Goal: Task Accomplishment & Management: Manage account settings

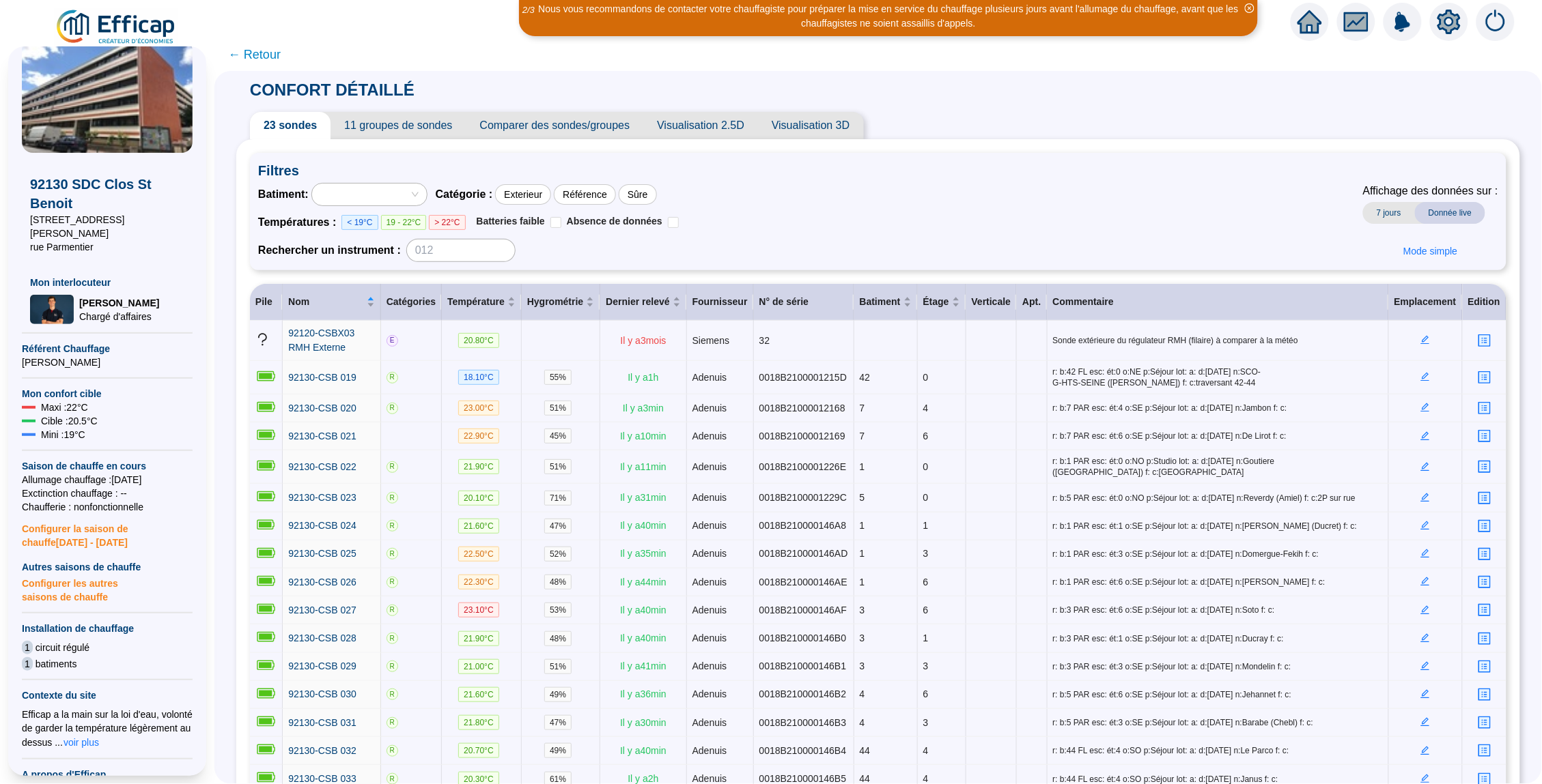
scroll to position [37, 0]
drag, startPoint x: 94, startPoint y: 407, endPoint x: 72, endPoint y: 407, distance: 22.0
click at [72, 413] on span "Cible : 20.5 °C" at bounding box center [69, 419] width 57 height 13
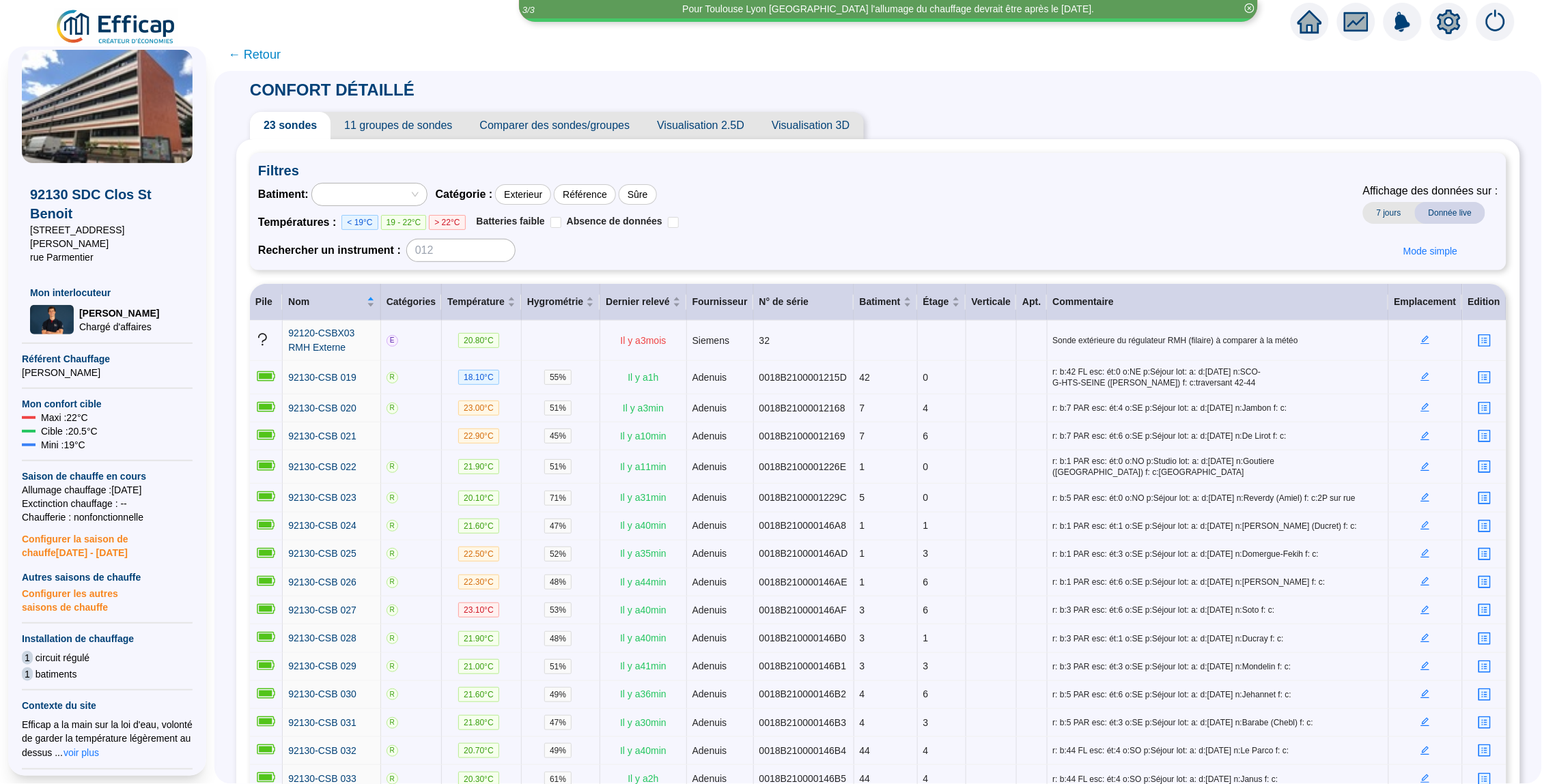
click at [88, 425] on span "Cible : 20.5 °C" at bounding box center [69, 431] width 57 height 13
drag, startPoint x: 90, startPoint y: 417, endPoint x: 65, endPoint y: 419, distance: 25.1
click at [65, 425] on span "Cible : 20.5 °C" at bounding box center [69, 431] width 57 height 13
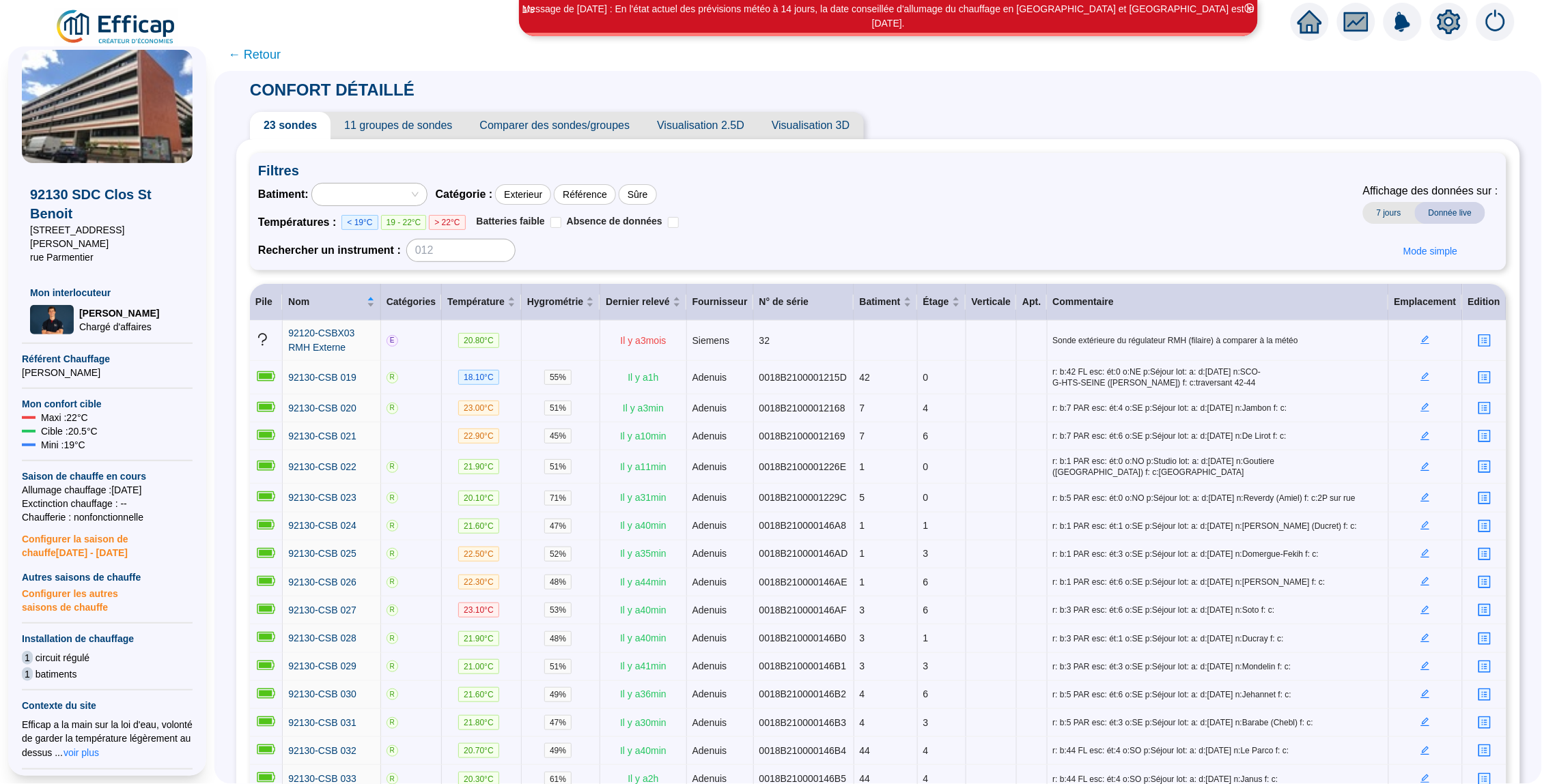
click at [101, 411] on div "Maxi : 22 °C" at bounding box center [107, 417] width 171 height 13
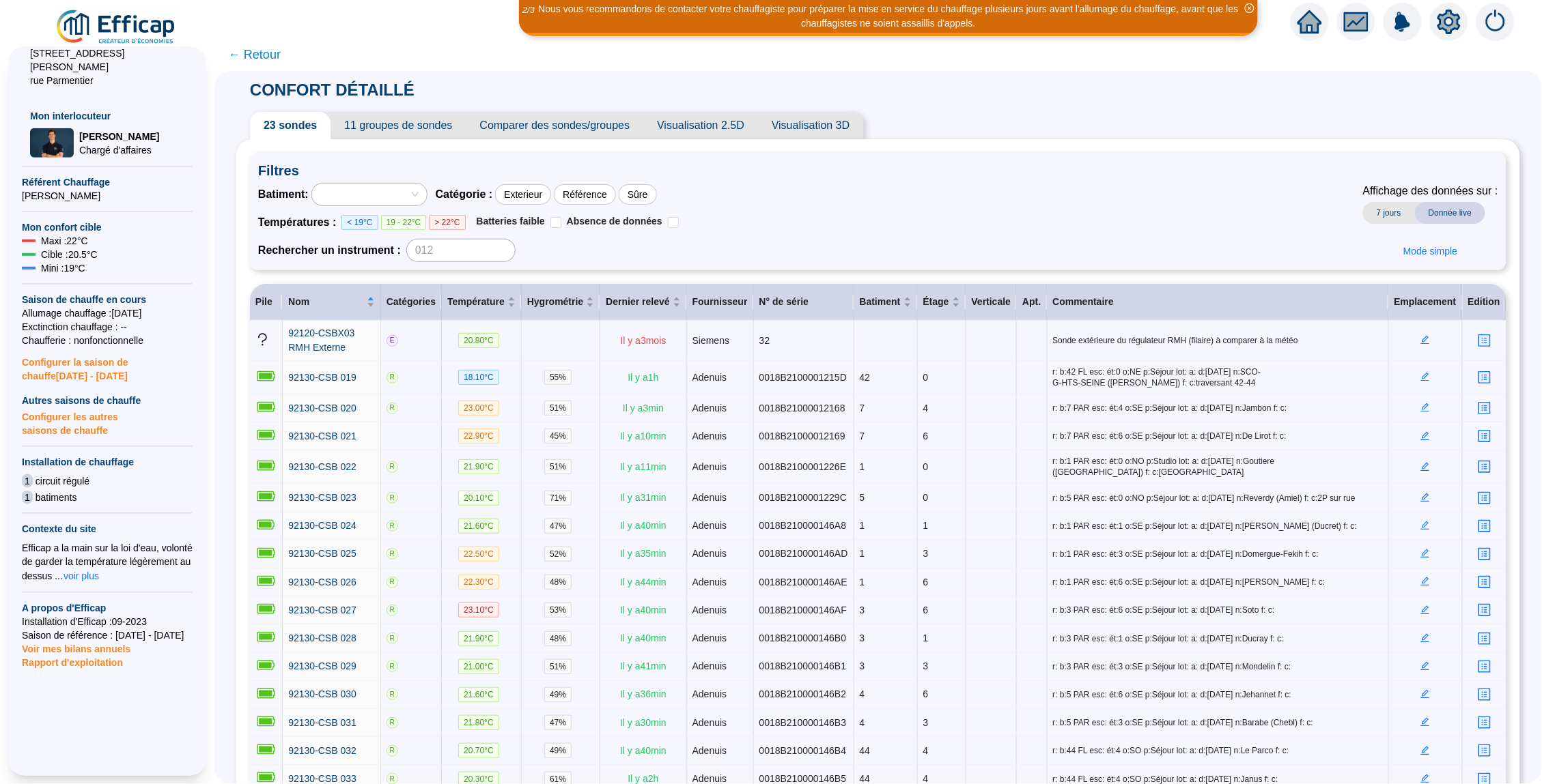
scroll to position [102, 0]
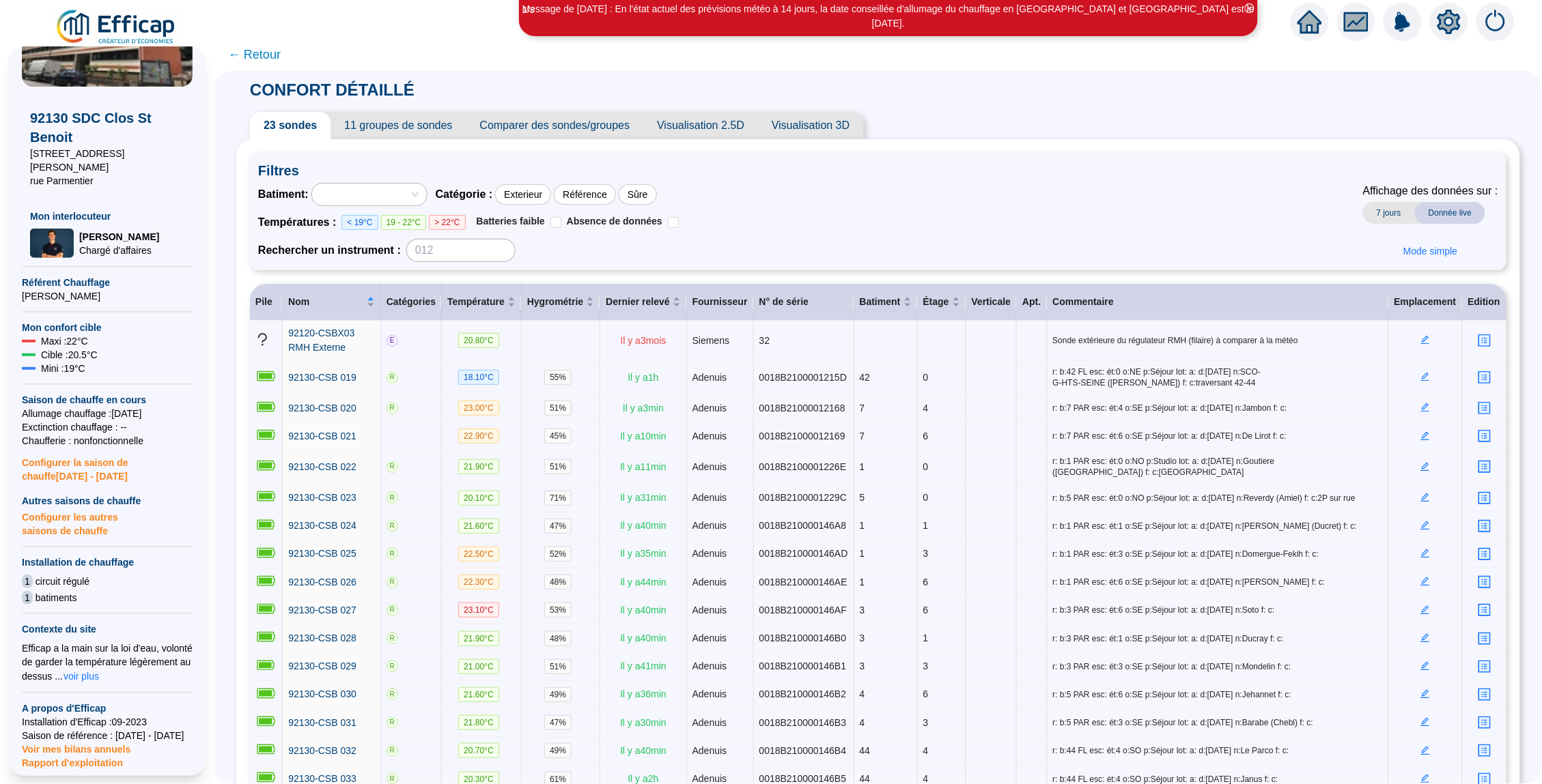
click at [63, 513] on span "Configurer les autres saisons de chauffe" at bounding box center [107, 522] width 171 height 30
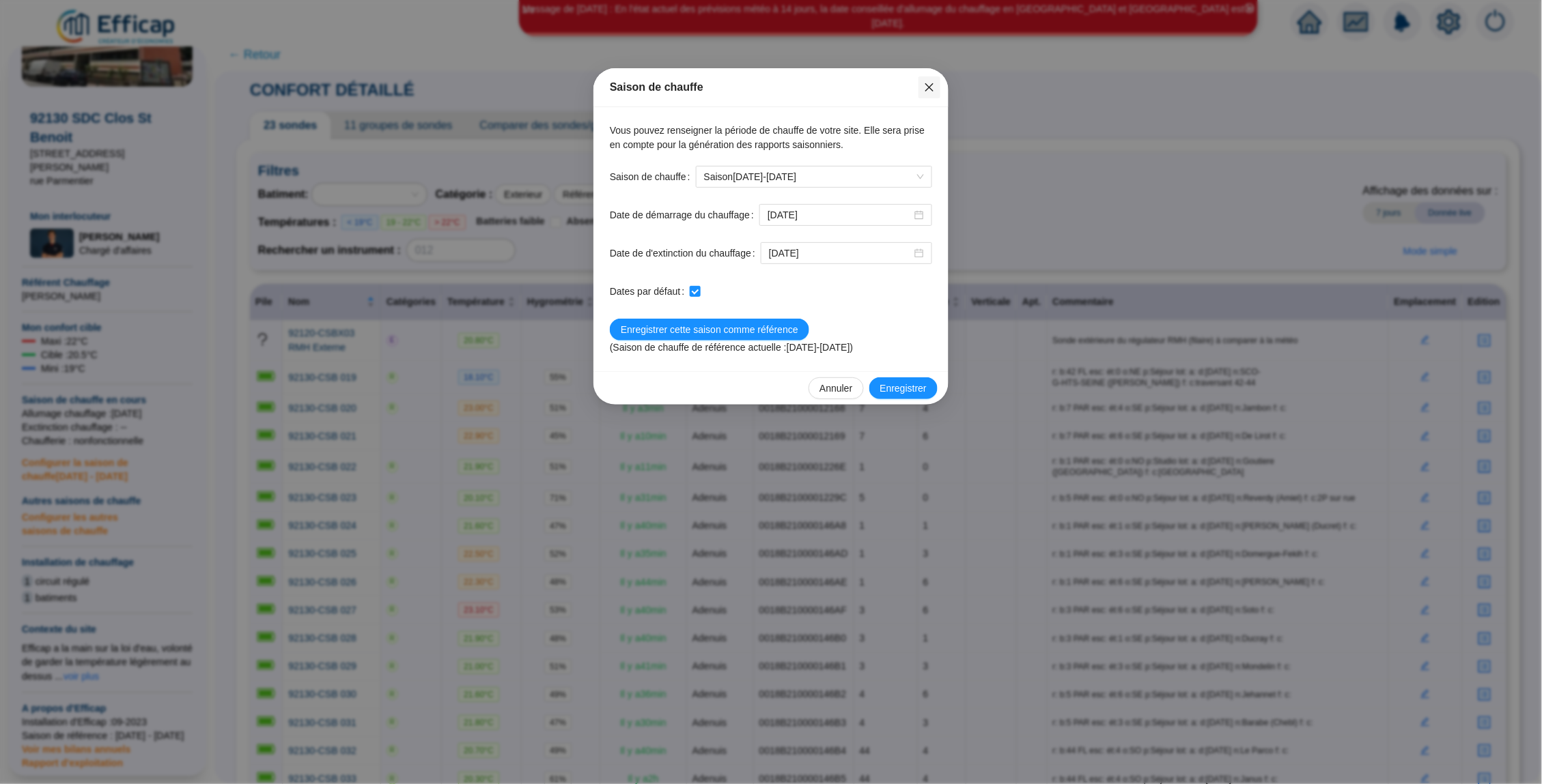
click at [926, 96] on button "Close" at bounding box center [929, 87] width 22 height 22
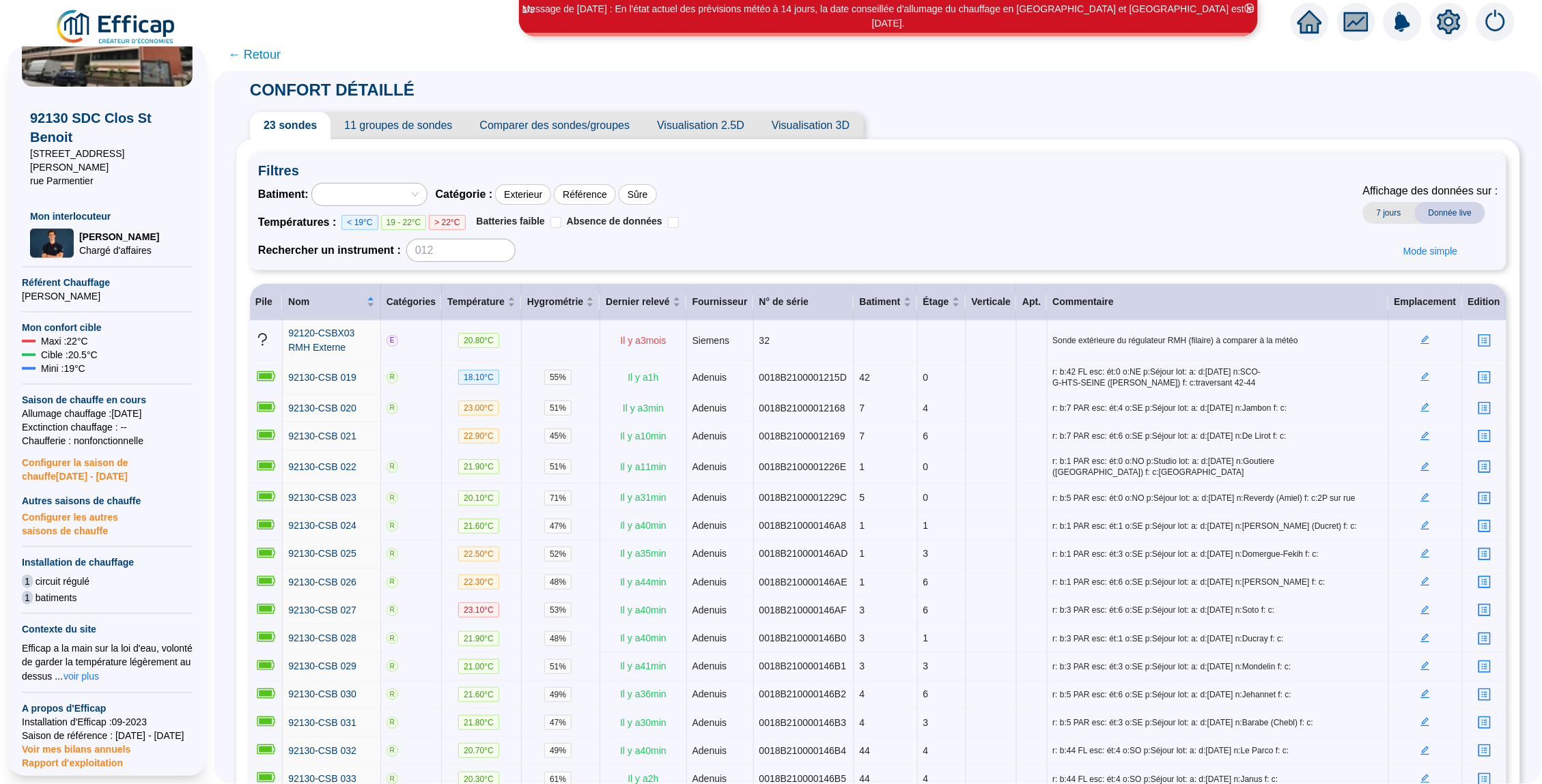
click at [79, 448] on span "Configurer la saison de chauffe [DATE] - [DATE]" at bounding box center [107, 465] width 171 height 35
type input "[DATE]"
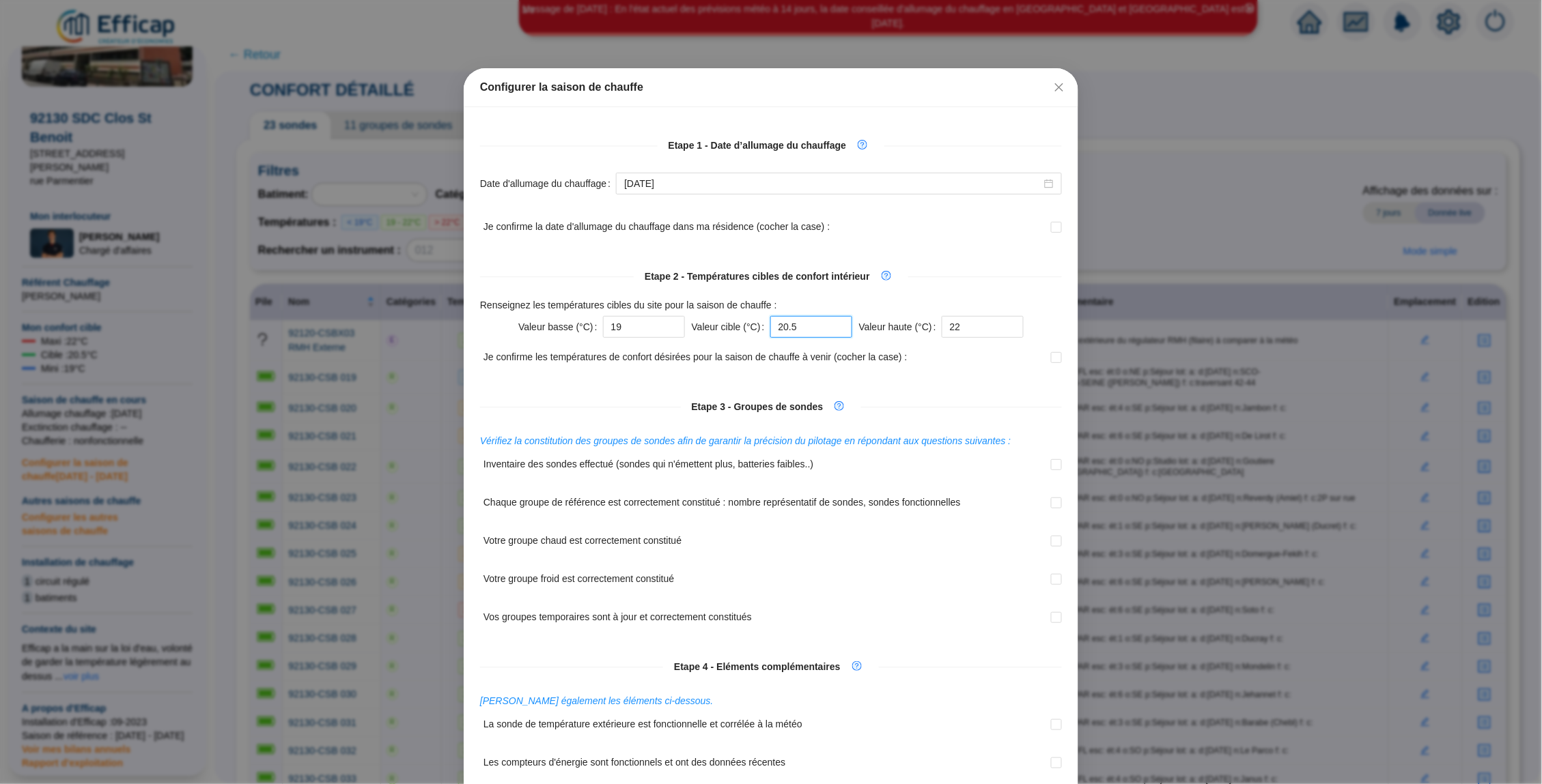
click at [803, 325] on input "20.5" at bounding box center [811, 327] width 82 height 22
type input "2"
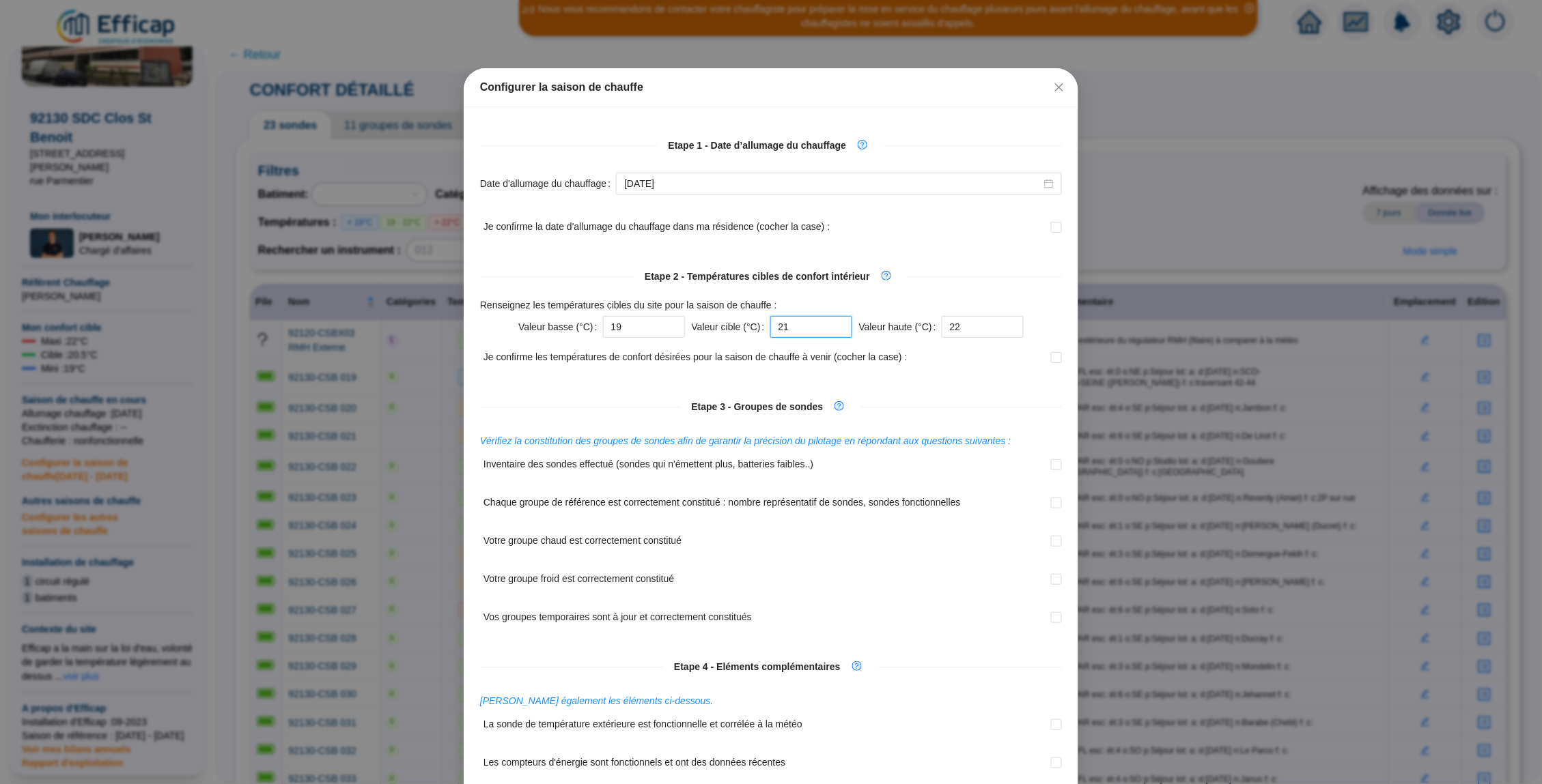
type input "21"
click at [937, 396] on div "Etape 3 - Groupes de sondes" at bounding box center [771, 407] width 582 height 22
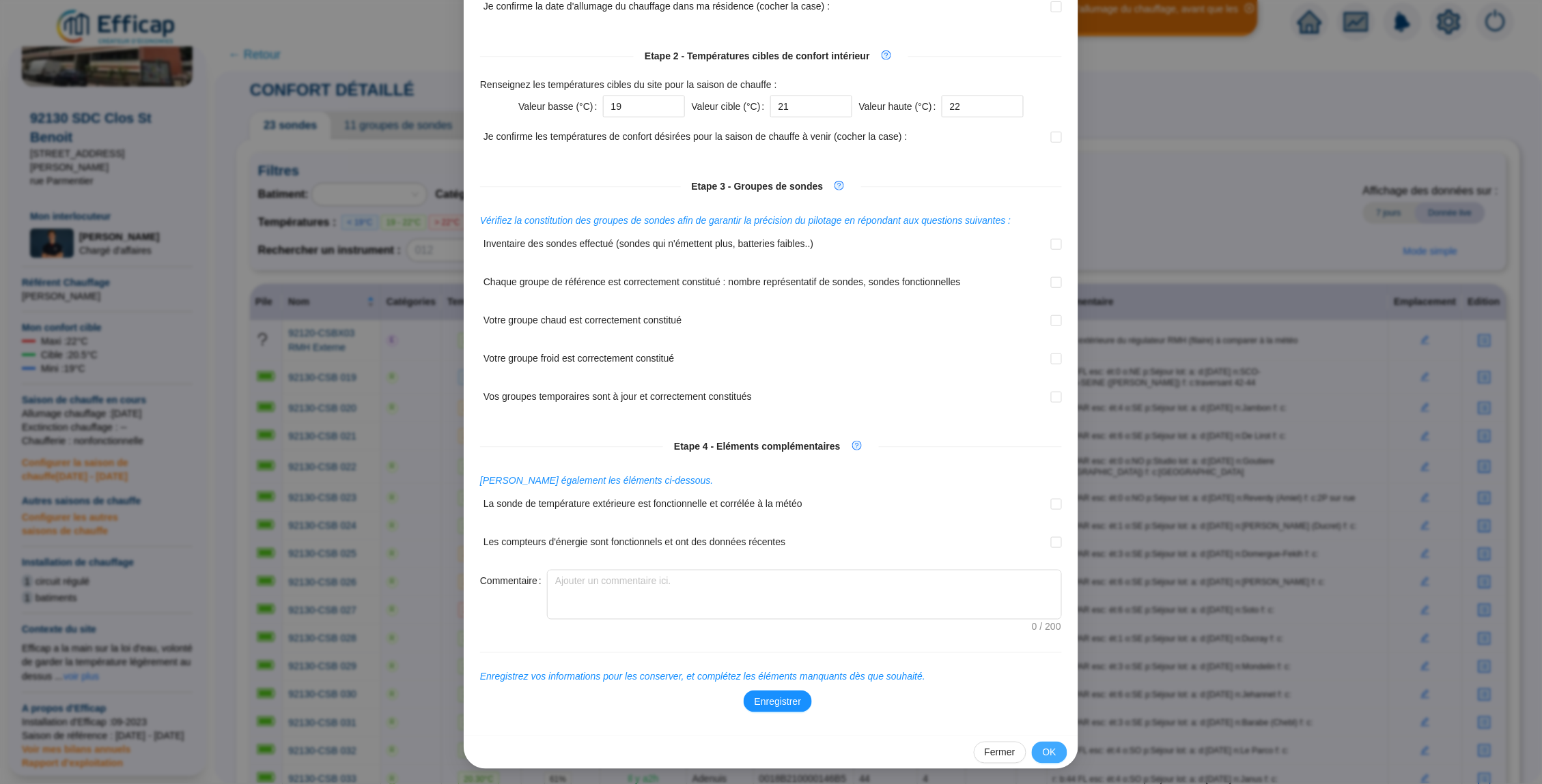
scroll to position [219, 0]
click at [784, 706] on span "Enregistrer" at bounding box center [777, 704] width 47 height 14
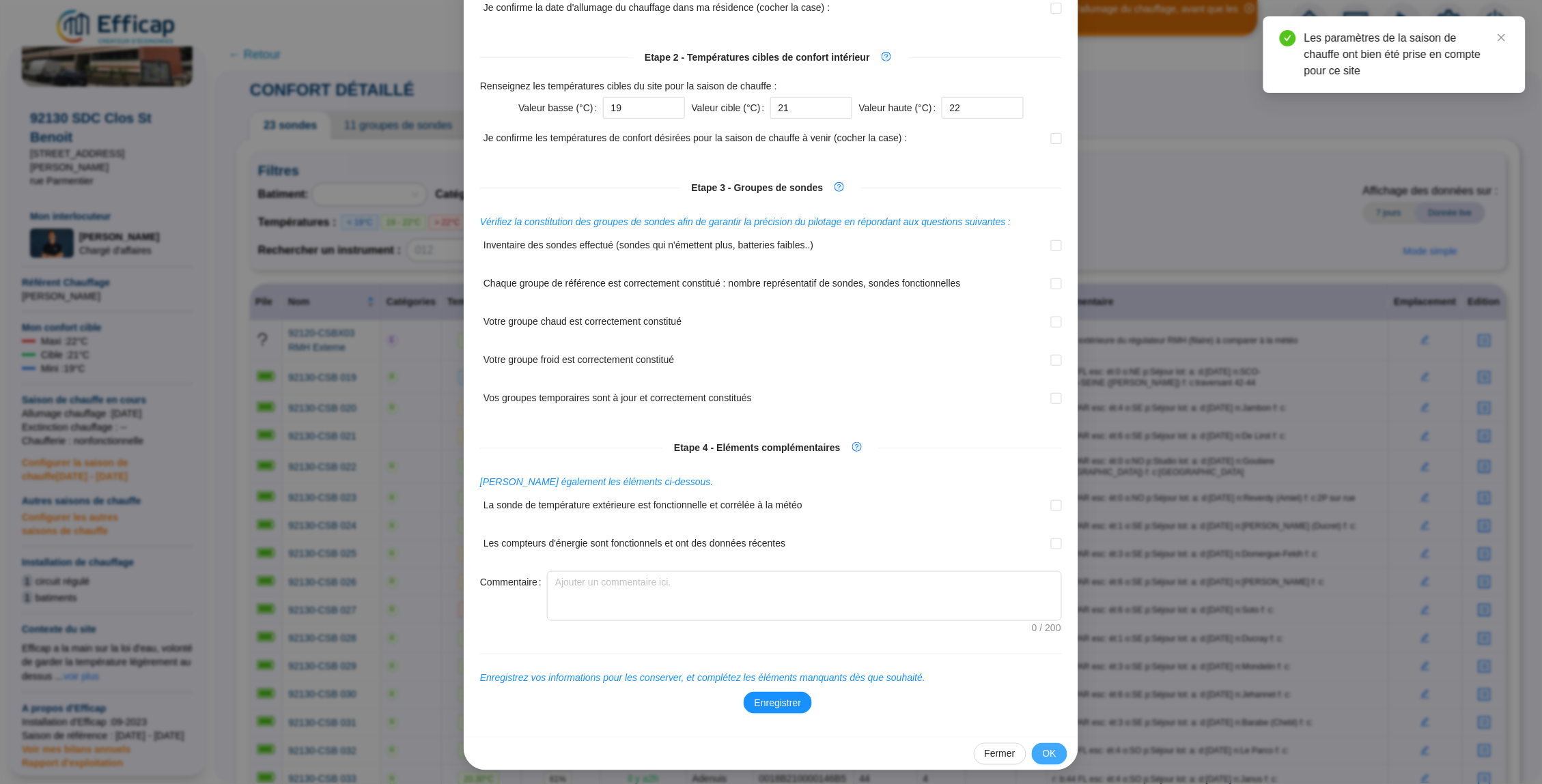
click at [1046, 752] on span "OK" at bounding box center [1049, 754] width 13 height 14
click at [1052, 750] on span "OK" at bounding box center [1049, 754] width 13 height 14
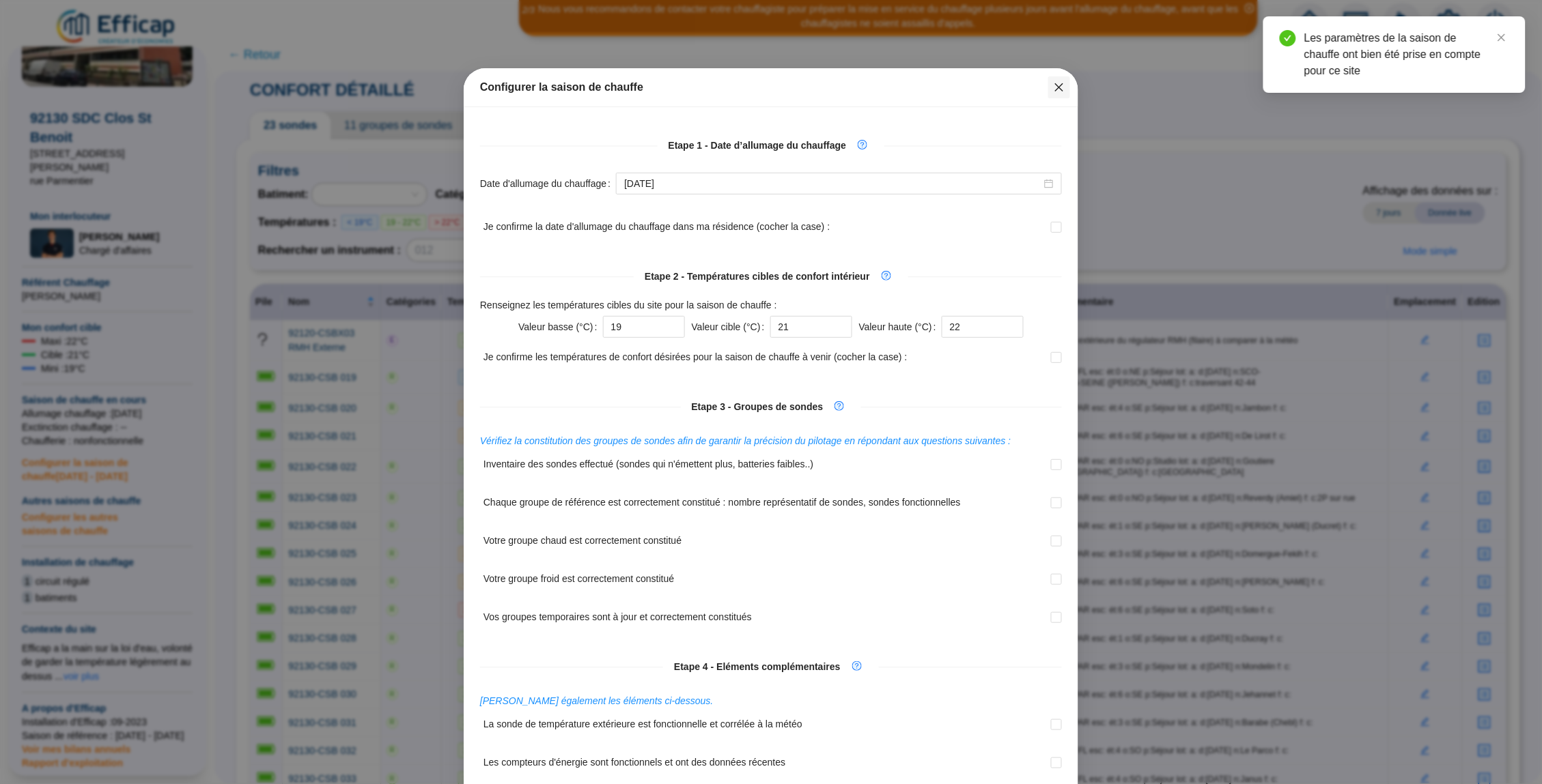
scroll to position [0, 0]
click at [1059, 87] on icon "close" at bounding box center [1059, 87] width 8 height 8
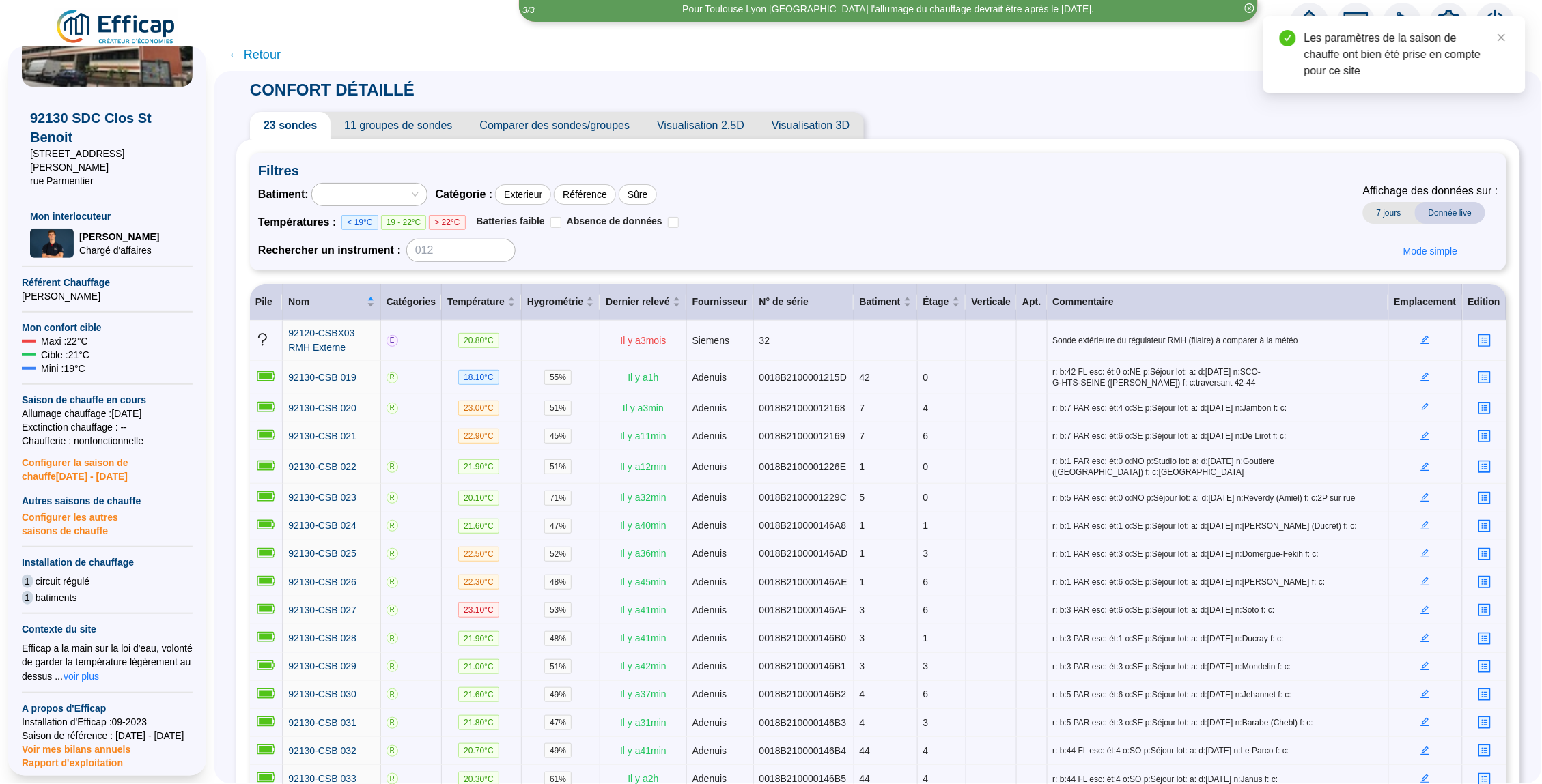
click at [255, 53] on span "← Retour" at bounding box center [254, 54] width 53 height 19
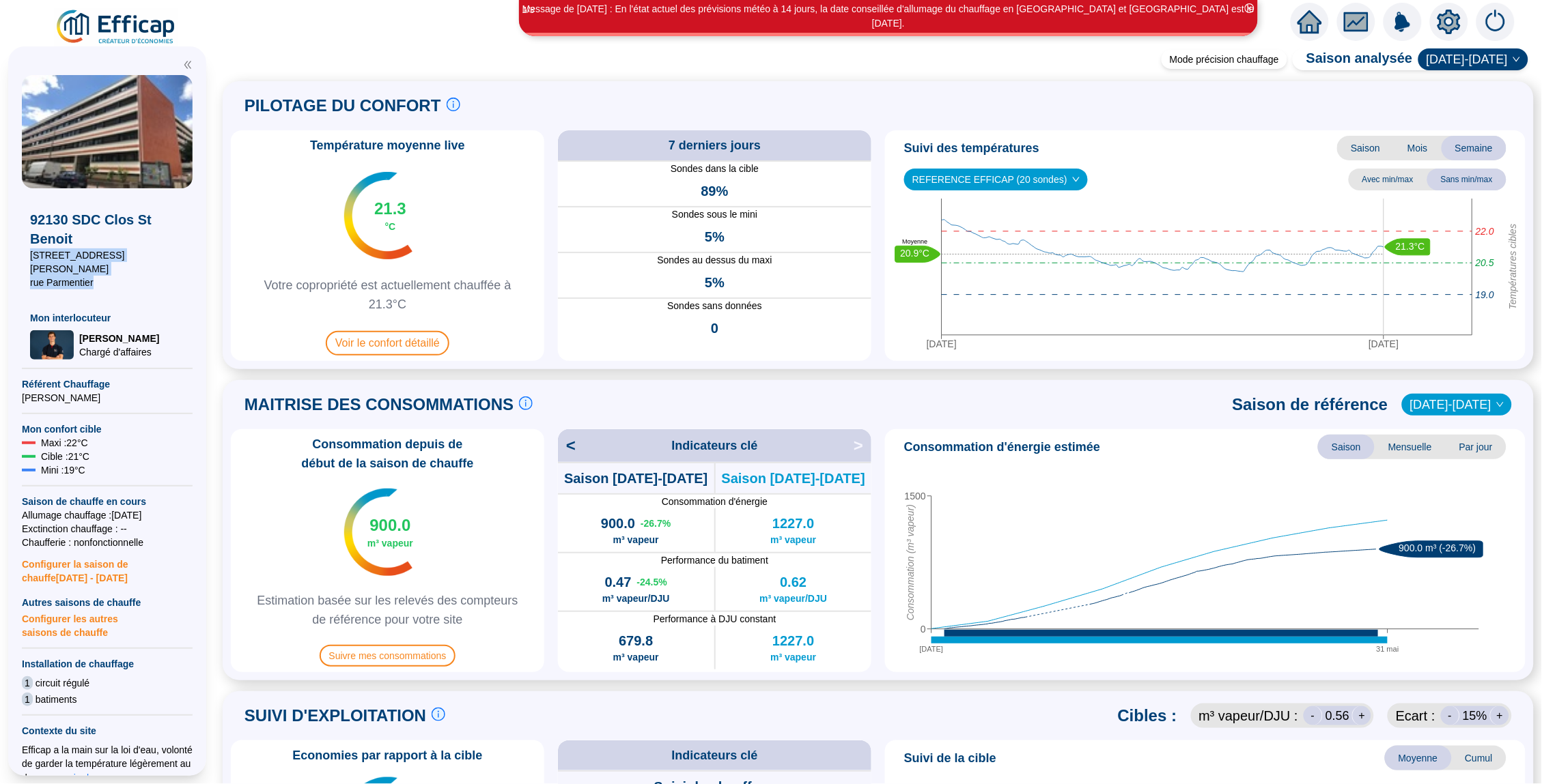
drag, startPoint x: 100, startPoint y: 266, endPoint x: 28, endPoint y: 254, distance: 73.0
click at [28, 254] on div "92130 SDC [GEOGRAPHIC_DATA][STREET_ADDRESS] interlocuteur [PERSON_NAME] d'affai…" at bounding box center [107, 273] width 171 height 171
copy span "[STREET_ADDRESS][GEOGRAPHIC_DATA]"
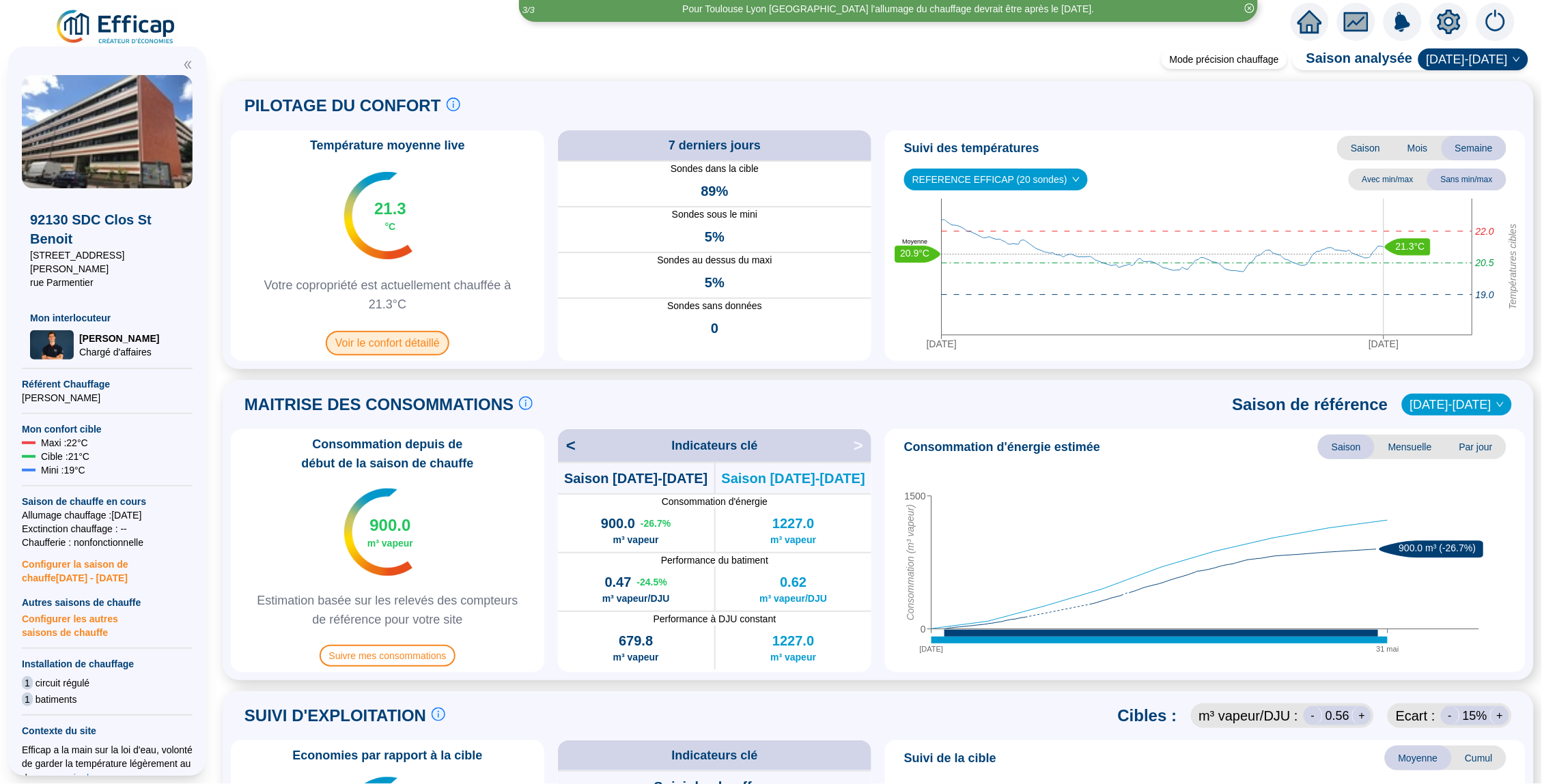
click at [416, 339] on span "Voir le confort détaillé" at bounding box center [387, 343] width 124 height 24
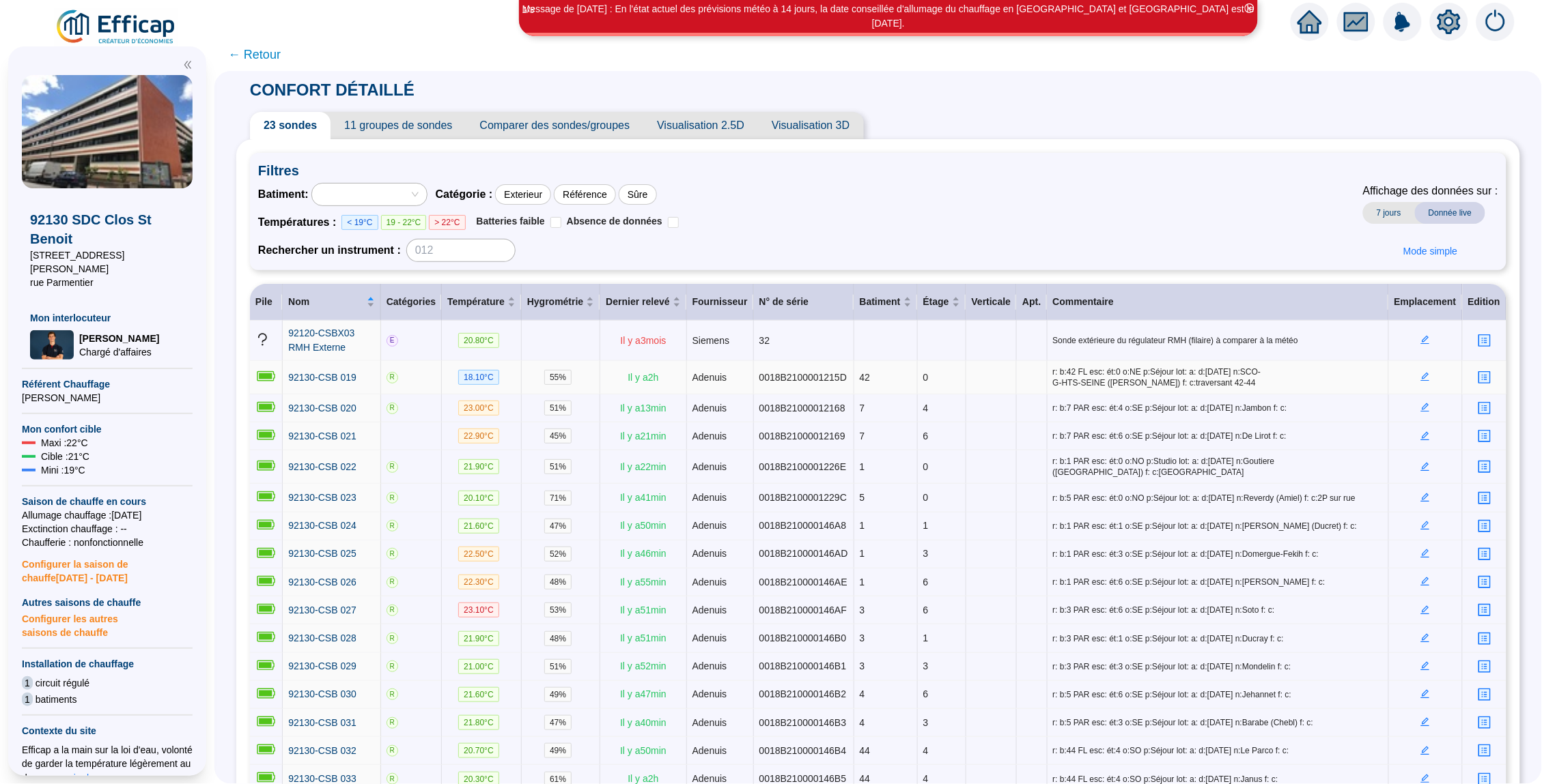
click at [1423, 379] on icon "edit" at bounding box center [1425, 377] width 9 height 9
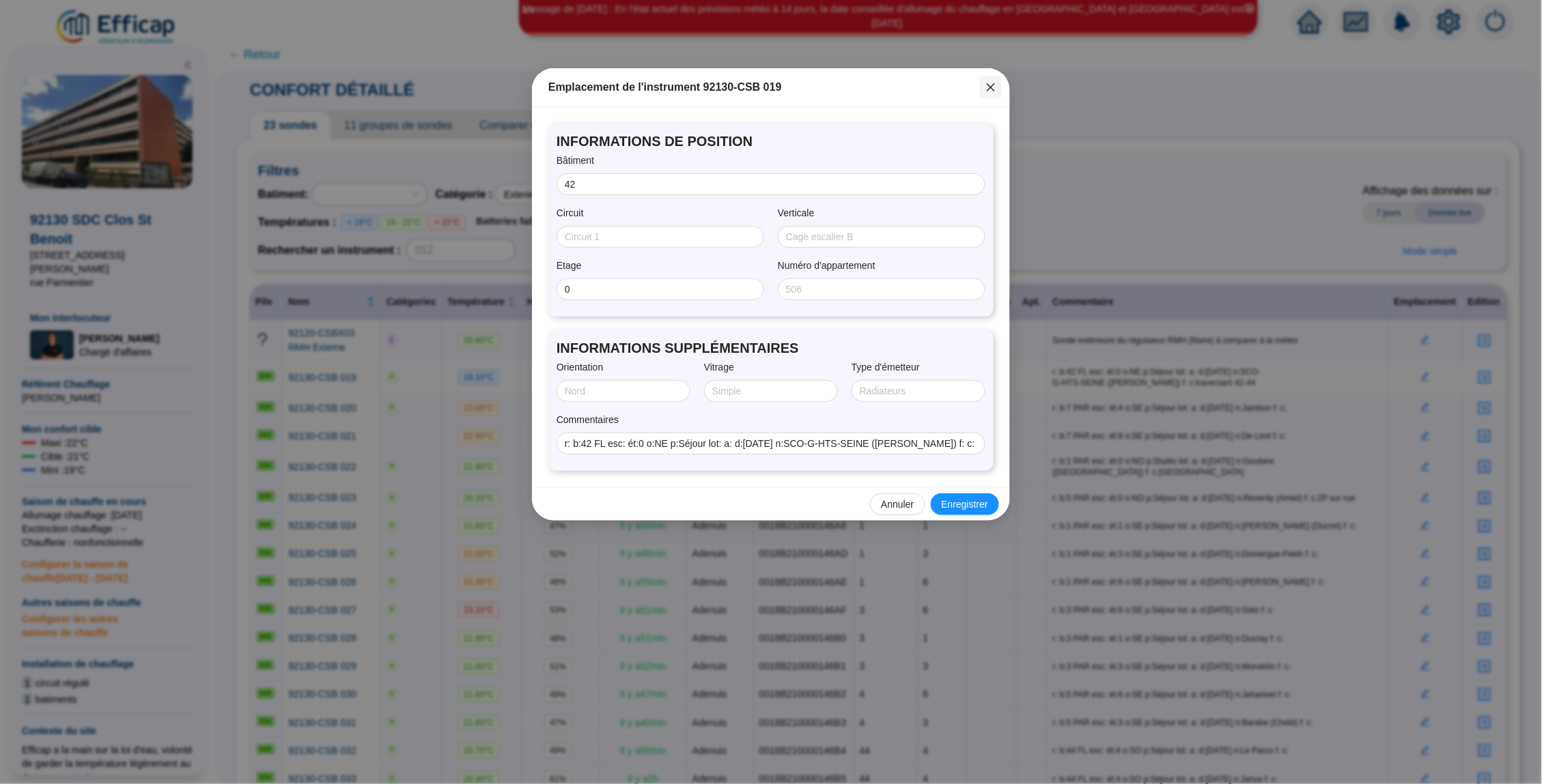
click at [992, 79] on button "Close" at bounding box center [991, 87] width 22 height 22
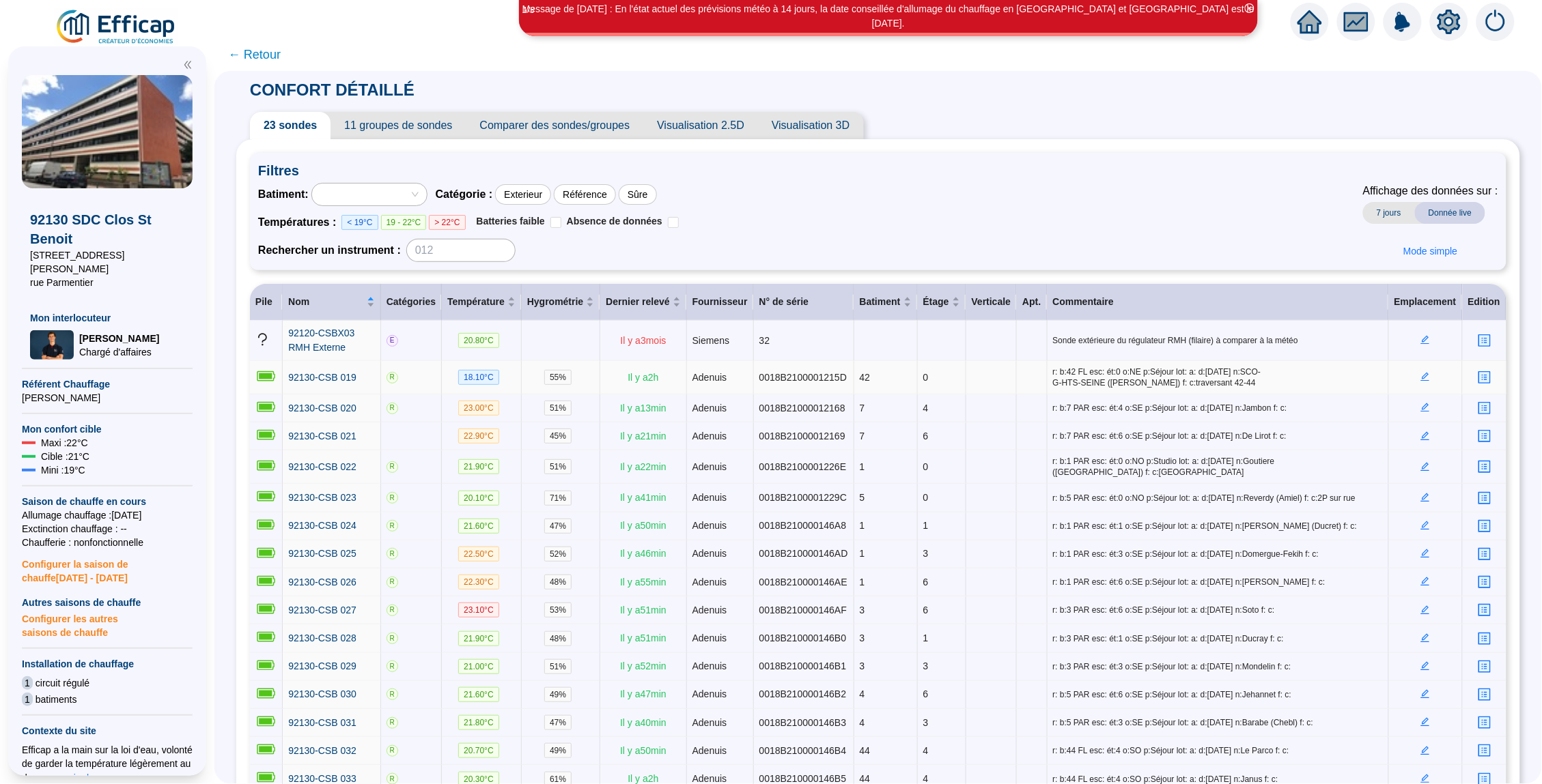
click at [1428, 377] on icon "edit" at bounding box center [1425, 377] width 9 height 9
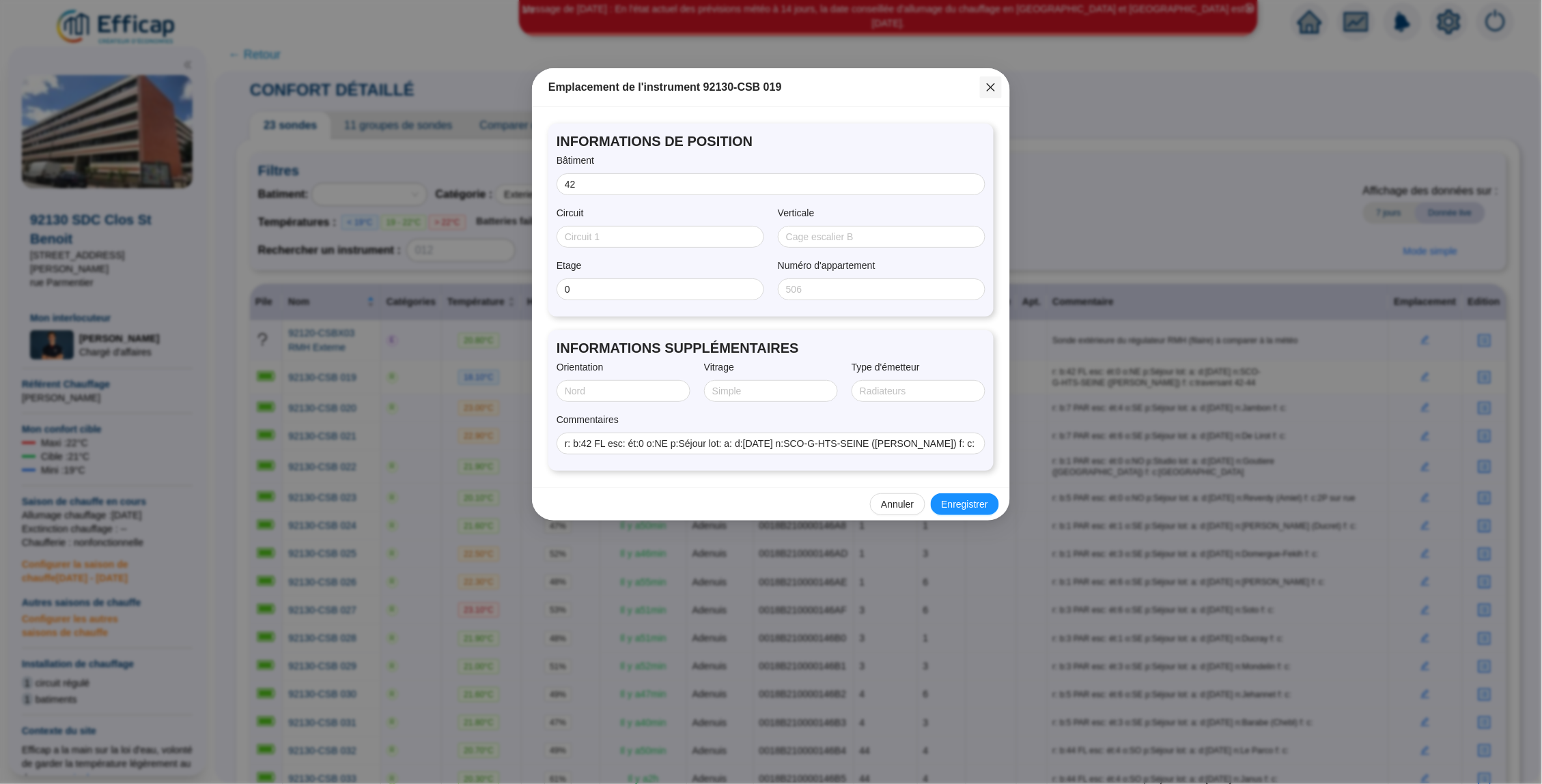
click at [991, 93] on button "Close" at bounding box center [991, 87] width 22 height 22
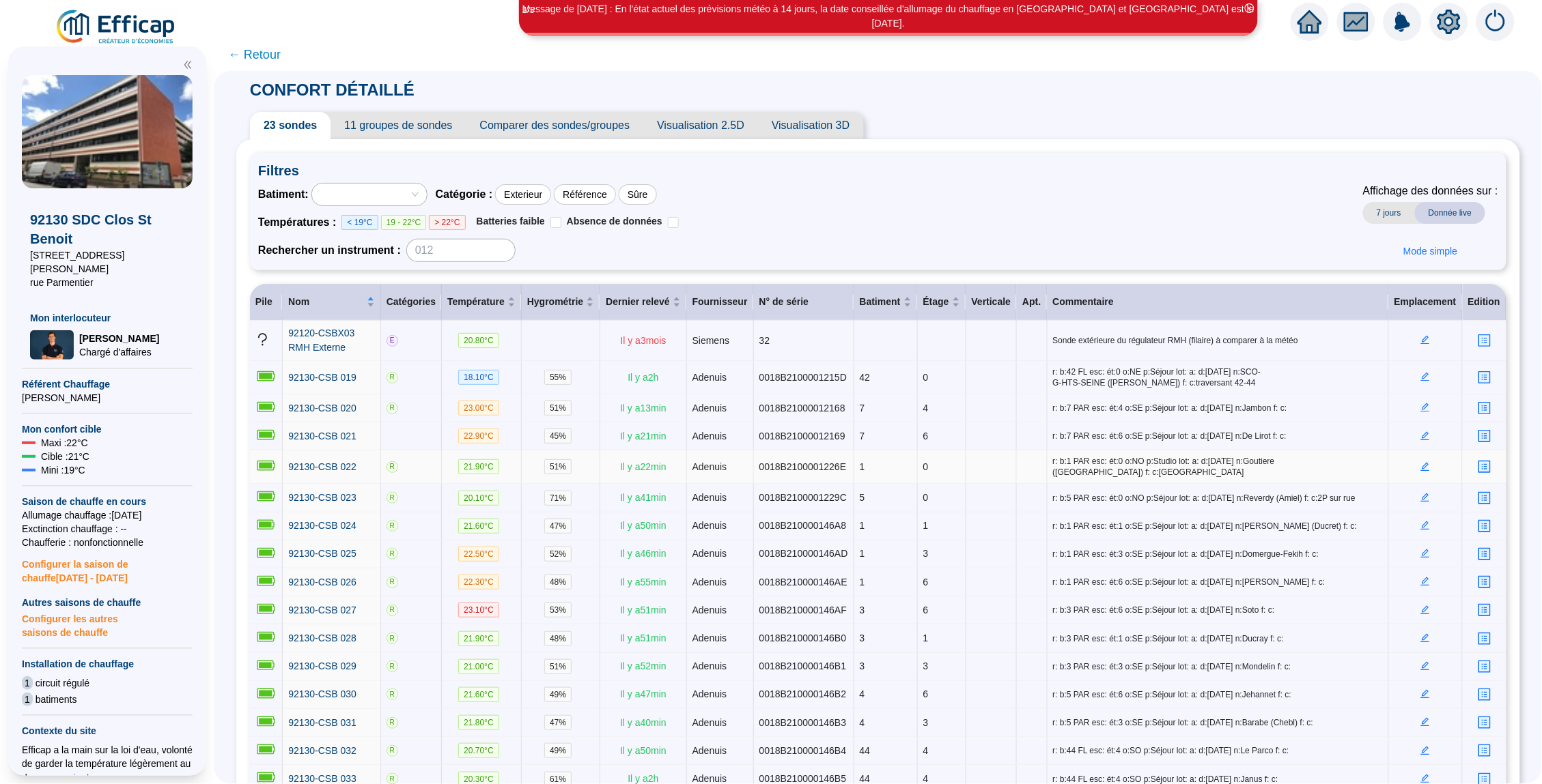
click at [1426, 472] on icon "edit" at bounding box center [1425, 466] width 9 height 9
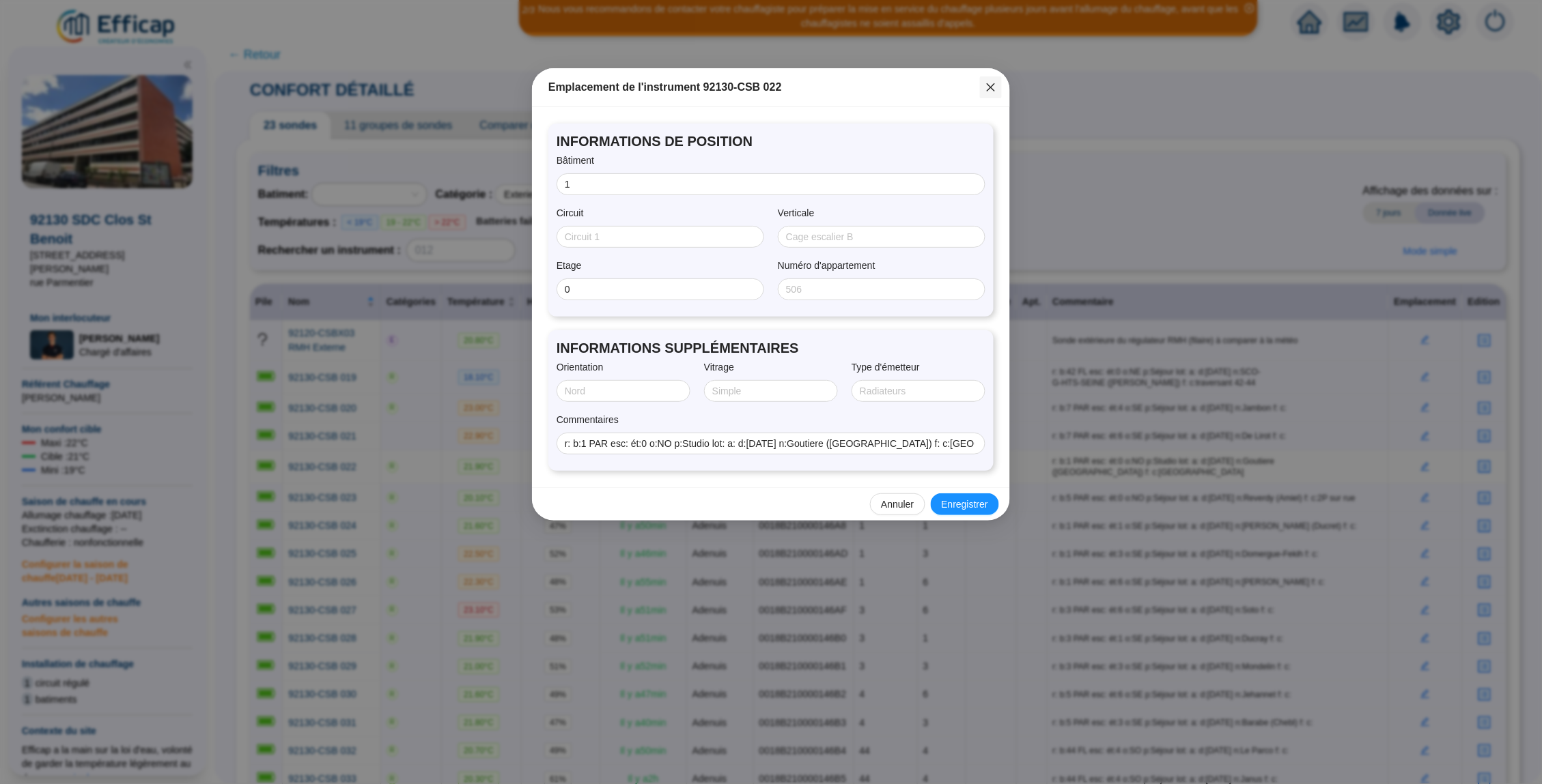
click at [992, 89] on icon "close" at bounding box center [991, 87] width 11 height 11
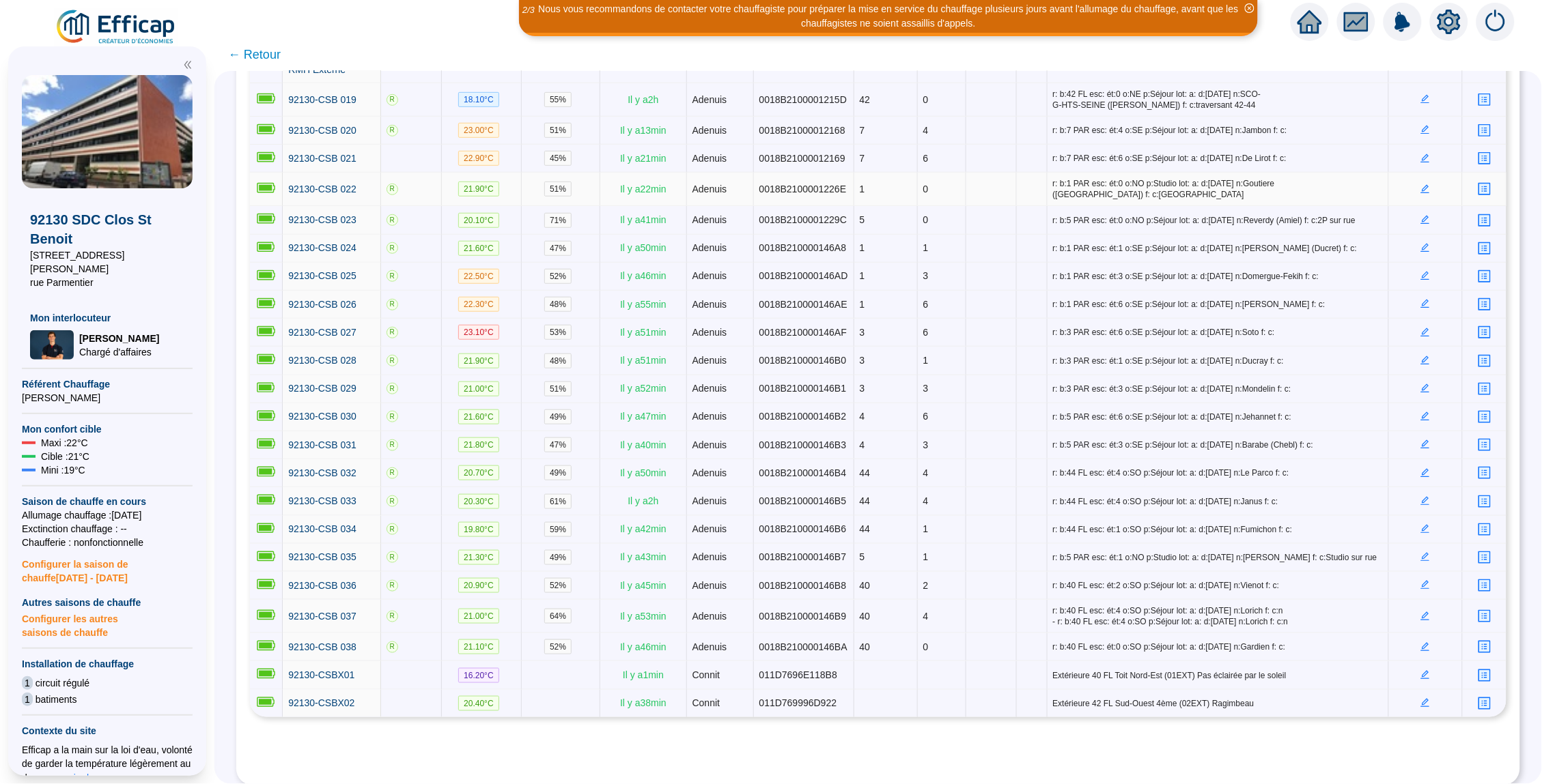
scroll to position [301, 0]
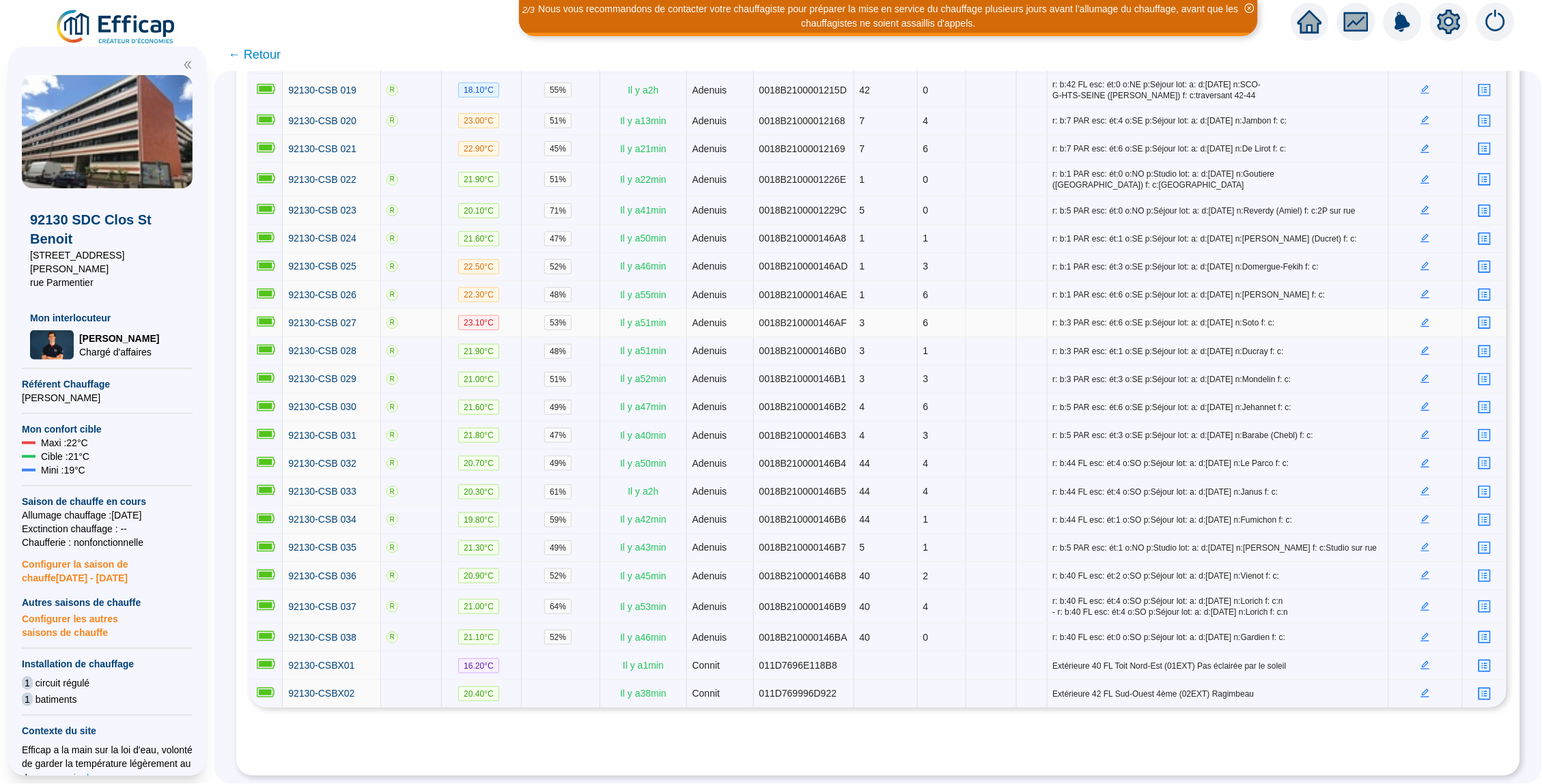
click at [1427, 328] on icon "edit" at bounding box center [1425, 323] width 9 height 9
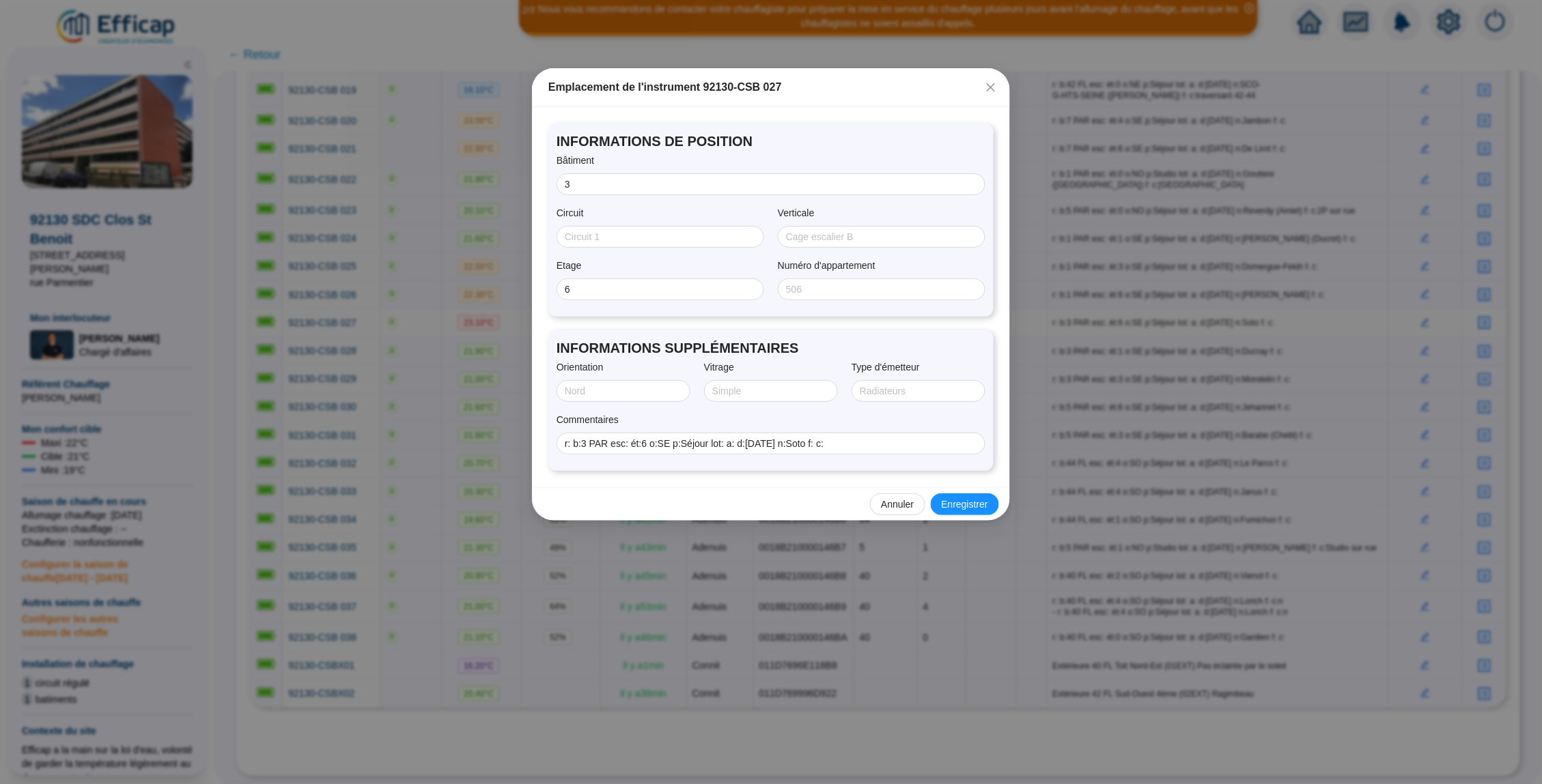
scroll to position [0, 0]
click at [992, 91] on icon "close" at bounding box center [991, 87] width 11 height 11
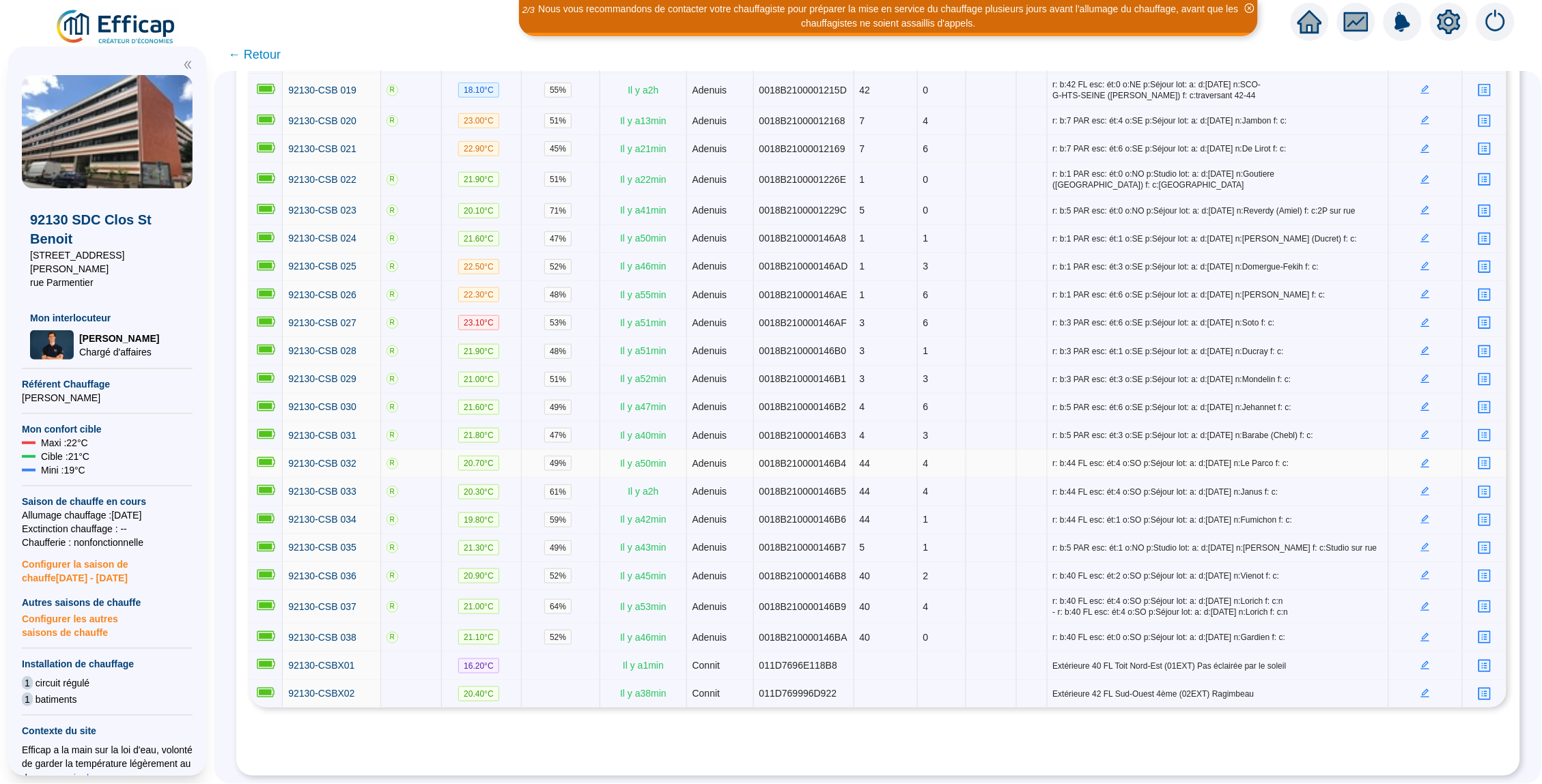
click at [1423, 468] on icon "edit" at bounding box center [1425, 463] width 9 height 9
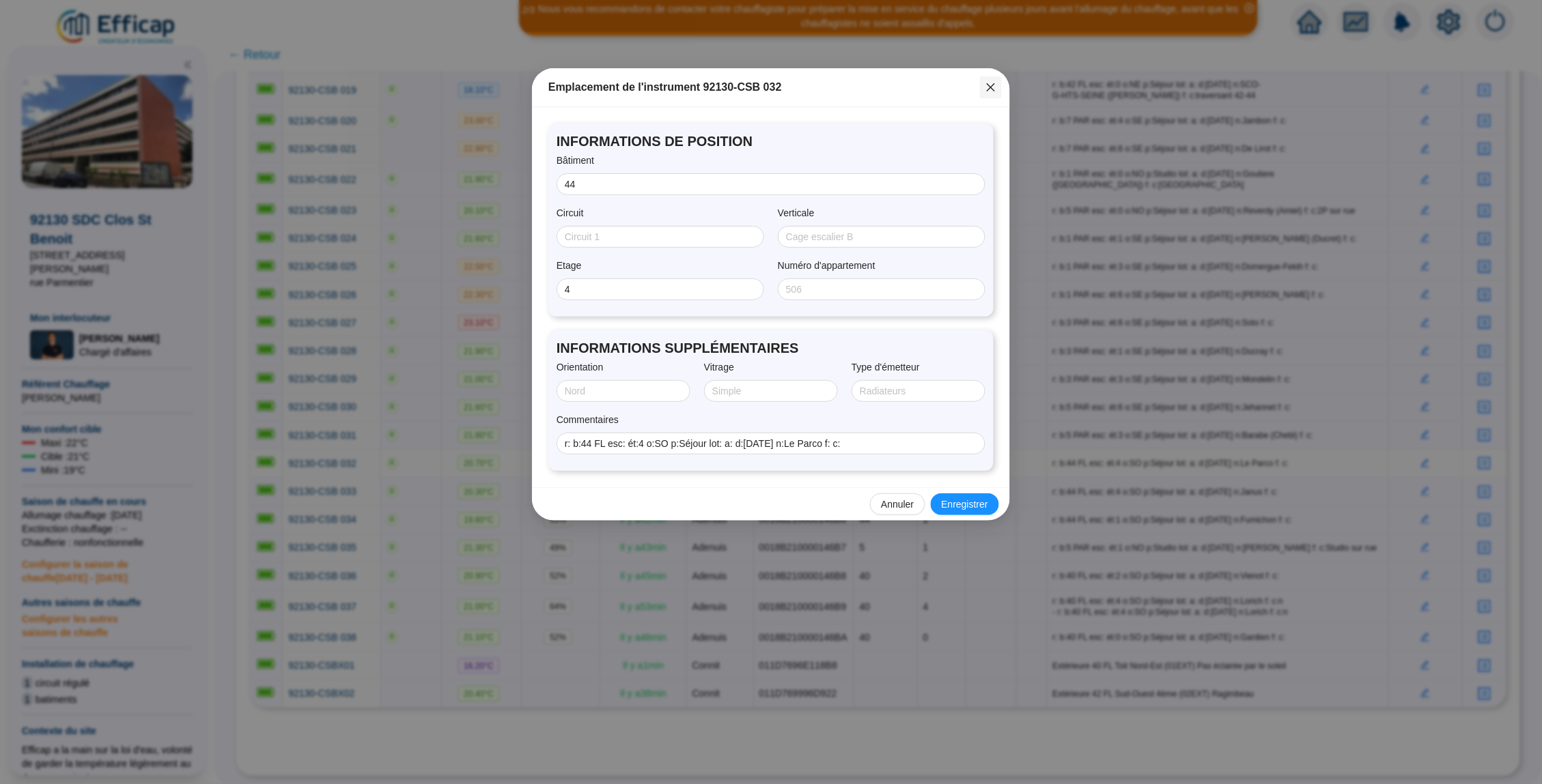
click at [993, 95] on button "Close" at bounding box center [991, 87] width 22 height 22
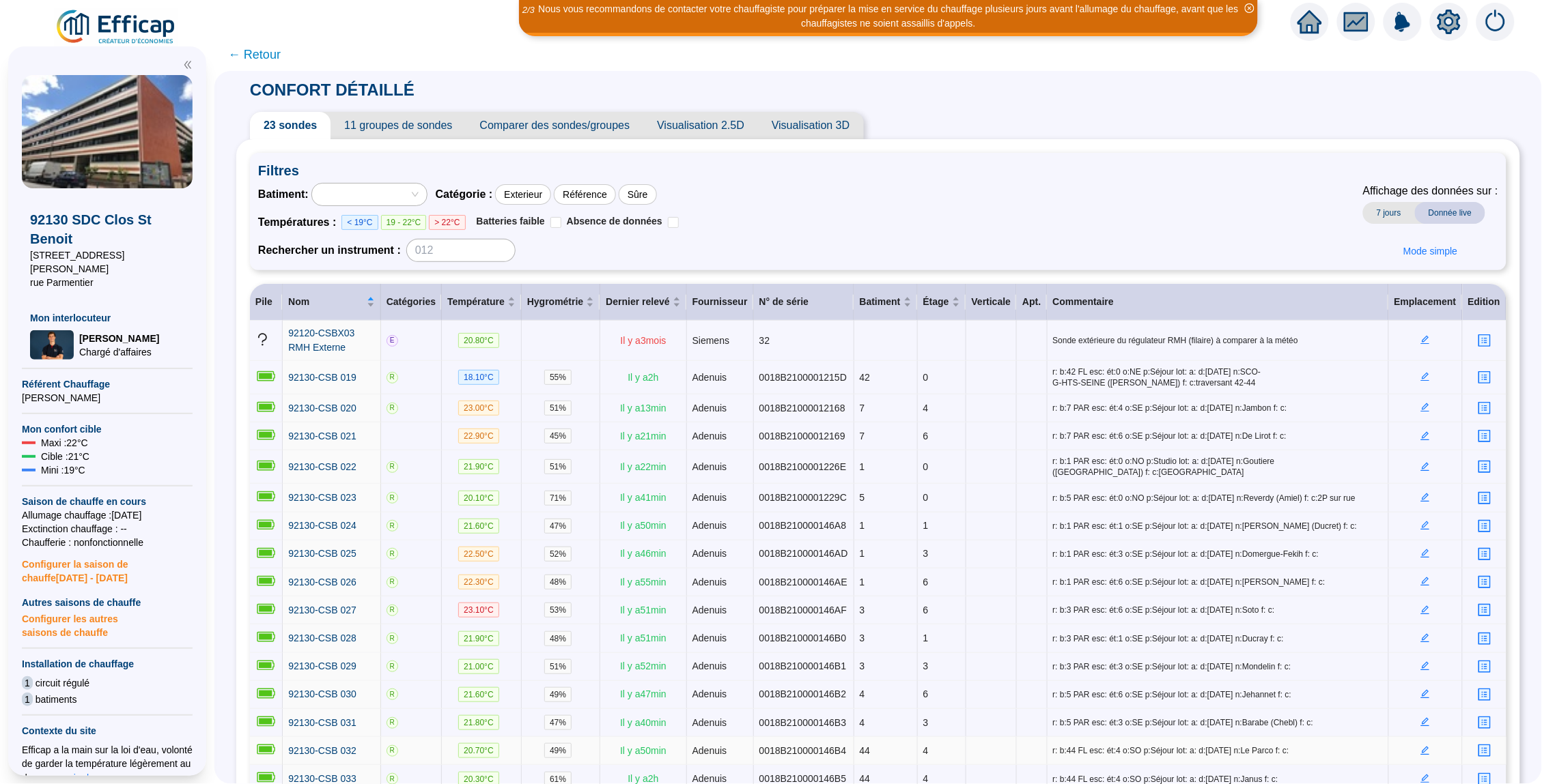
click at [1446, 20] on icon "setting" at bounding box center [1449, 22] width 9 height 9
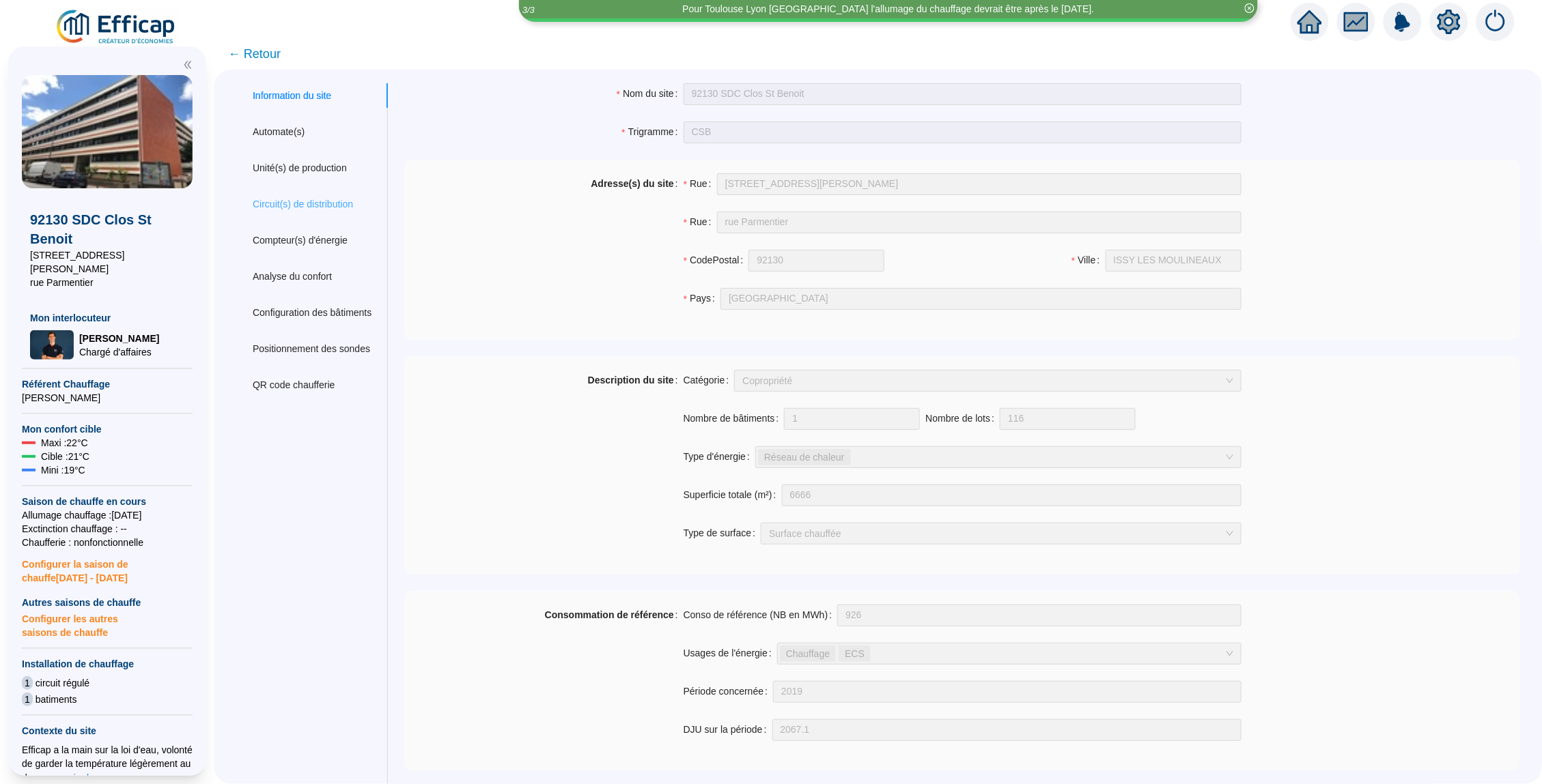
click at [289, 212] on div "Circuit(s) de distribution" at bounding box center [312, 204] width 151 height 25
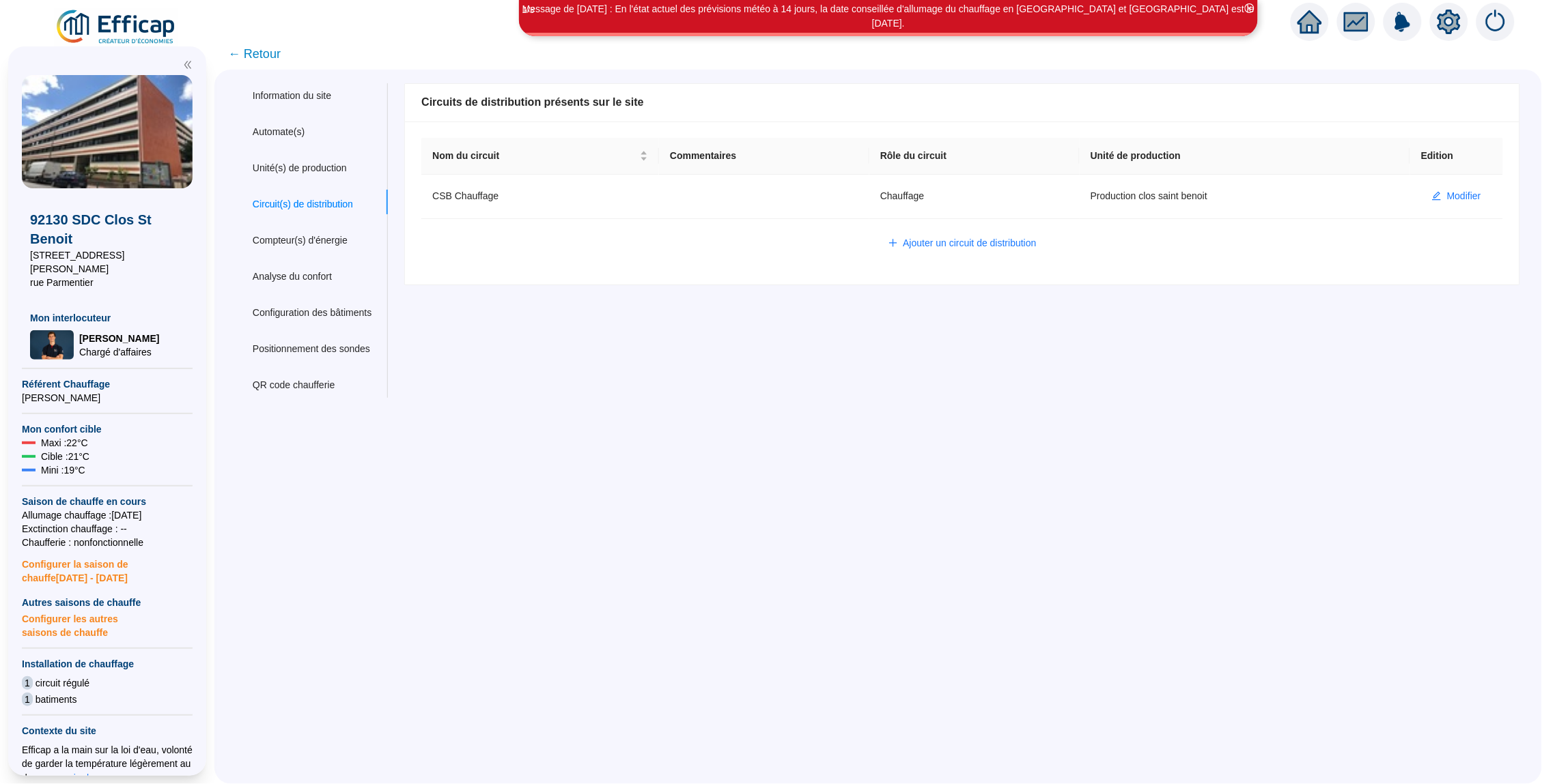
click at [1313, 17] on icon "home" at bounding box center [1309, 22] width 24 height 19
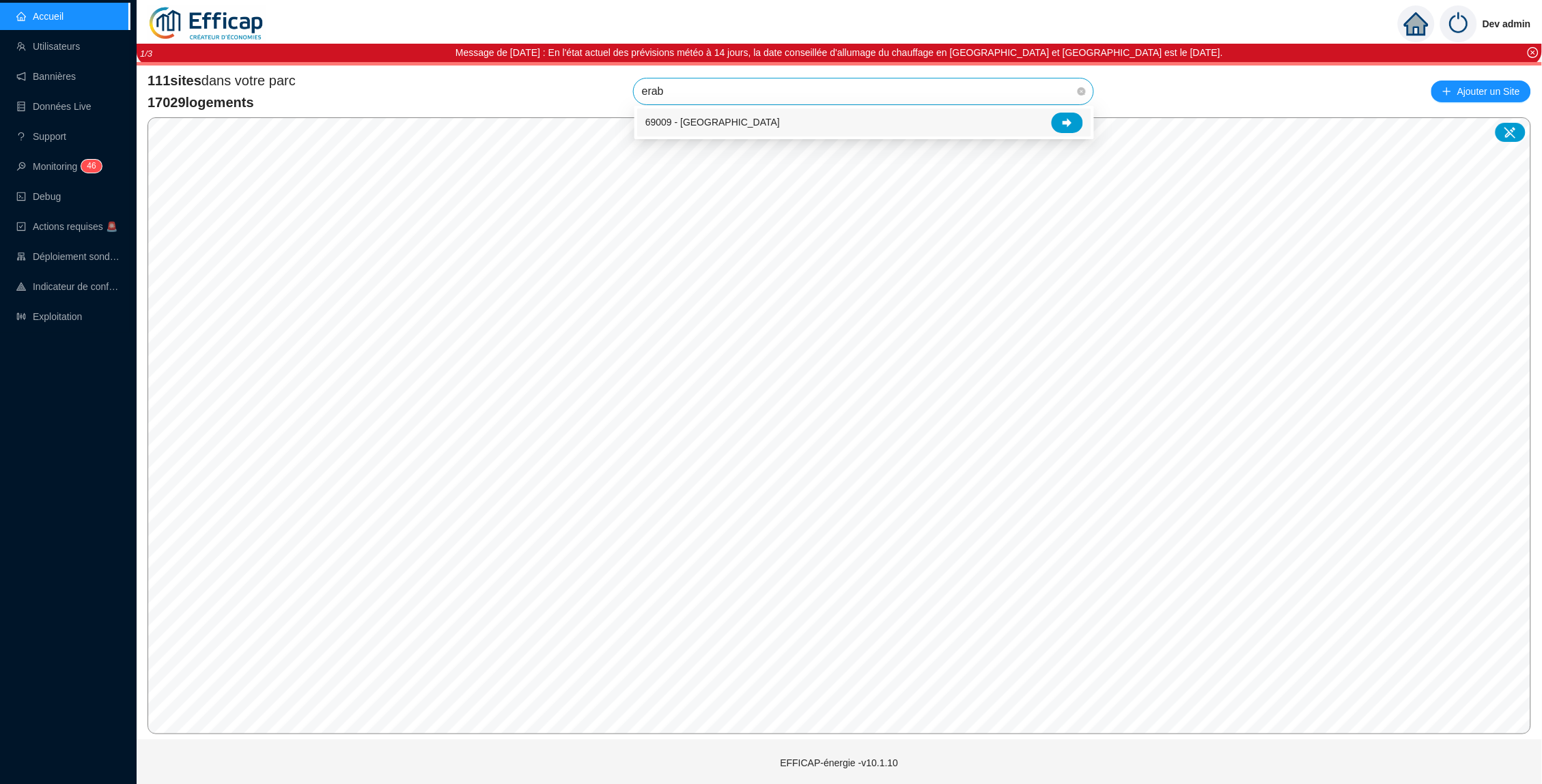
type input "érable"
drag, startPoint x: 679, startPoint y: 83, endPoint x: 1057, endPoint y: 111, distance: 379.0
click at [1057, 111] on div "69009 - [GEOGRAPHIC_DATA]" at bounding box center [864, 123] width 454 height 28
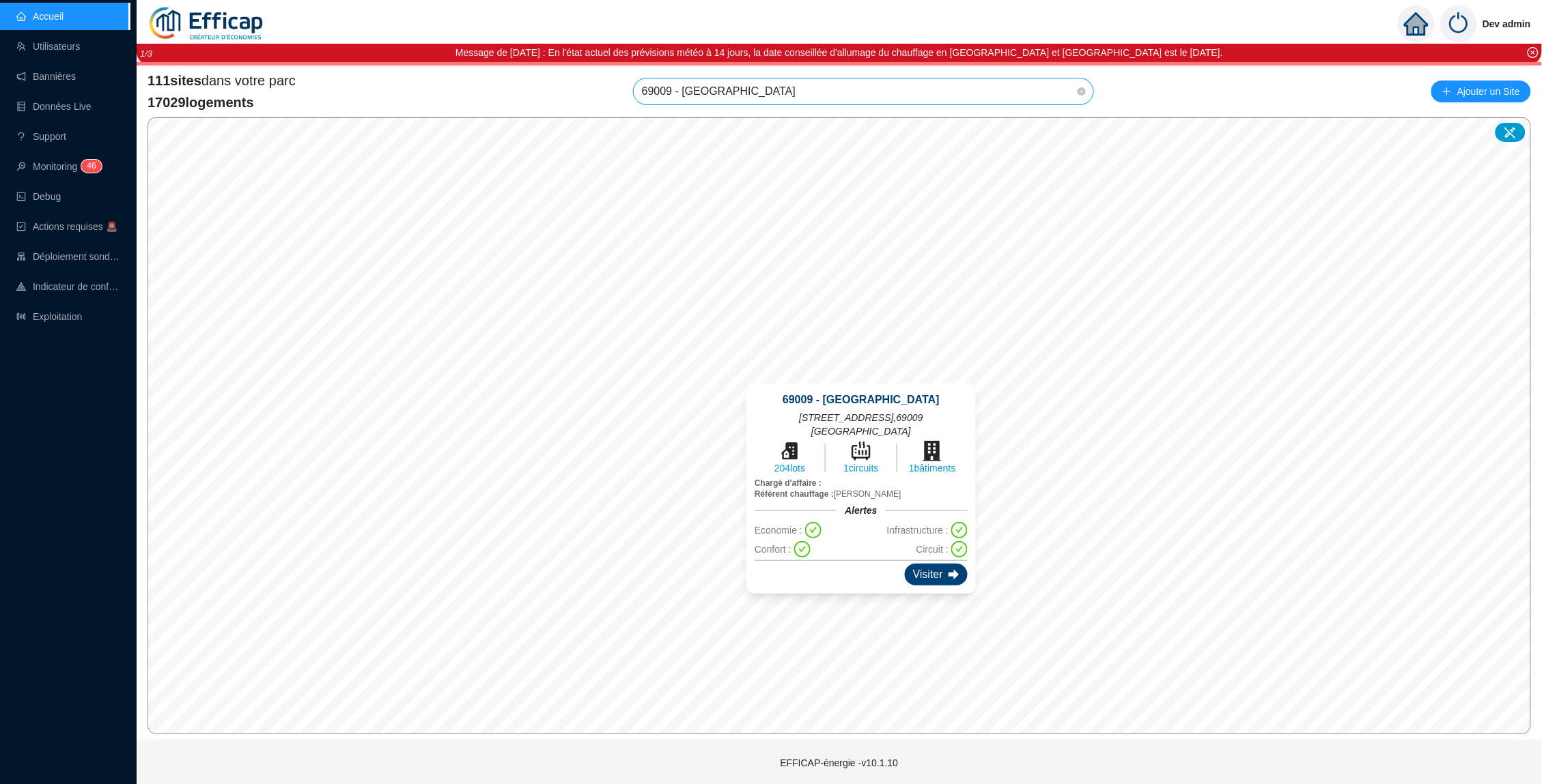
click at [926, 563] on div "Visiter" at bounding box center [937, 574] width 63 height 22
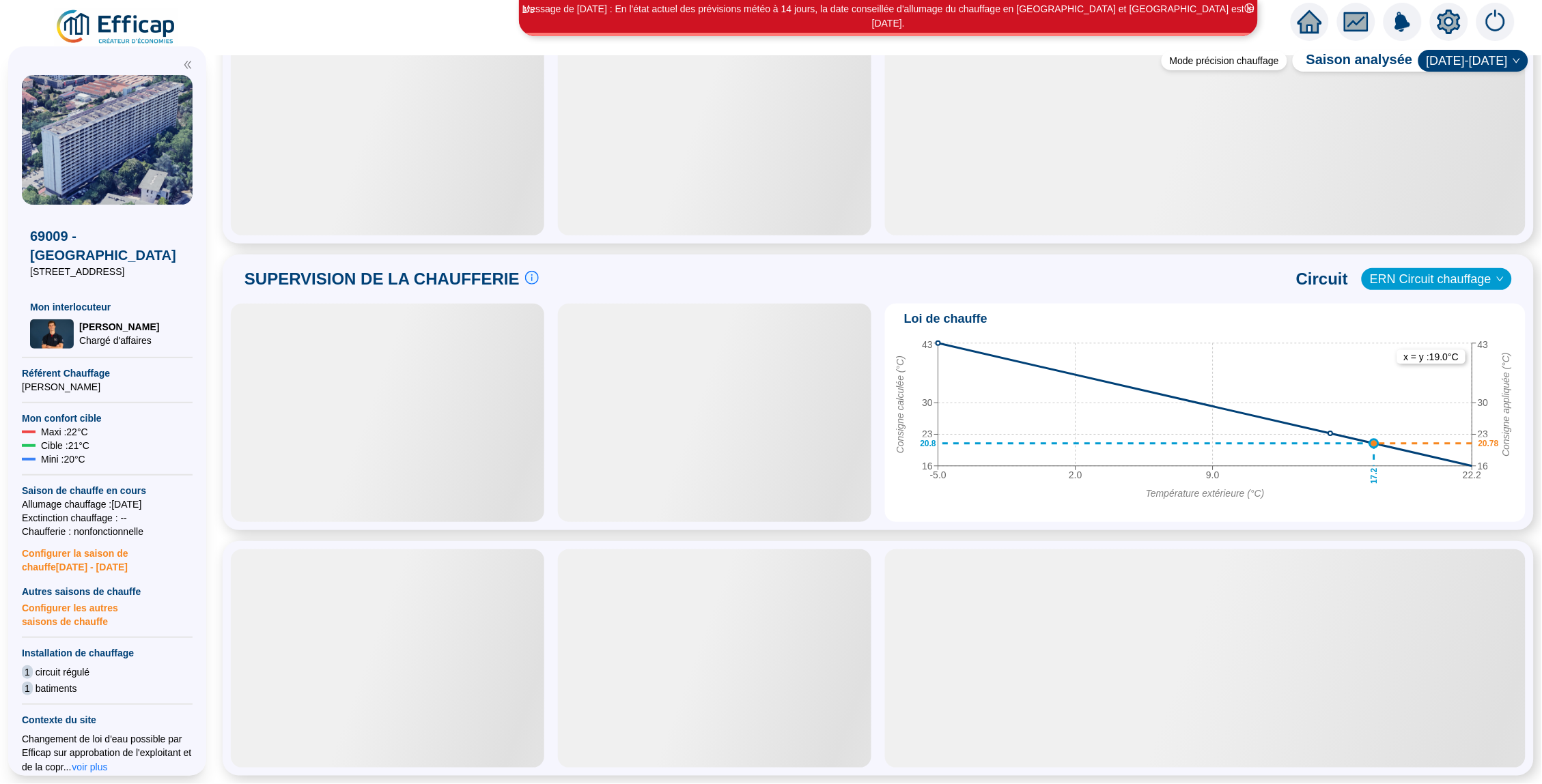
scroll to position [618, 0]
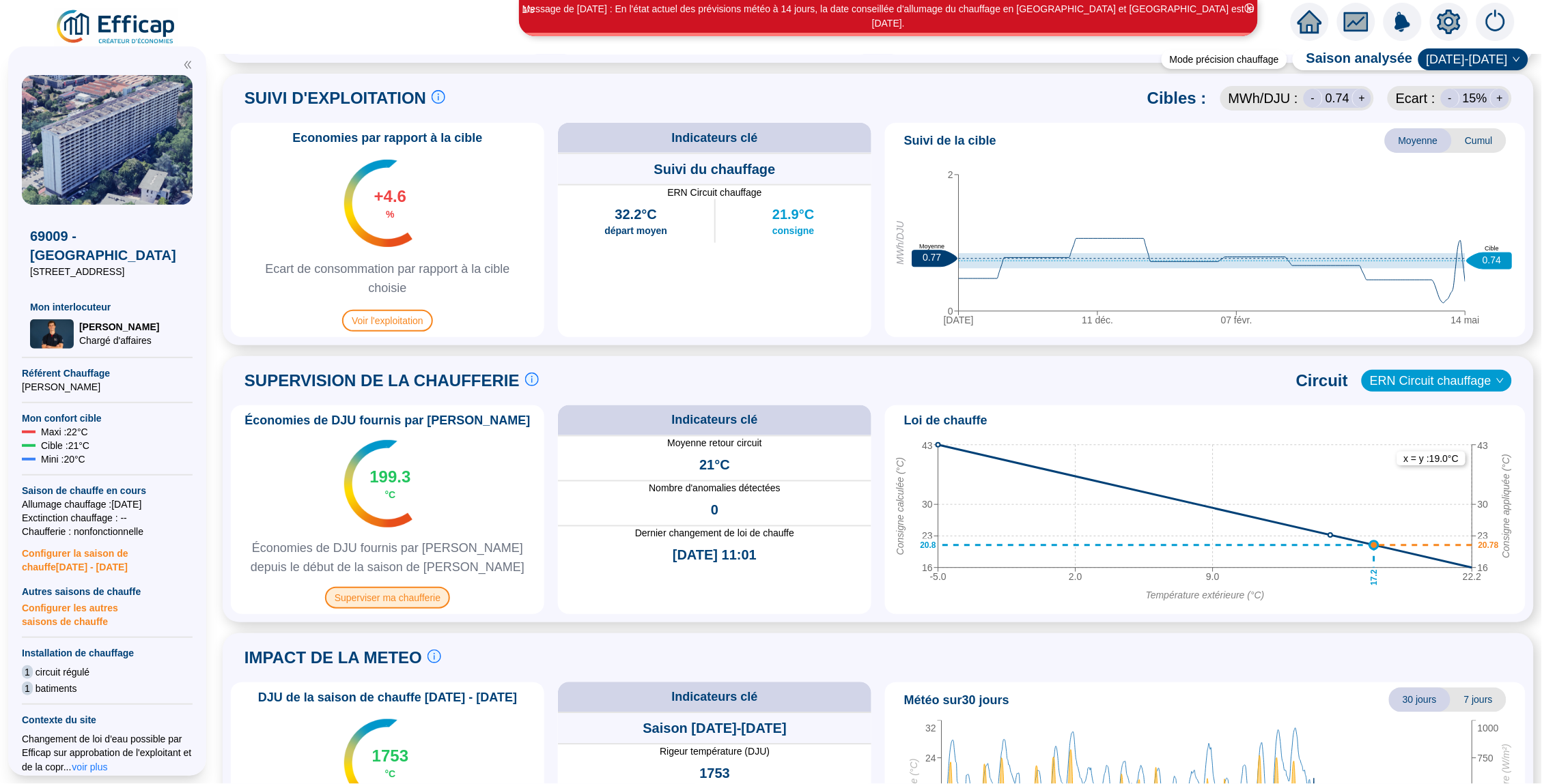
click at [407, 600] on span "Superviser ma chaufferie" at bounding box center [387, 598] width 125 height 22
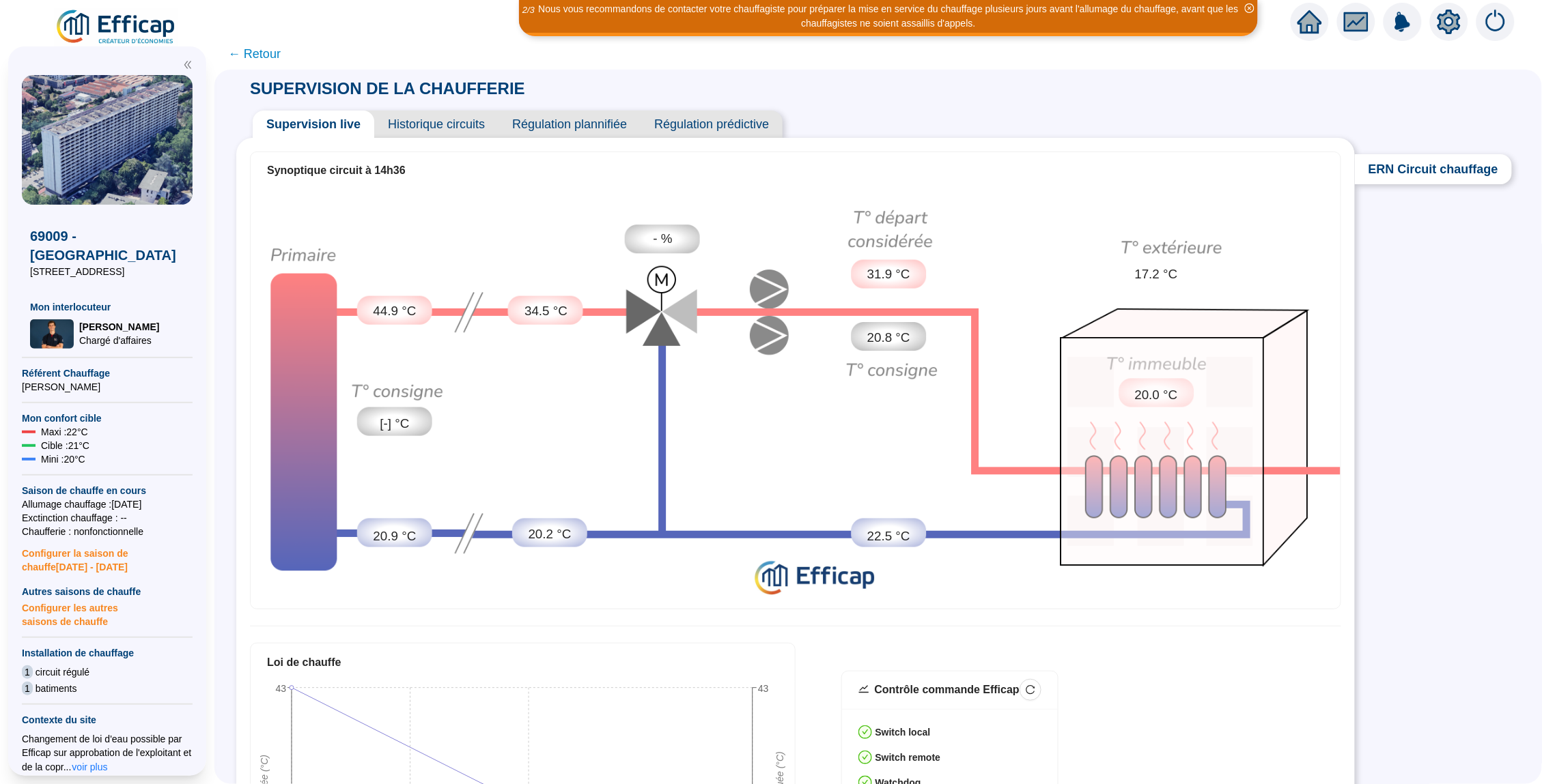
click at [453, 126] on span "Historique circuits" at bounding box center [437, 124] width 125 height 28
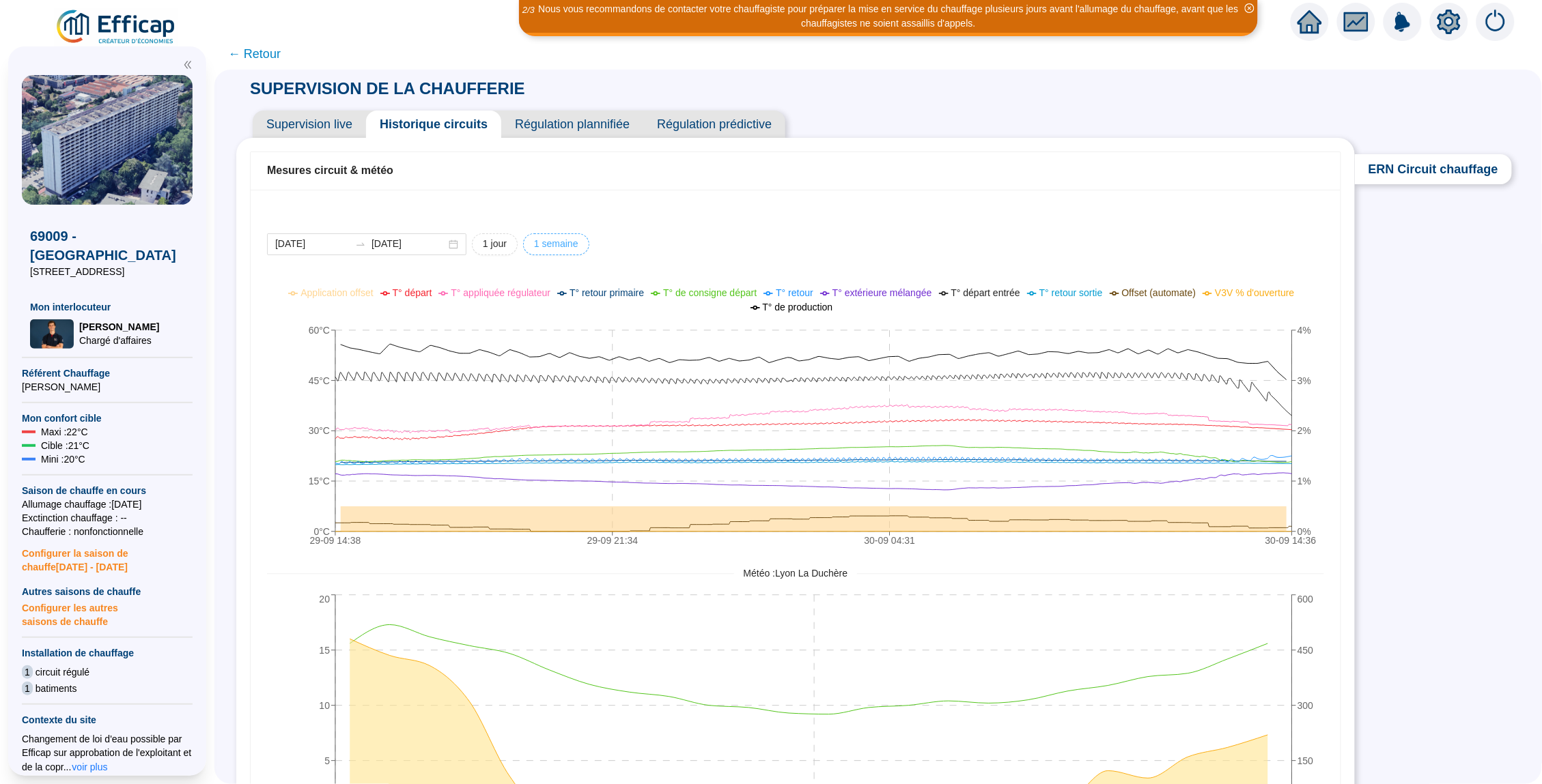
click at [553, 249] on span "1 semaine" at bounding box center [556, 244] width 44 height 14
type input "[DATE]"
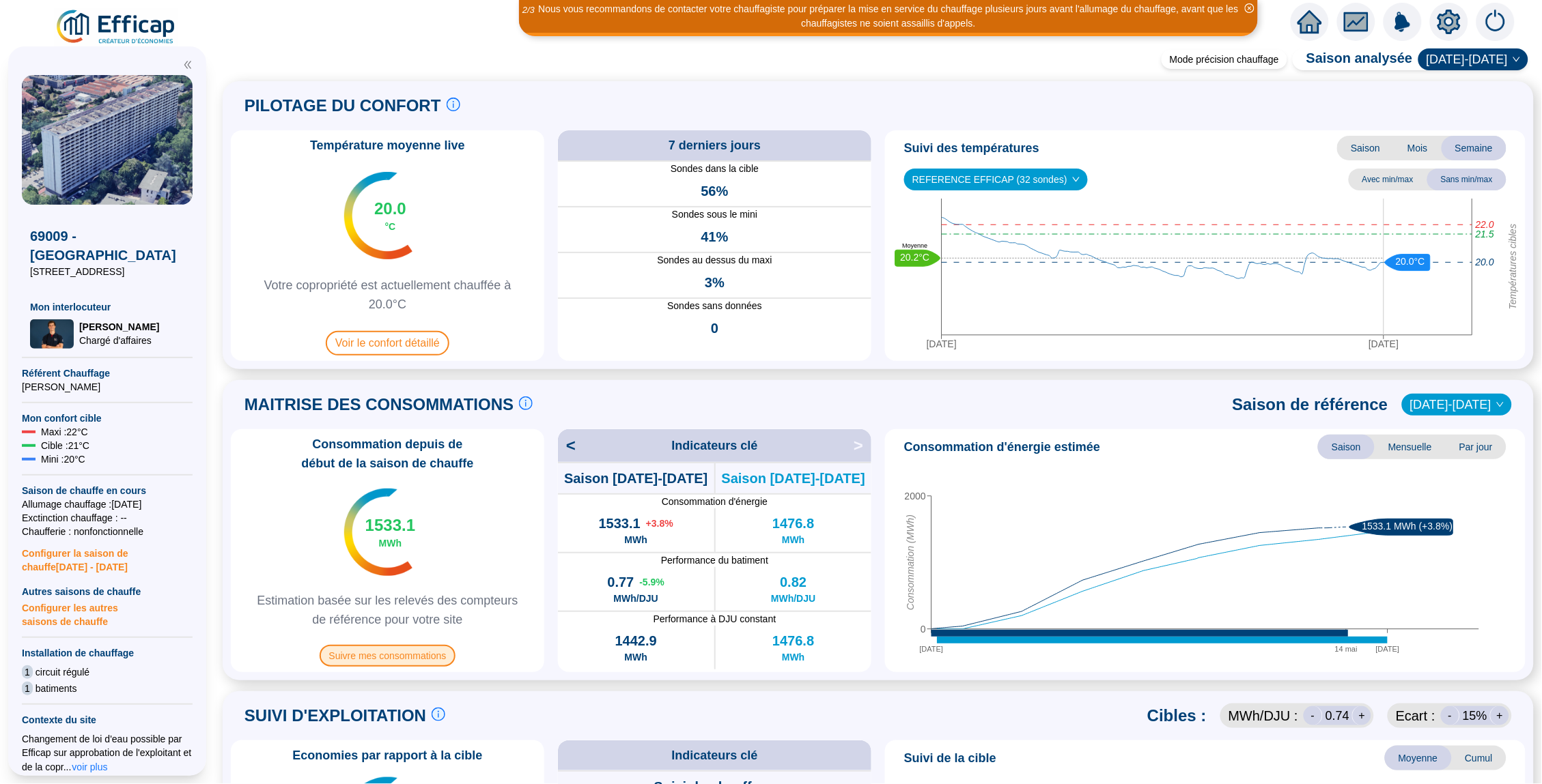
click at [376, 651] on span "Suivre mes consommations" at bounding box center [387, 656] width 136 height 22
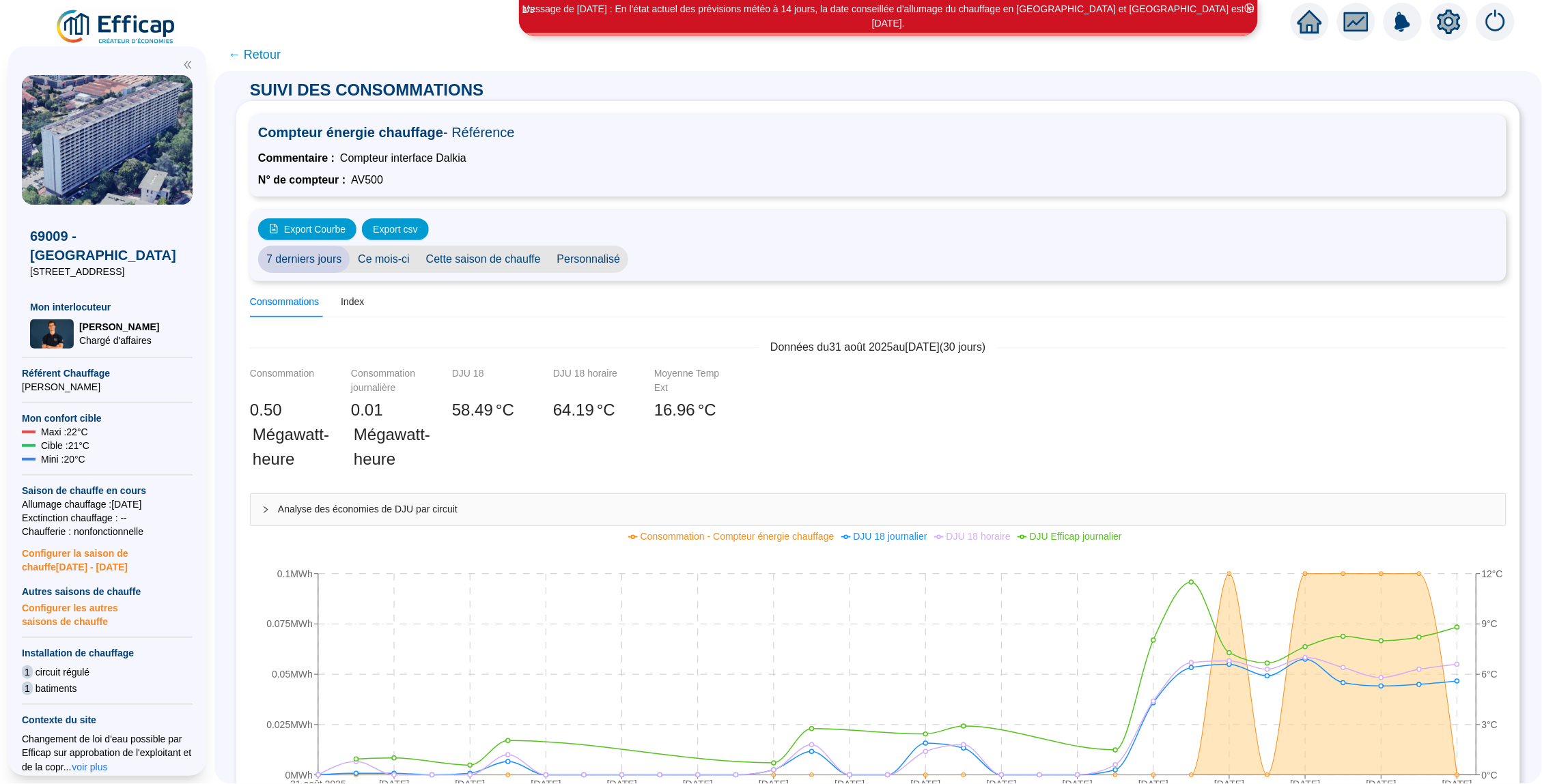
click at [260, 58] on span "← Retour" at bounding box center [254, 54] width 53 height 19
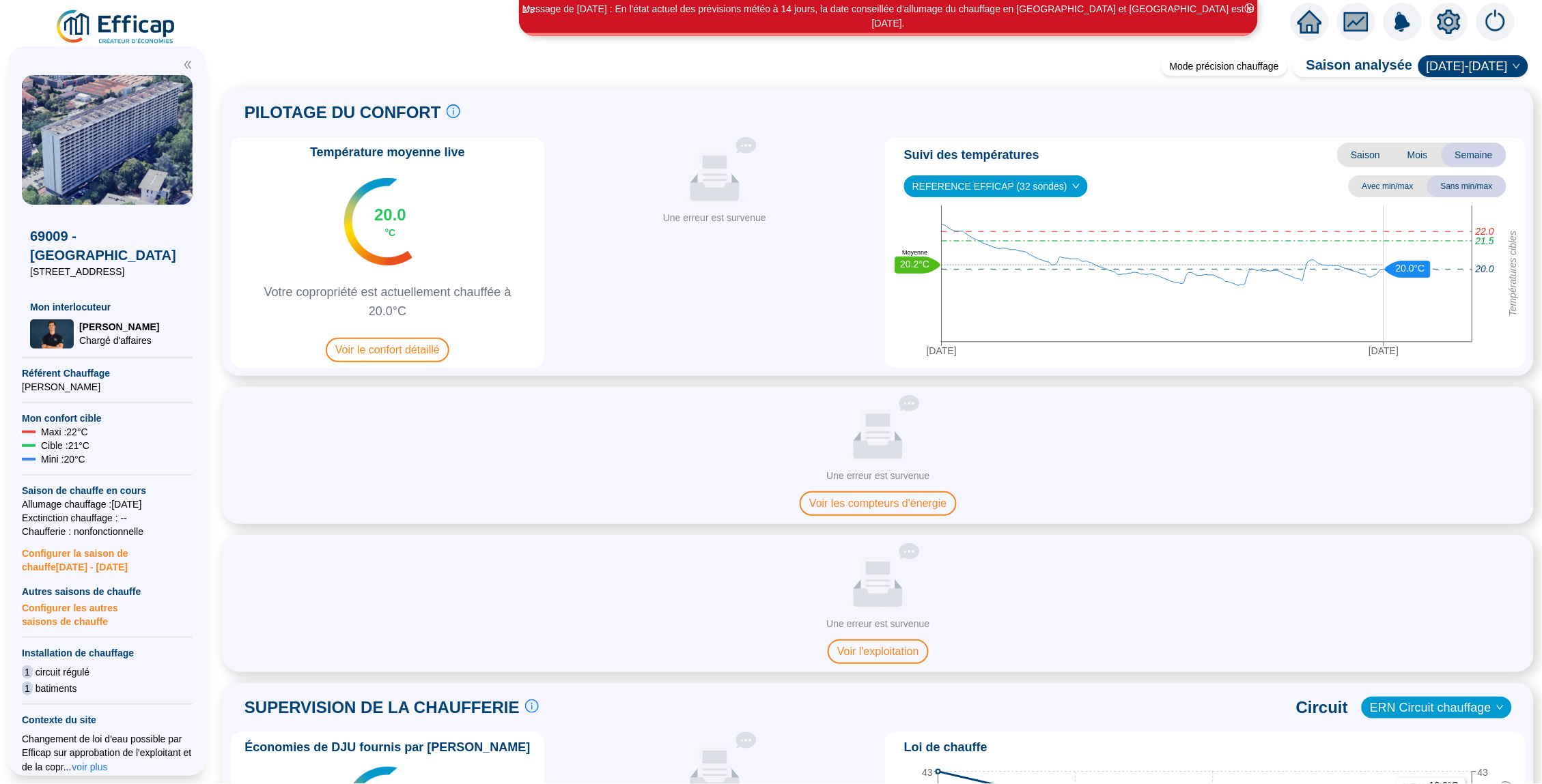
click at [1312, 31] on icon "home" at bounding box center [1309, 21] width 24 height 23
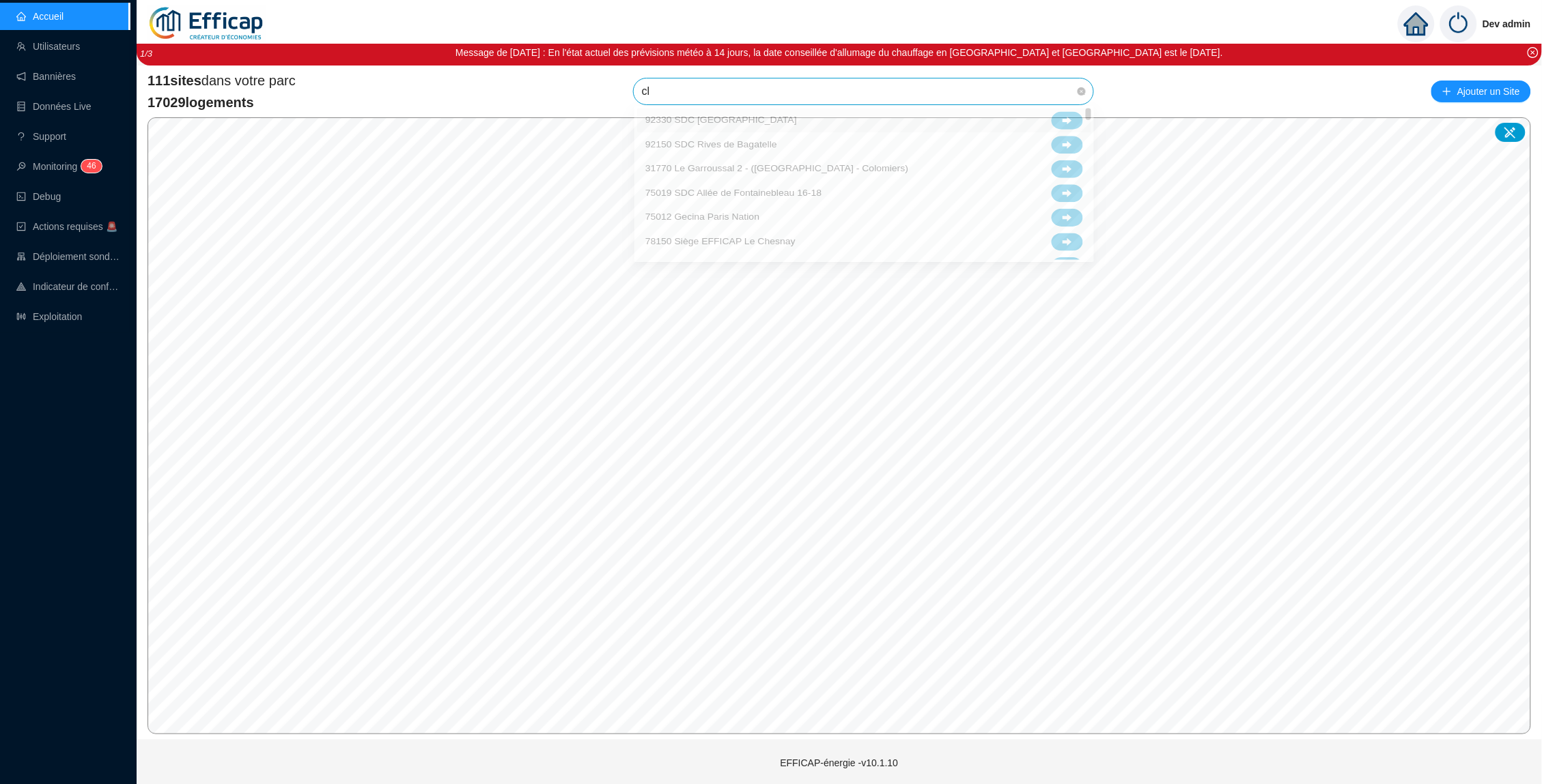
type input "clo"
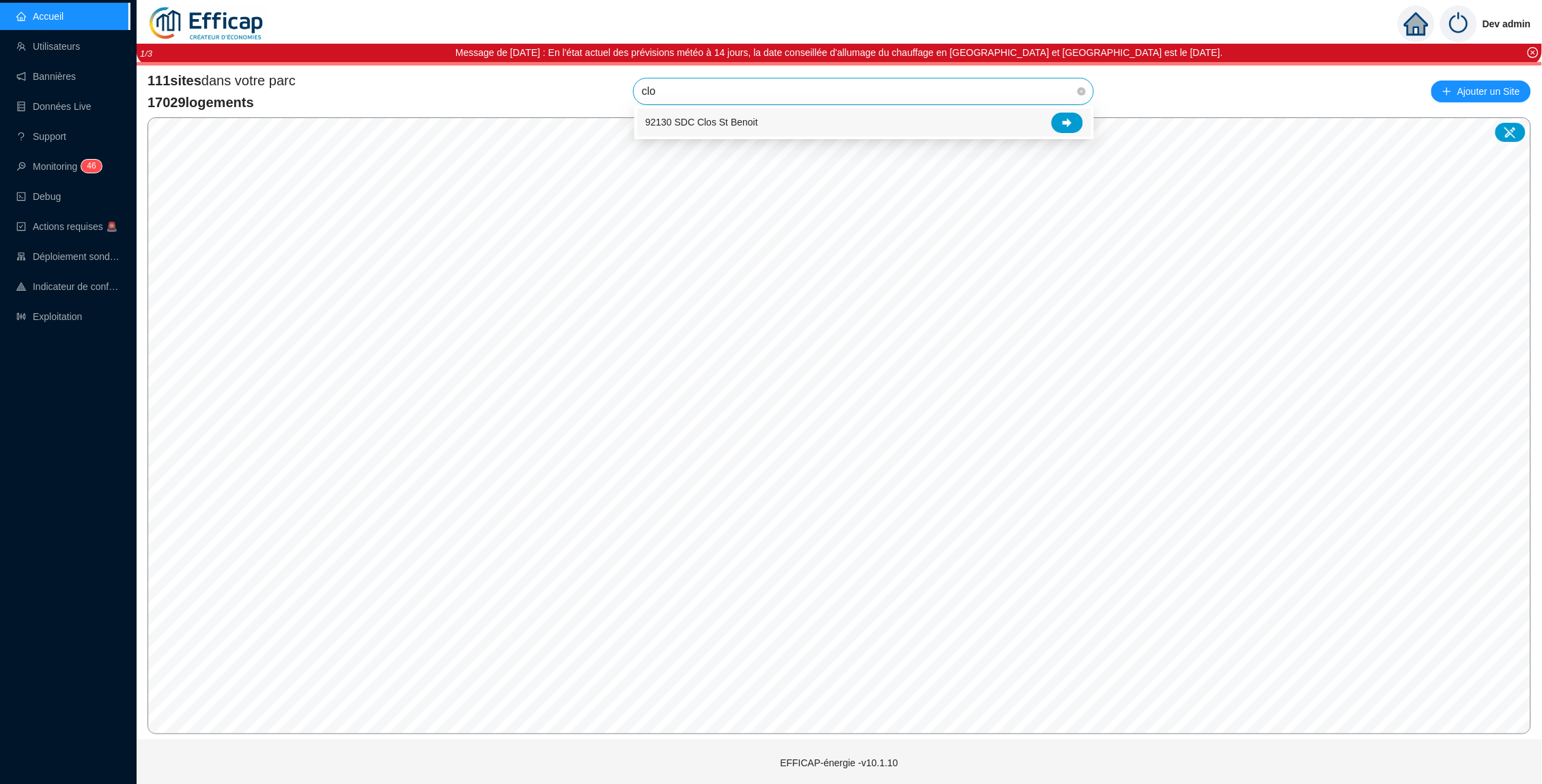
click at [743, 120] on span "92130 SDC Clos St Benoit" at bounding box center [702, 122] width 113 height 14
click at [911, 89] on span "92130 SDC Clos St Benoit" at bounding box center [863, 91] width 443 height 26
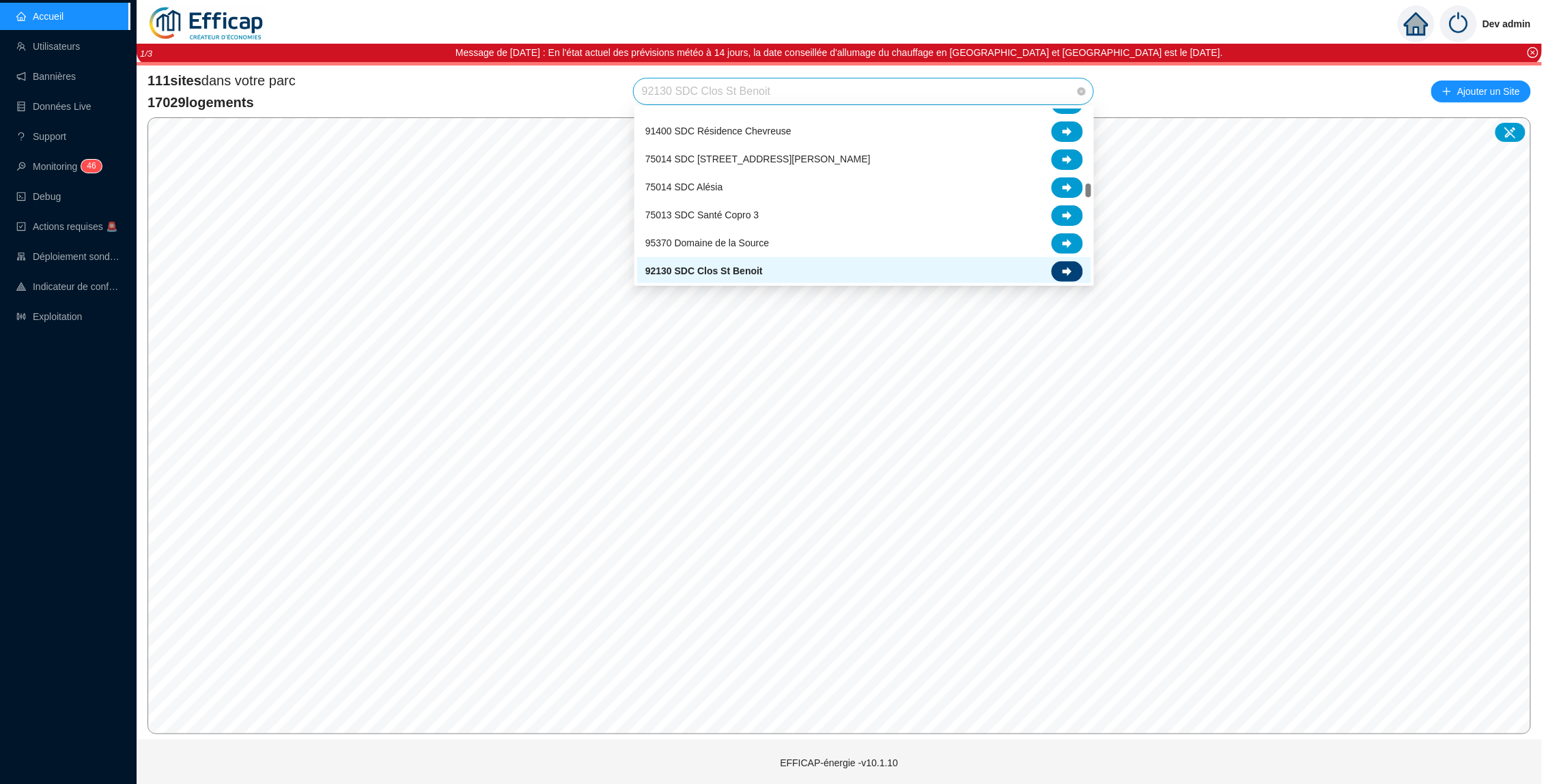
click at [1069, 269] on icon at bounding box center [1067, 271] width 9 height 9
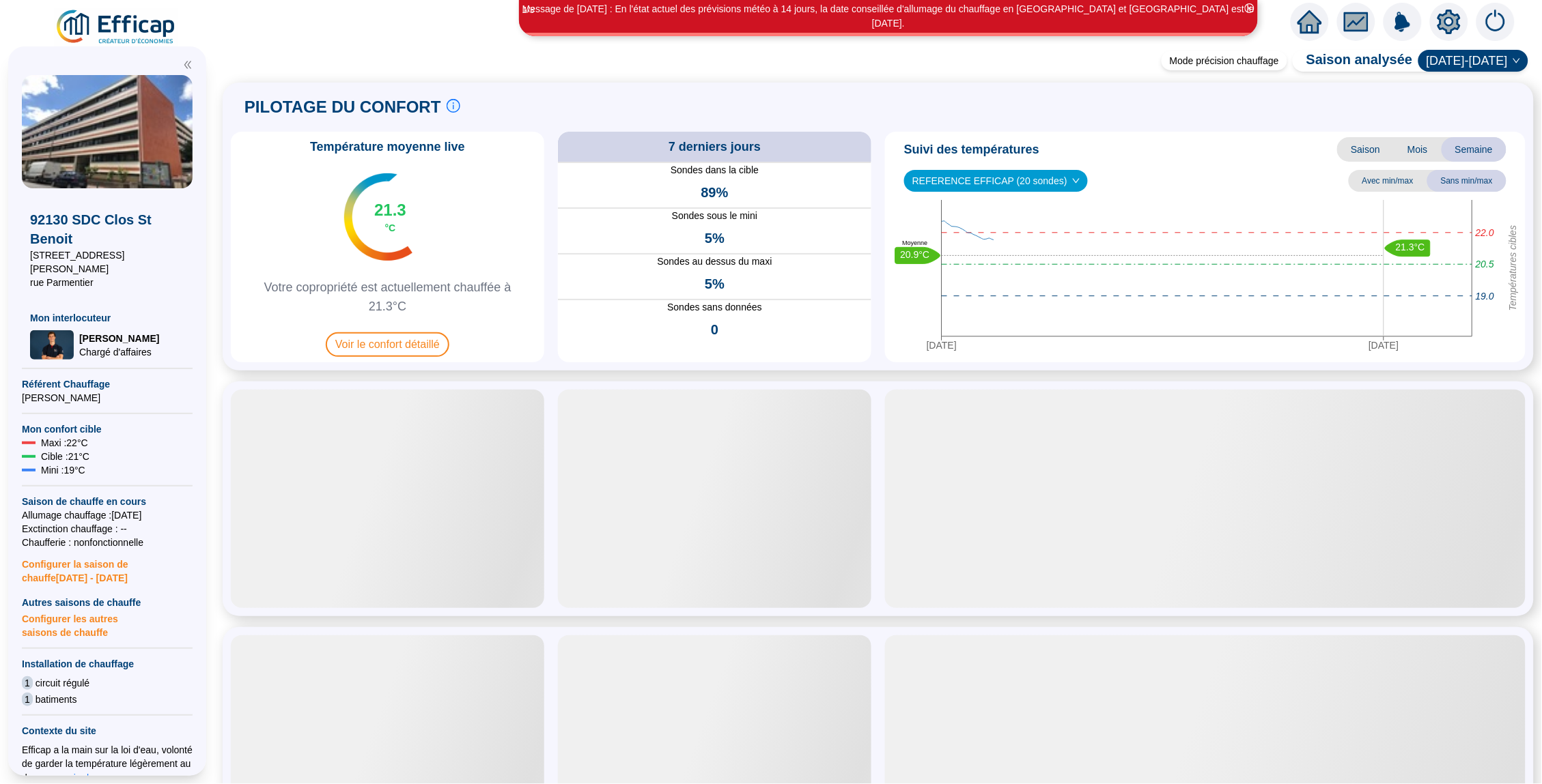
click at [1436, 7] on div at bounding box center [1449, 21] width 39 height 39
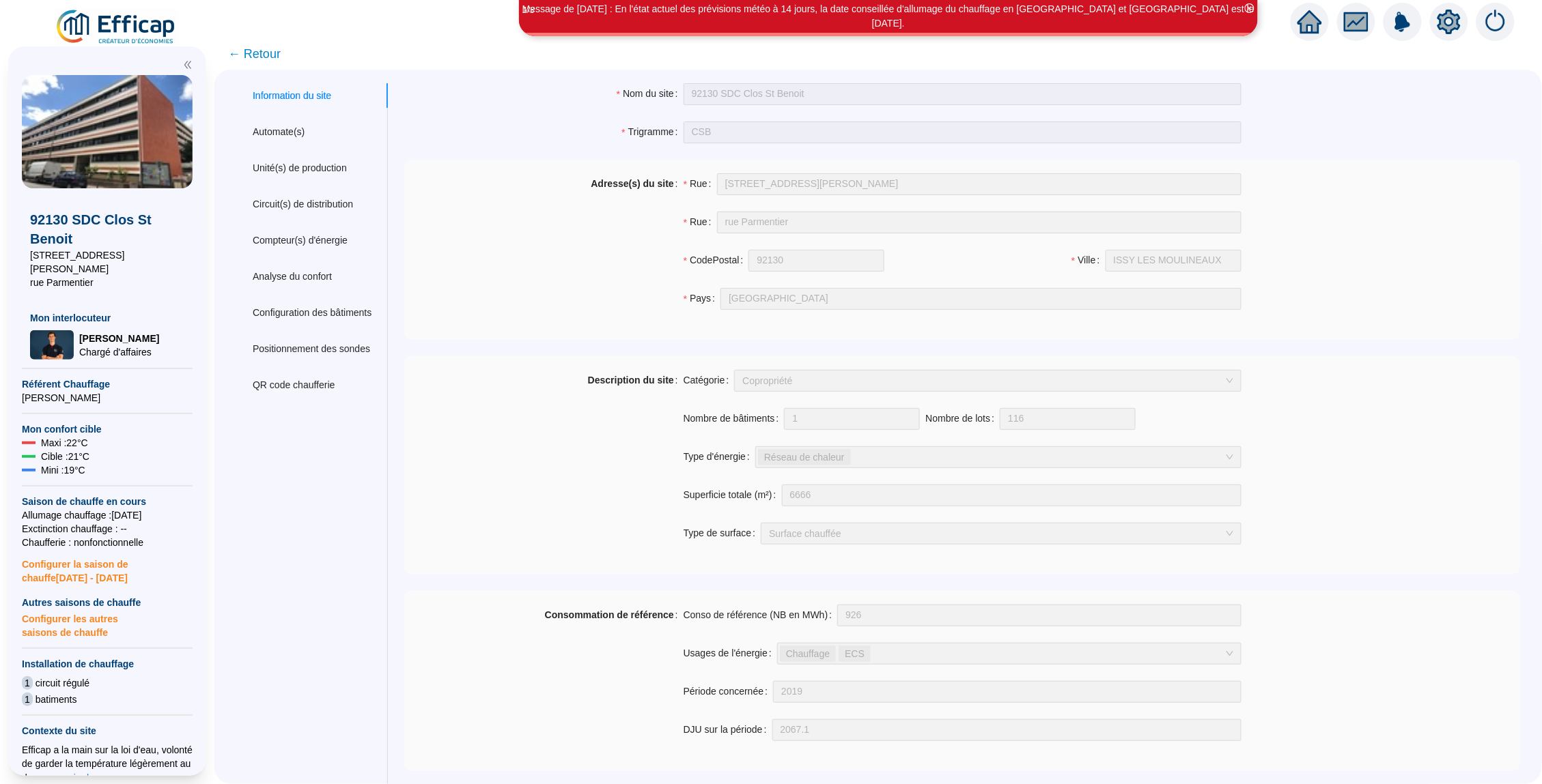
click at [313, 274] on div "Analyse du confort" at bounding box center [292, 277] width 79 height 14
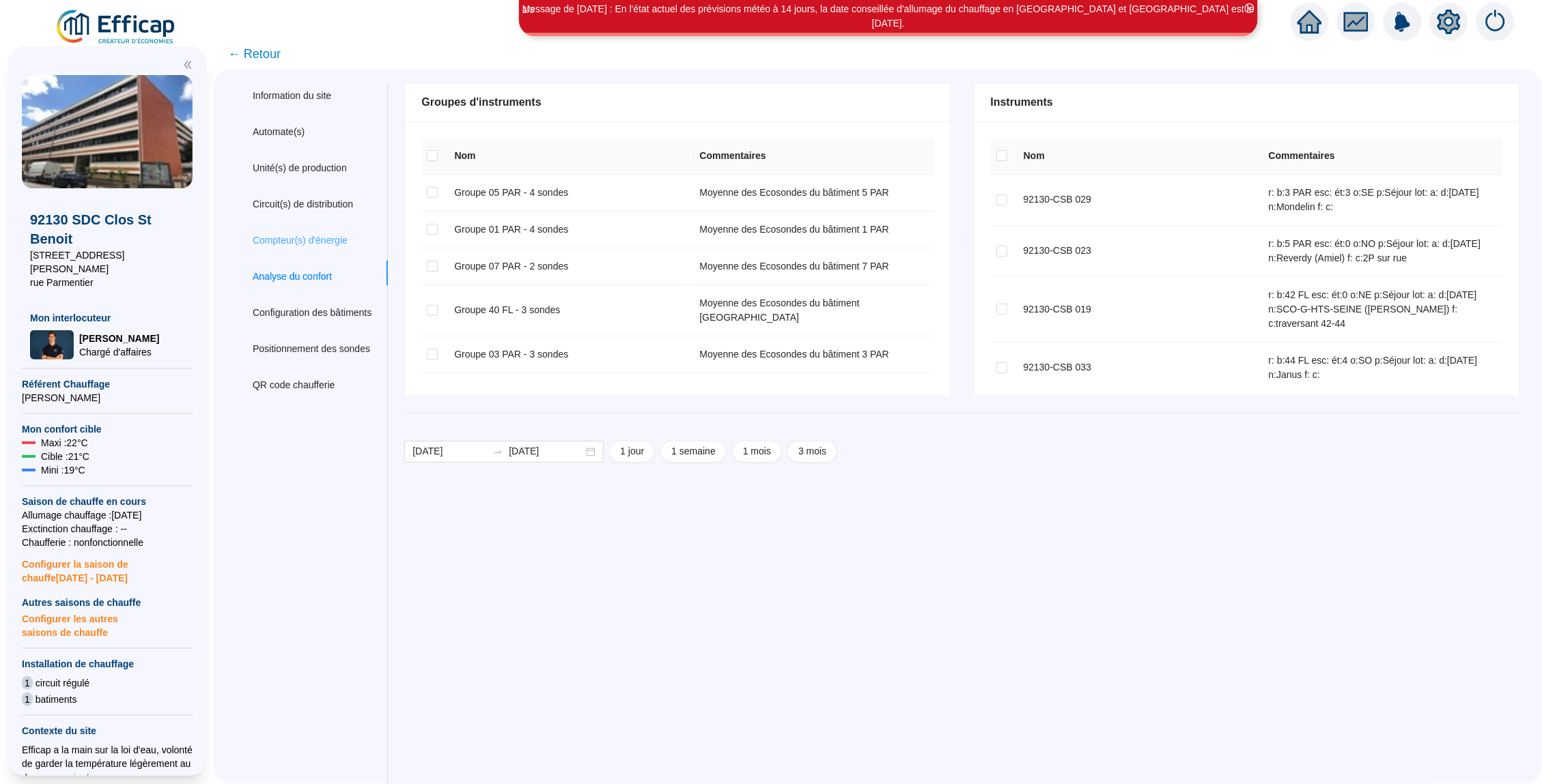
checkbox input "true"
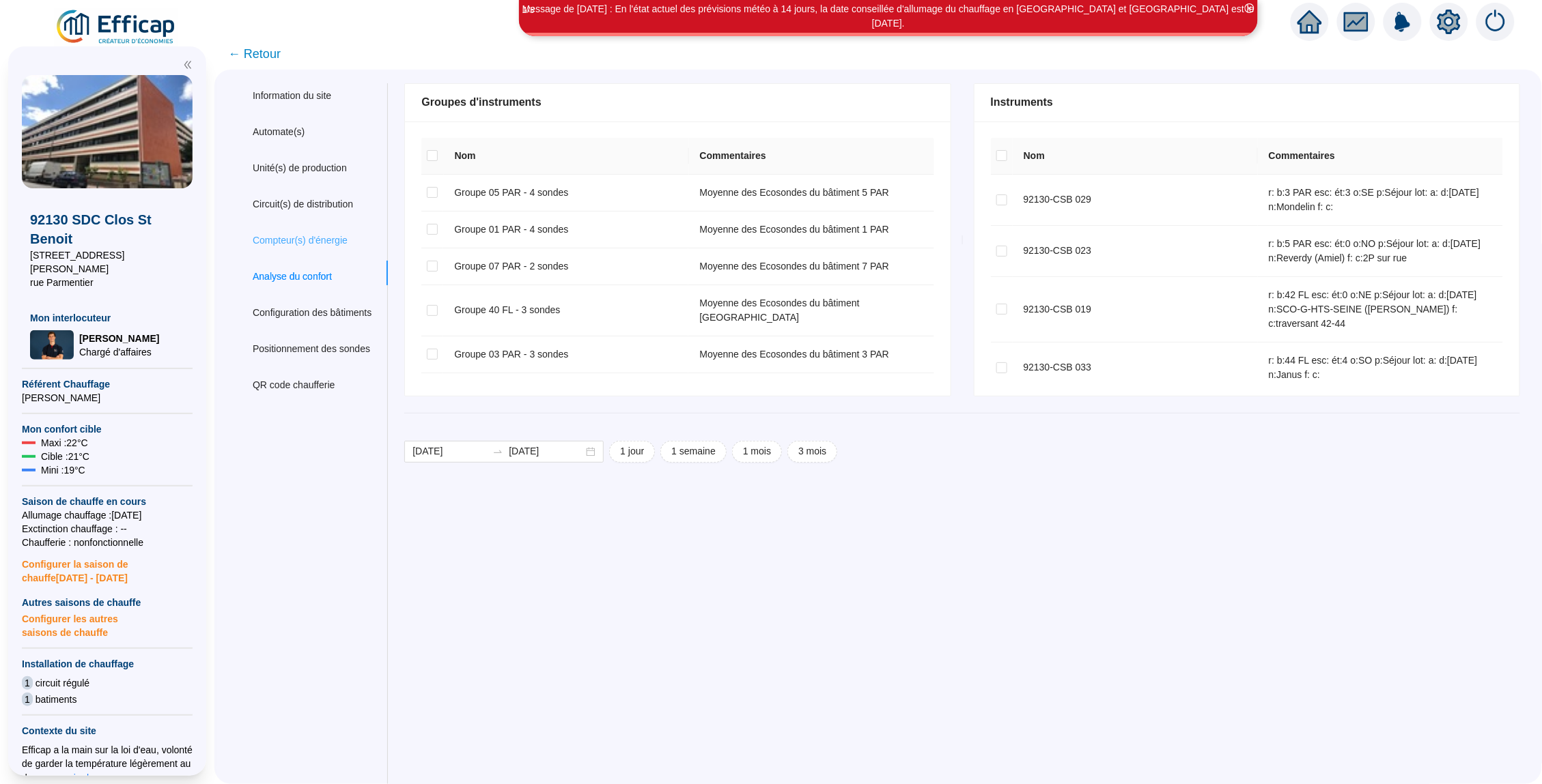
checkbox input "true"
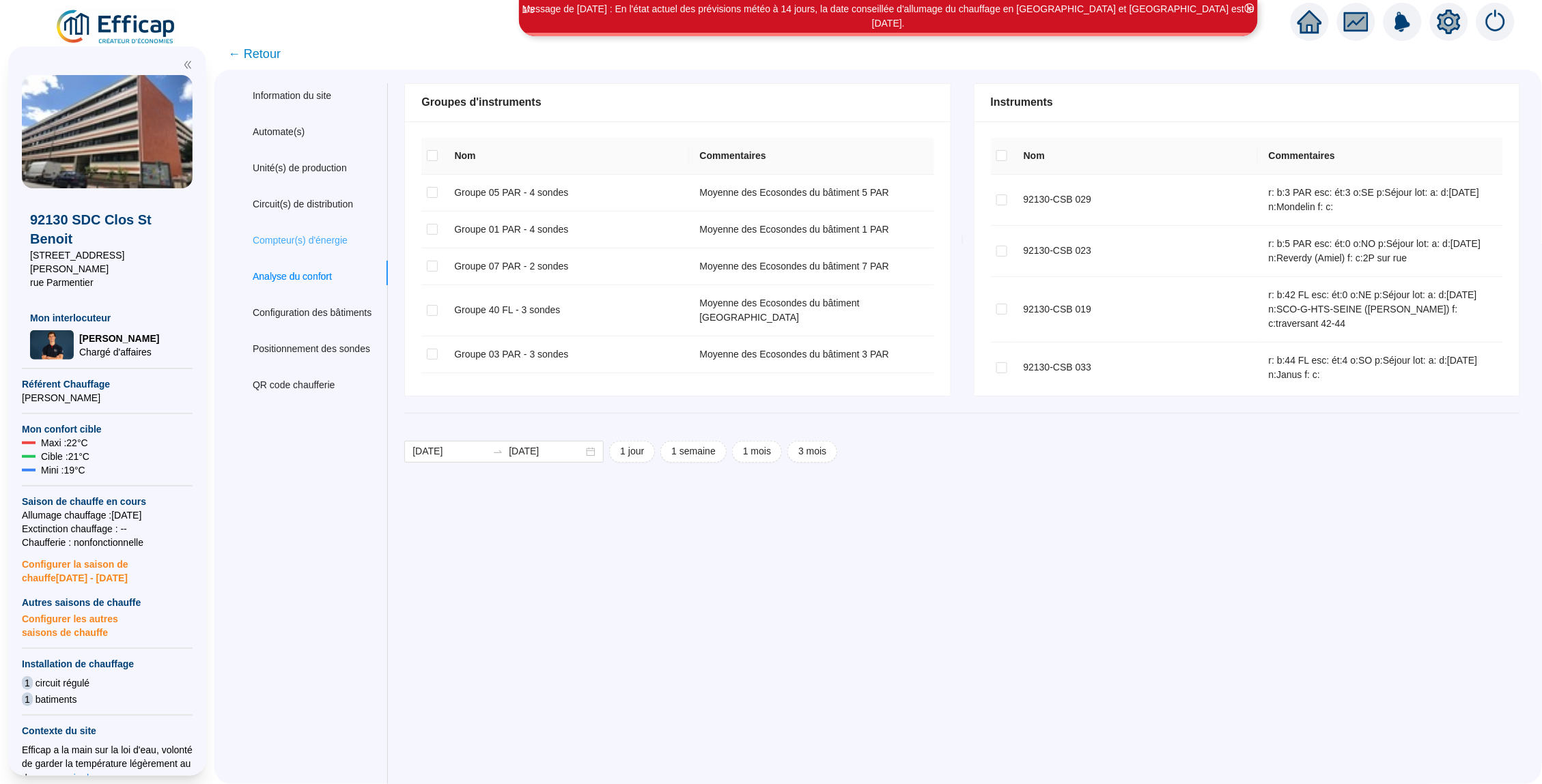
checkbox input "true"
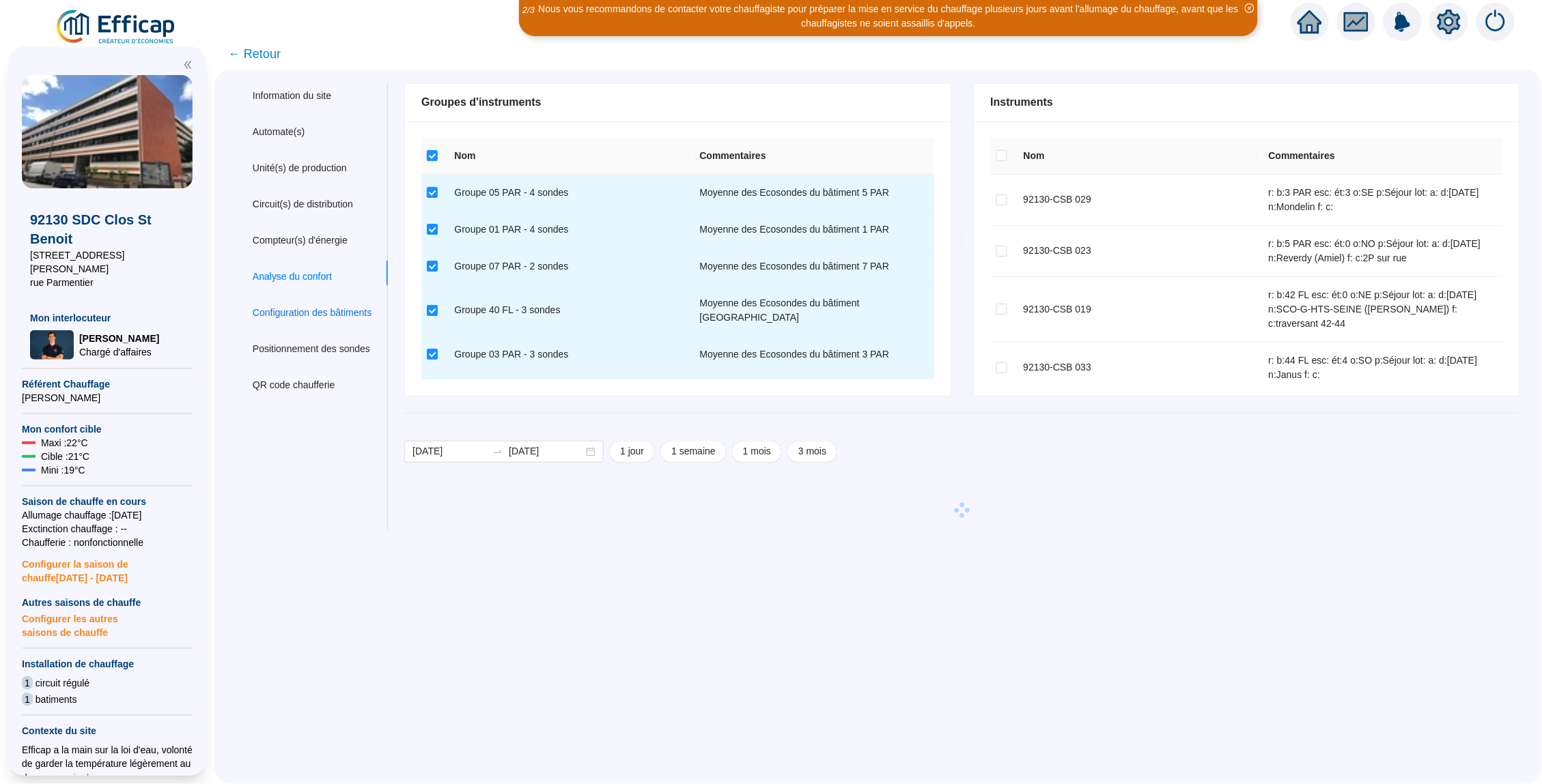
click at [330, 314] on div "Configuration des bâtiments" at bounding box center [311, 313] width 119 height 14
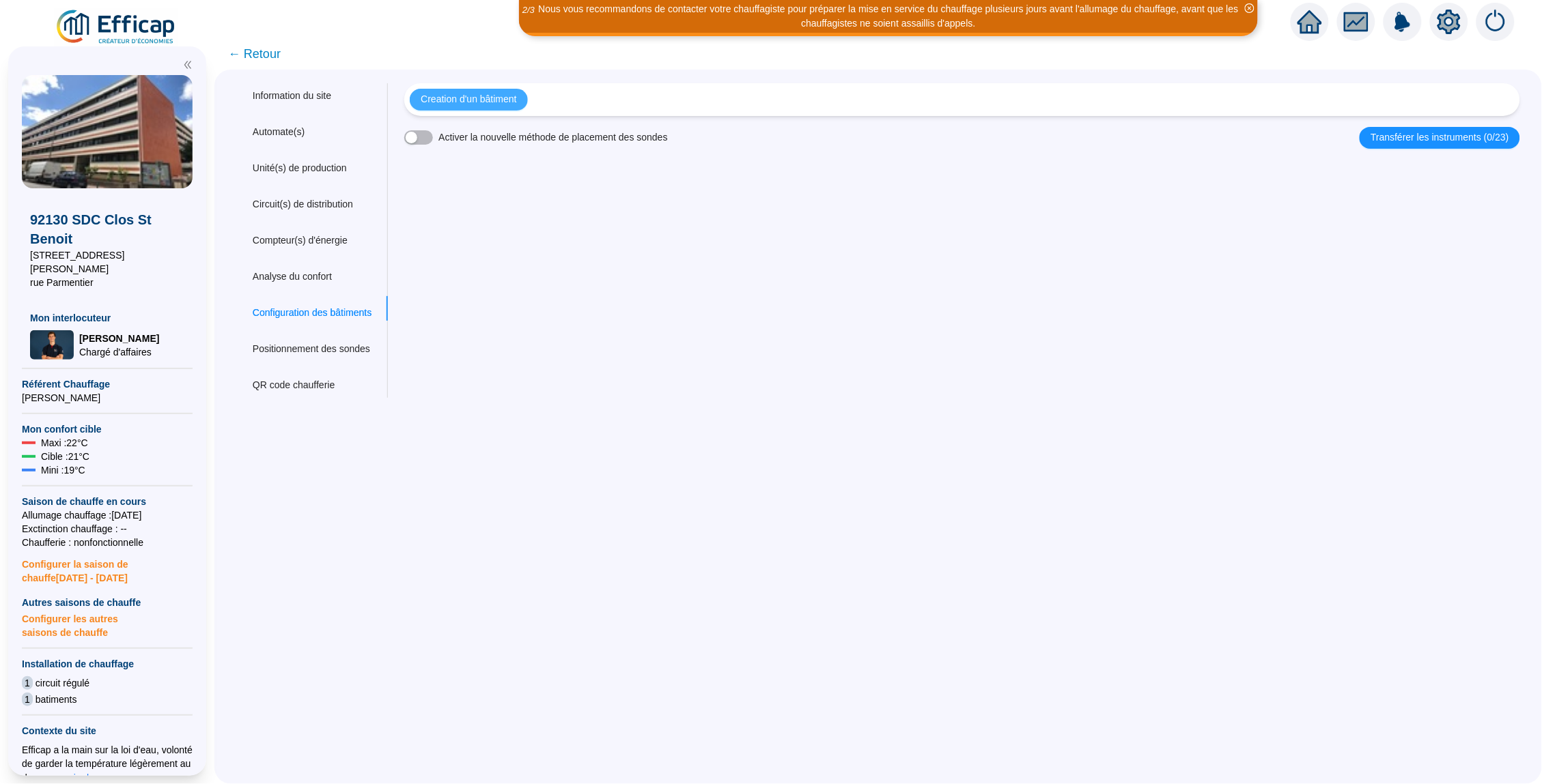
click at [462, 102] on span "Creation d'un bâtiment" at bounding box center [468, 99] width 95 height 14
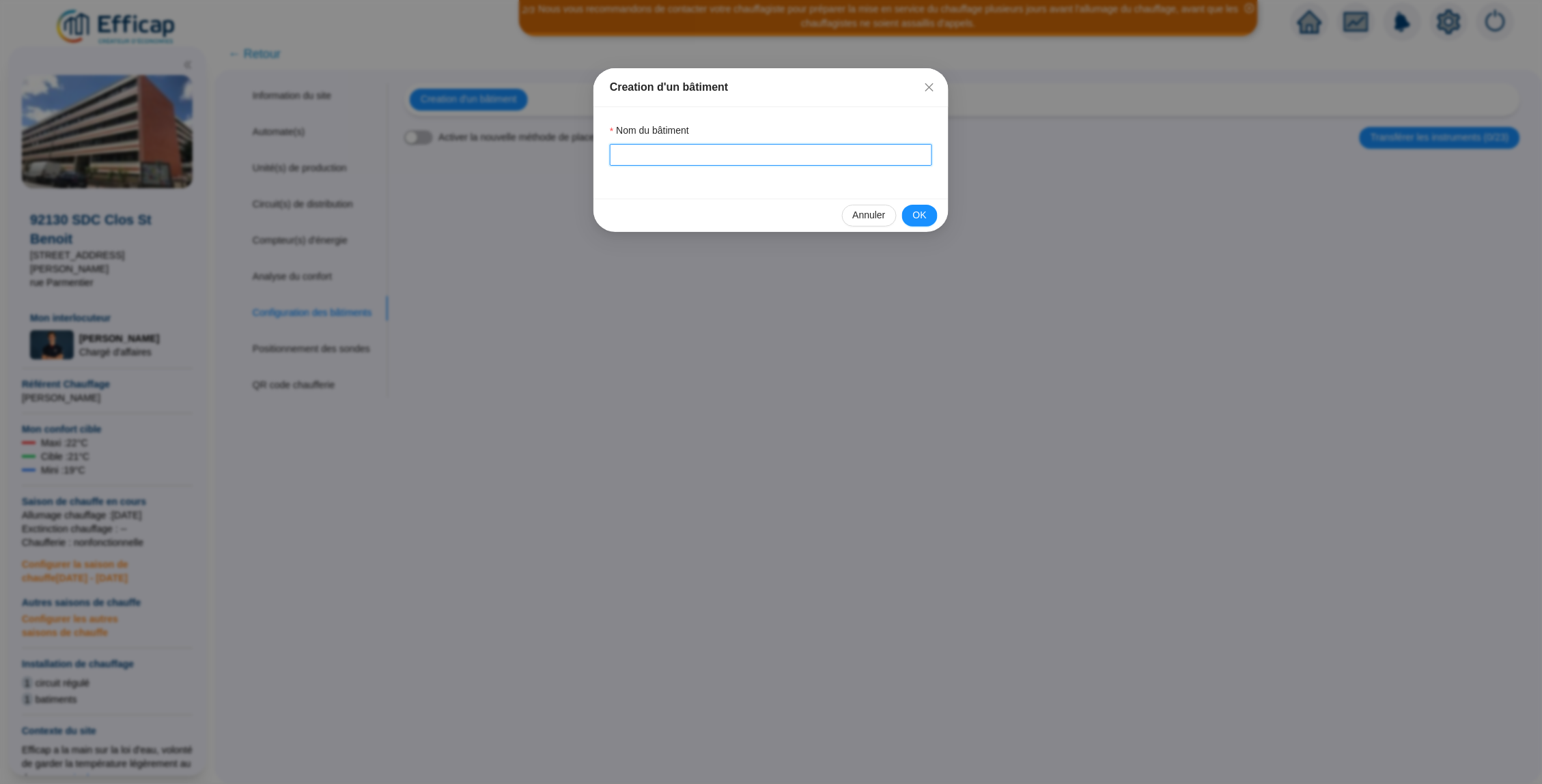
click at [654, 149] on input "Nom du bâtiment" at bounding box center [771, 155] width 322 height 22
type input "B"
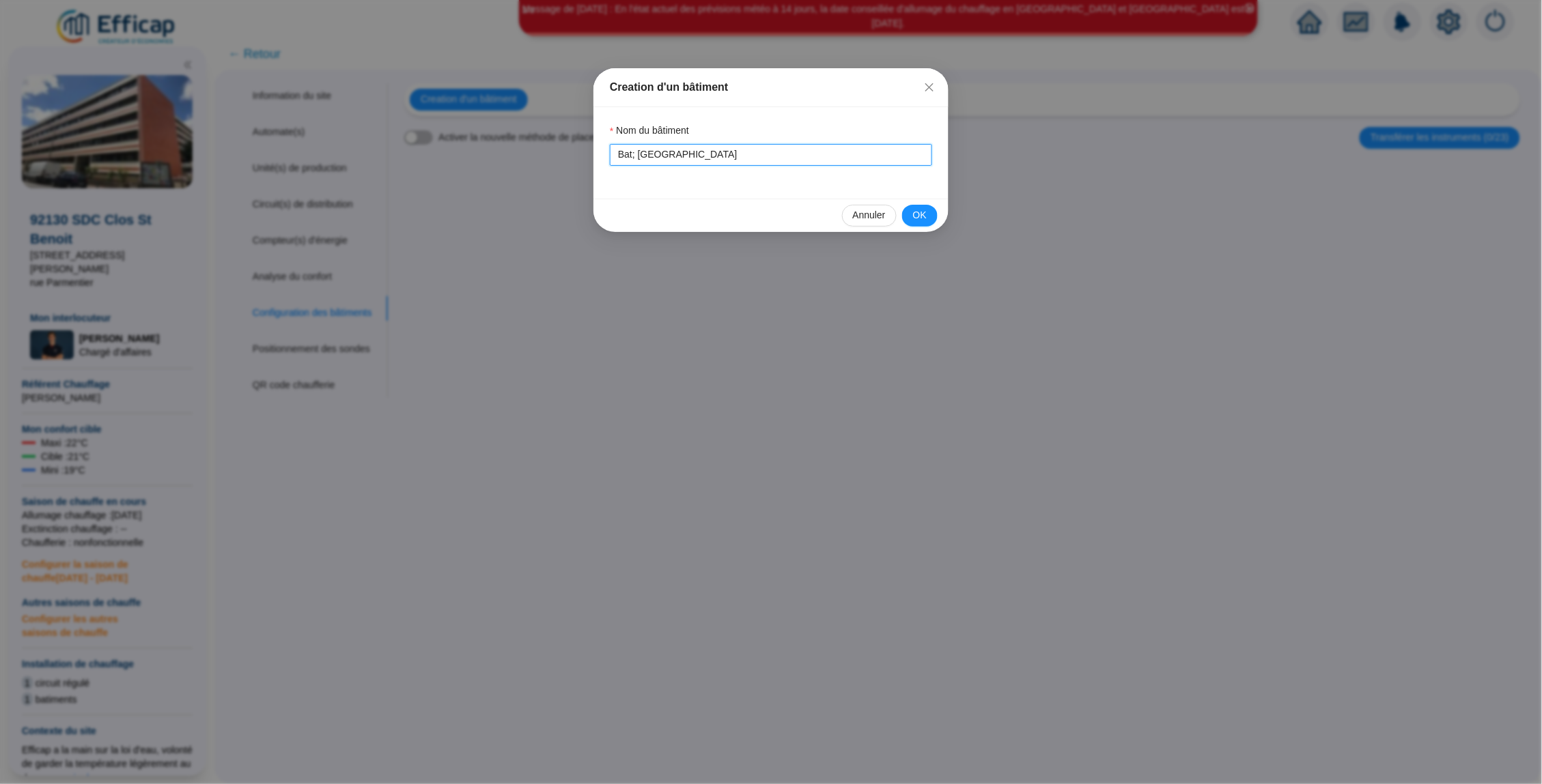
click at [638, 155] on input "Bat; rue Lepelletier" at bounding box center [771, 155] width 322 height 22
click at [921, 215] on span "OK" at bounding box center [919, 215] width 13 height 14
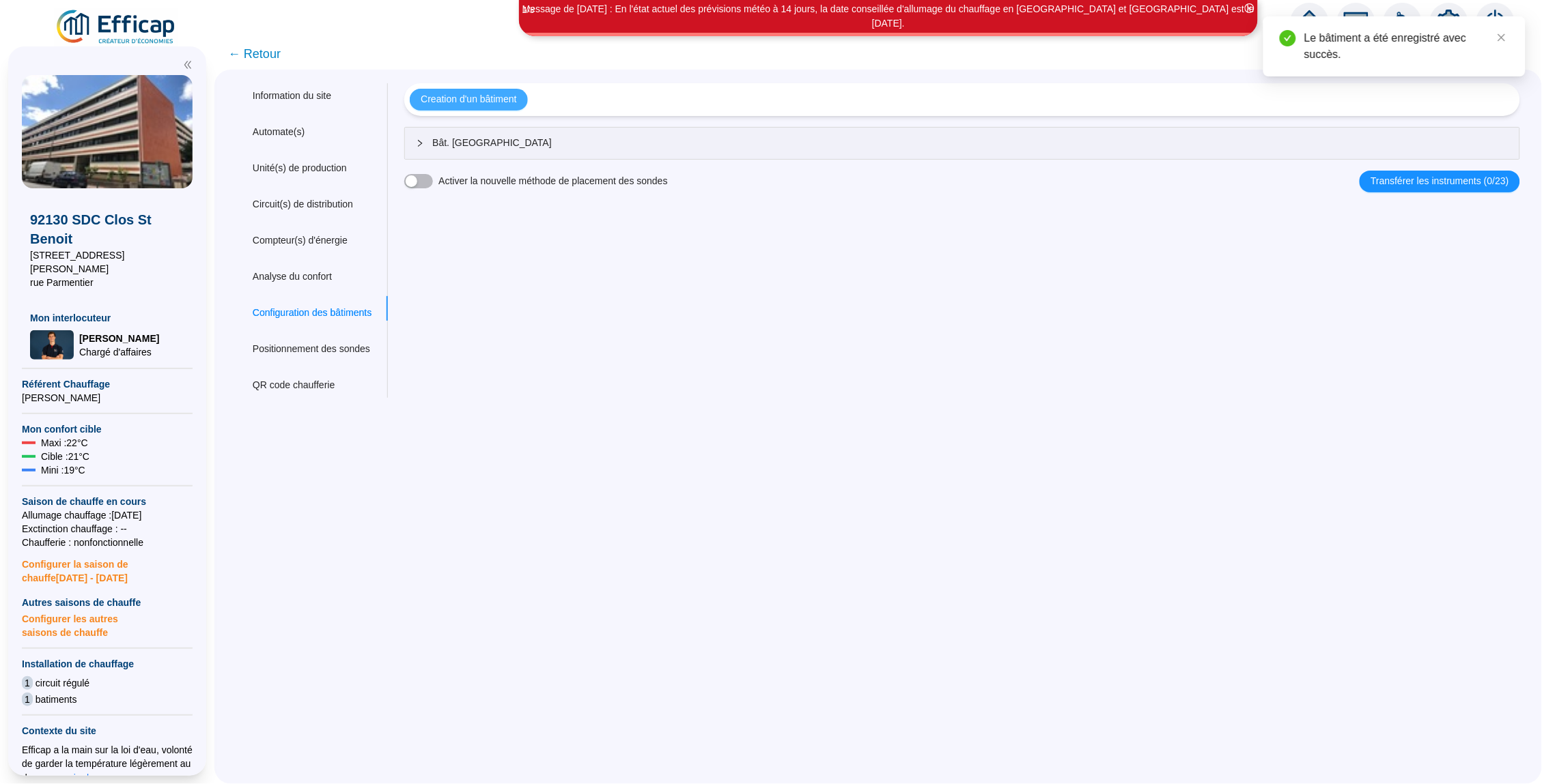
click at [477, 101] on span "Creation d'un bâtiment" at bounding box center [468, 99] width 95 height 14
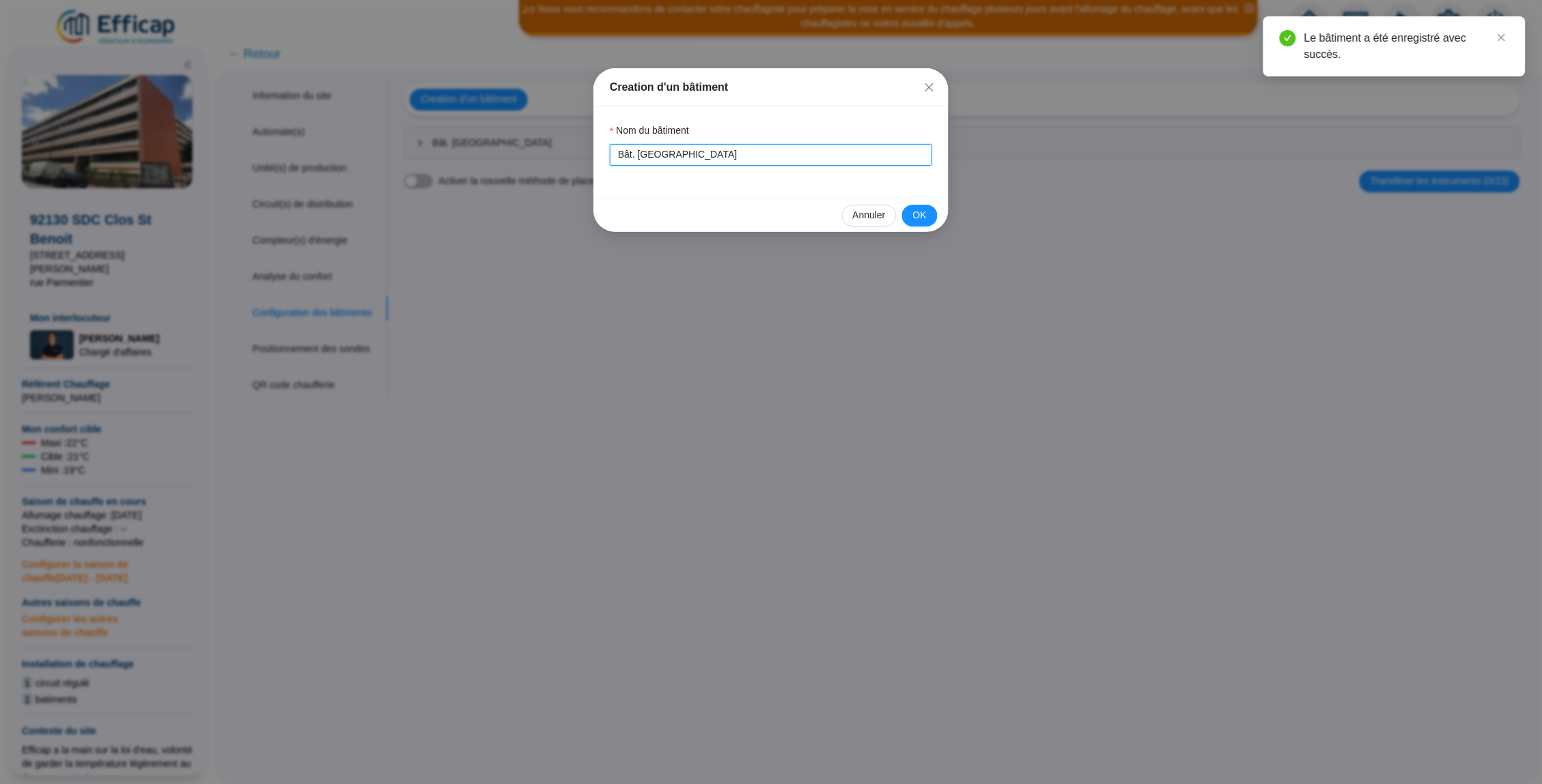
drag, startPoint x: 712, startPoint y: 158, endPoint x: 659, endPoint y: 151, distance: 53.5
click at [659, 151] on input "Bât. rue Lepelletier" at bounding box center [771, 155] width 322 height 22
click at [661, 158] on input "Bât. rue LPArmentier" at bounding box center [771, 155] width 322 height 22
click at [671, 155] on input "Bât. rue PArmentier" at bounding box center [771, 155] width 322 height 22
type input "Bât. rue Parmentier"
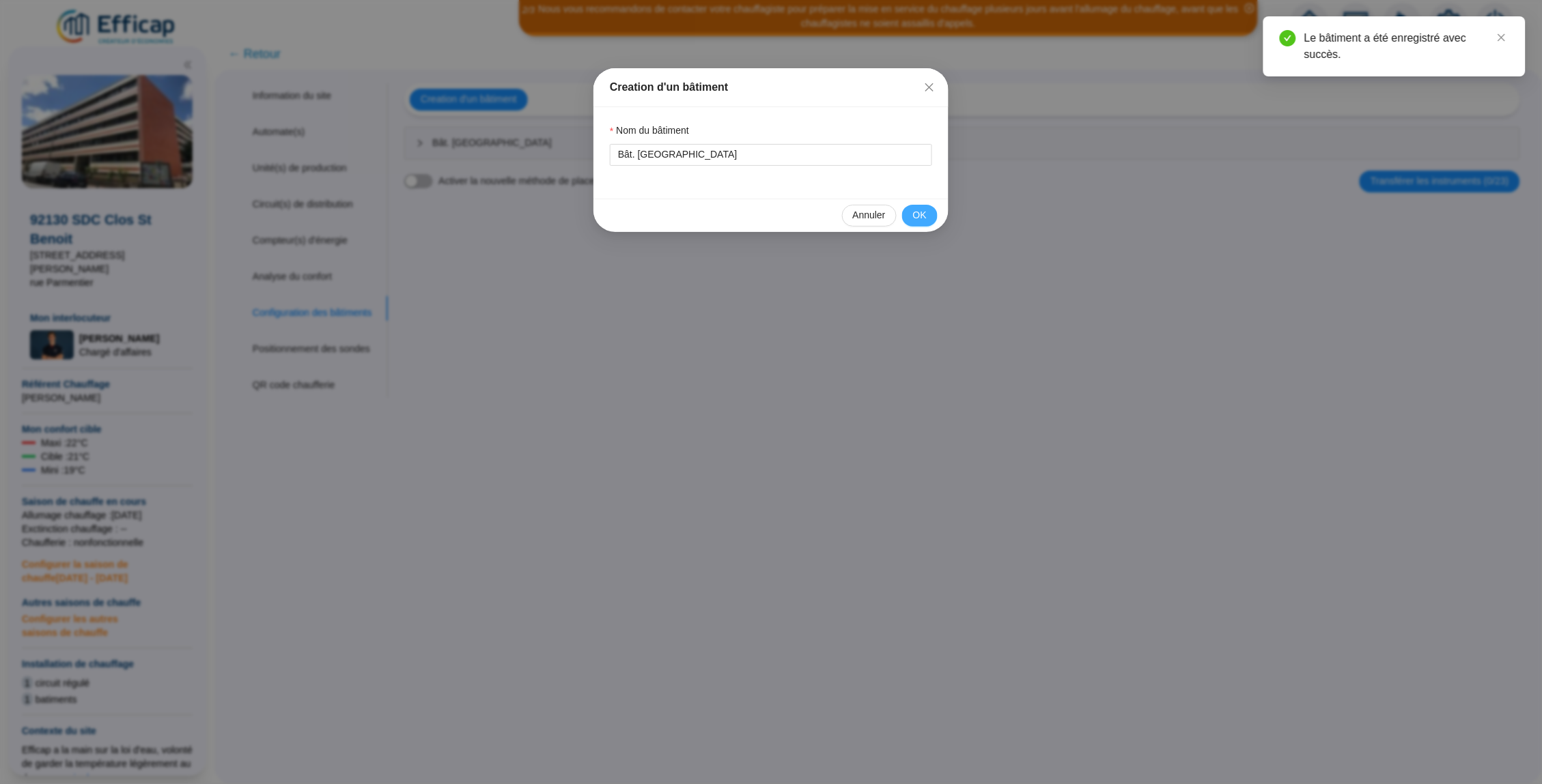
click at [916, 219] on span "OK" at bounding box center [919, 215] width 13 height 14
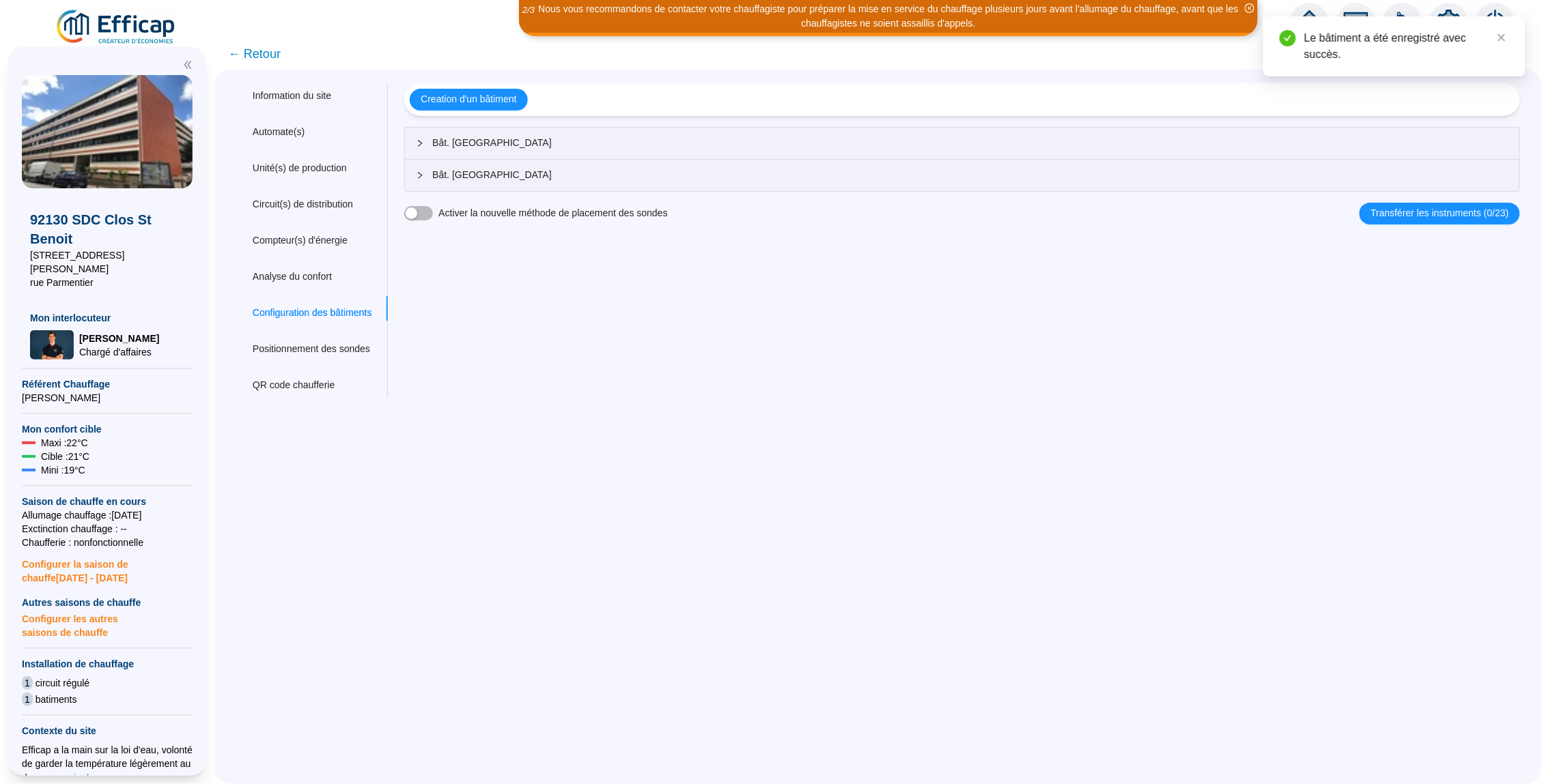
click at [263, 49] on span "← Retour" at bounding box center [254, 54] width 53 height 19
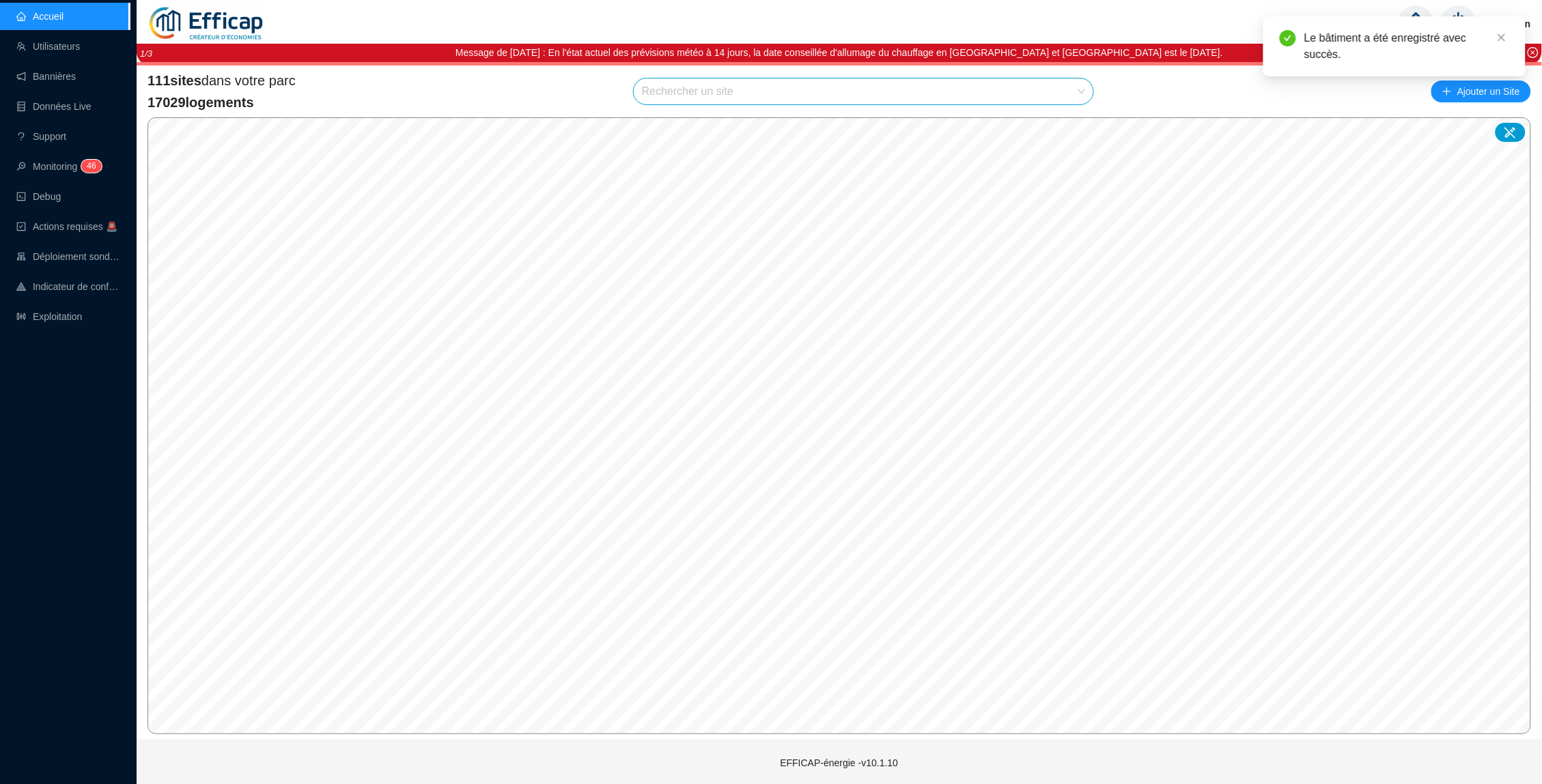
click at [709, 95] on input "search" at bounding box center [857, 91] width 431 height 26
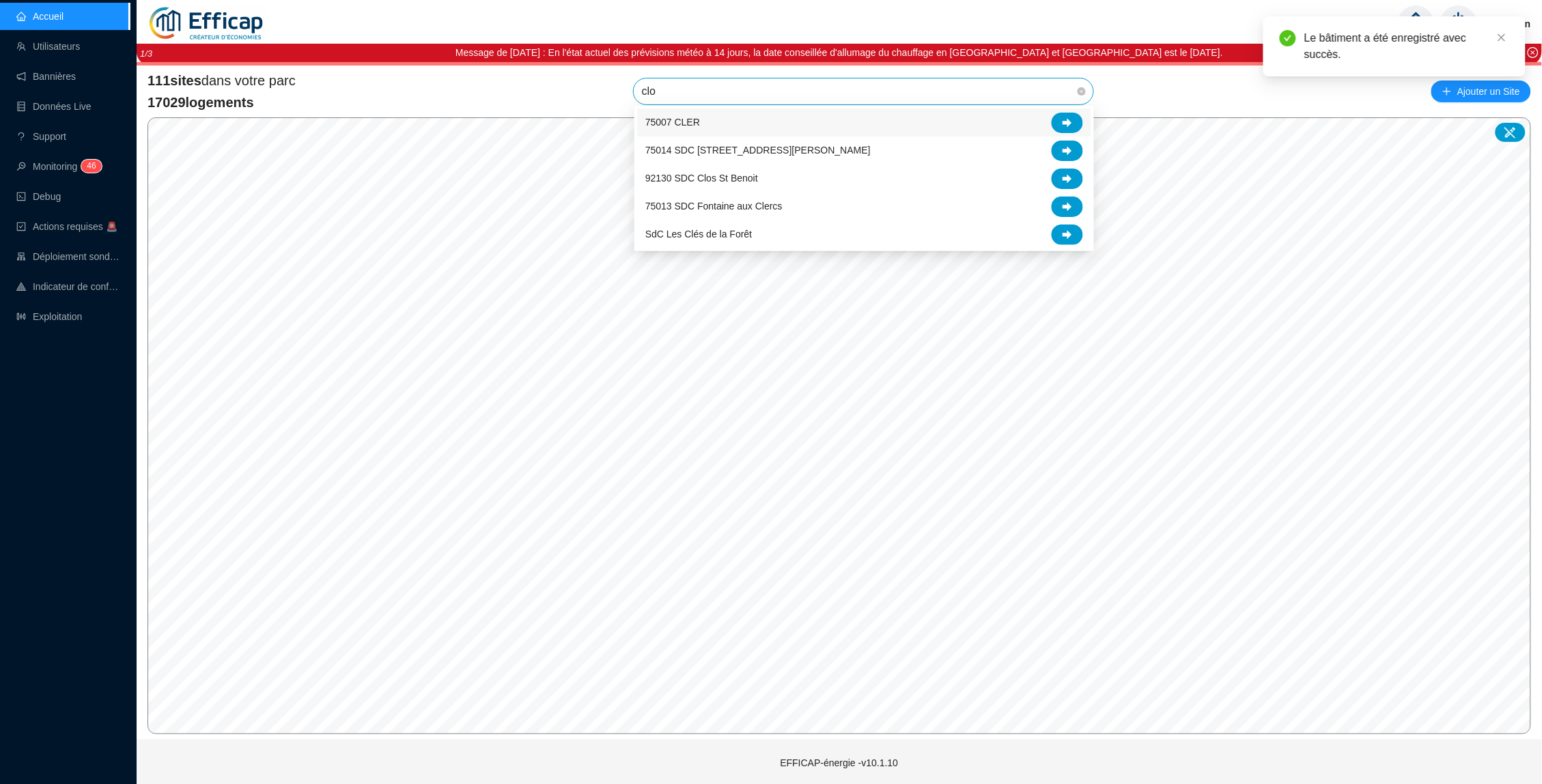
type input "clos"
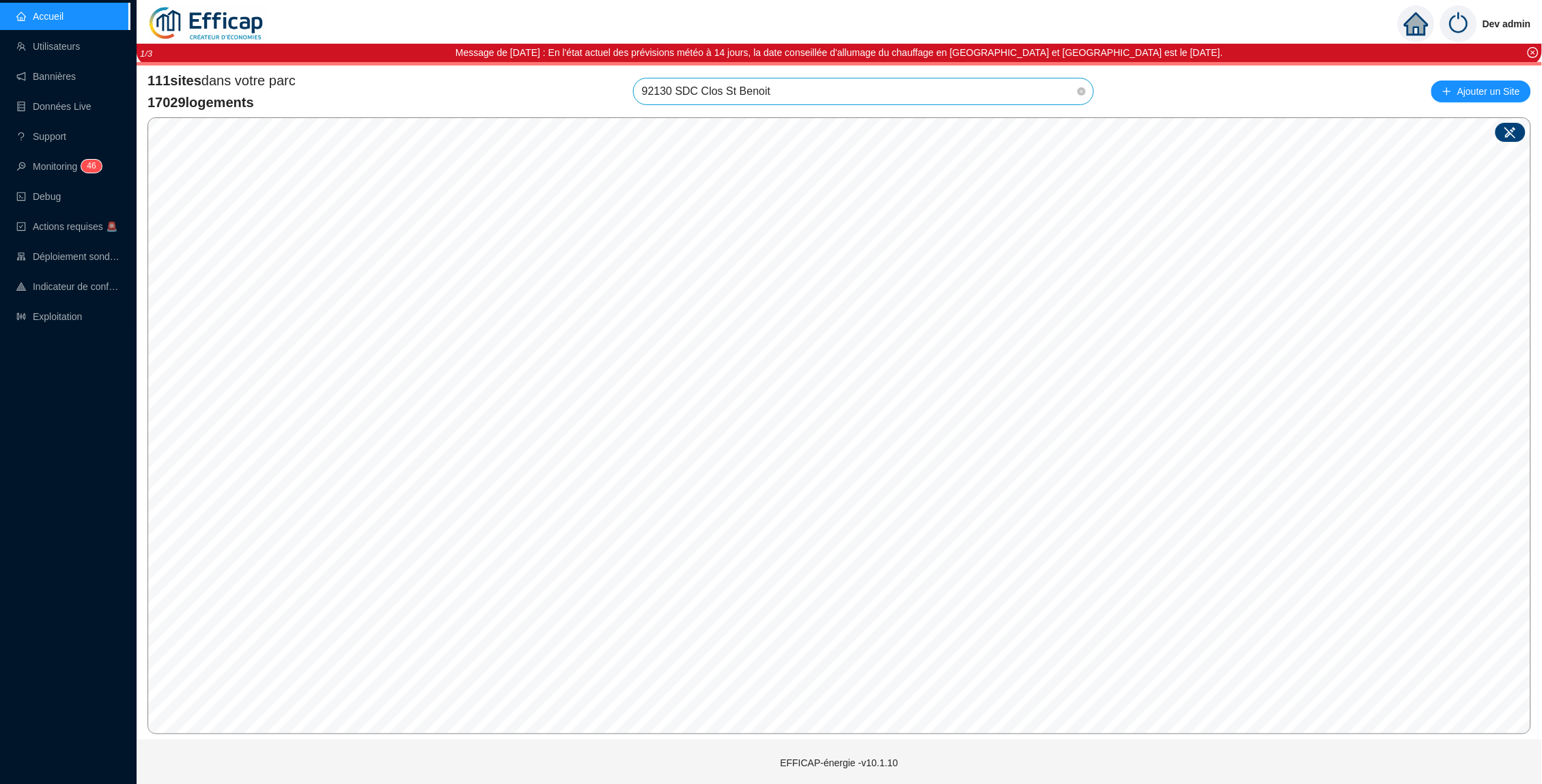
click at [1508, 132] on icon at bounding box center [1510, 132] width 12 height 12
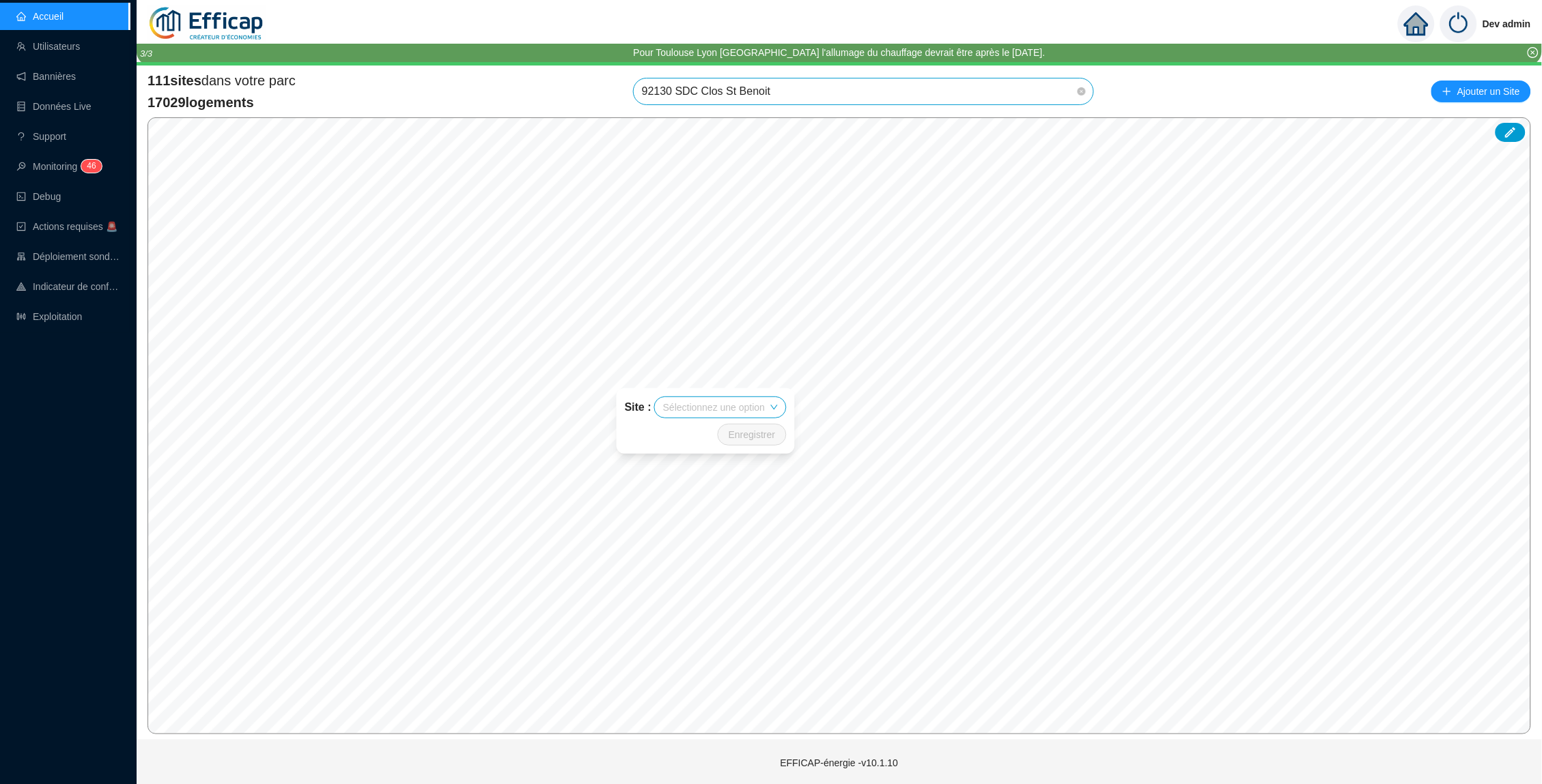
click at [711, 411] on input "search" at bounding box center [713, 407] width 102 height 20
type input "clos"
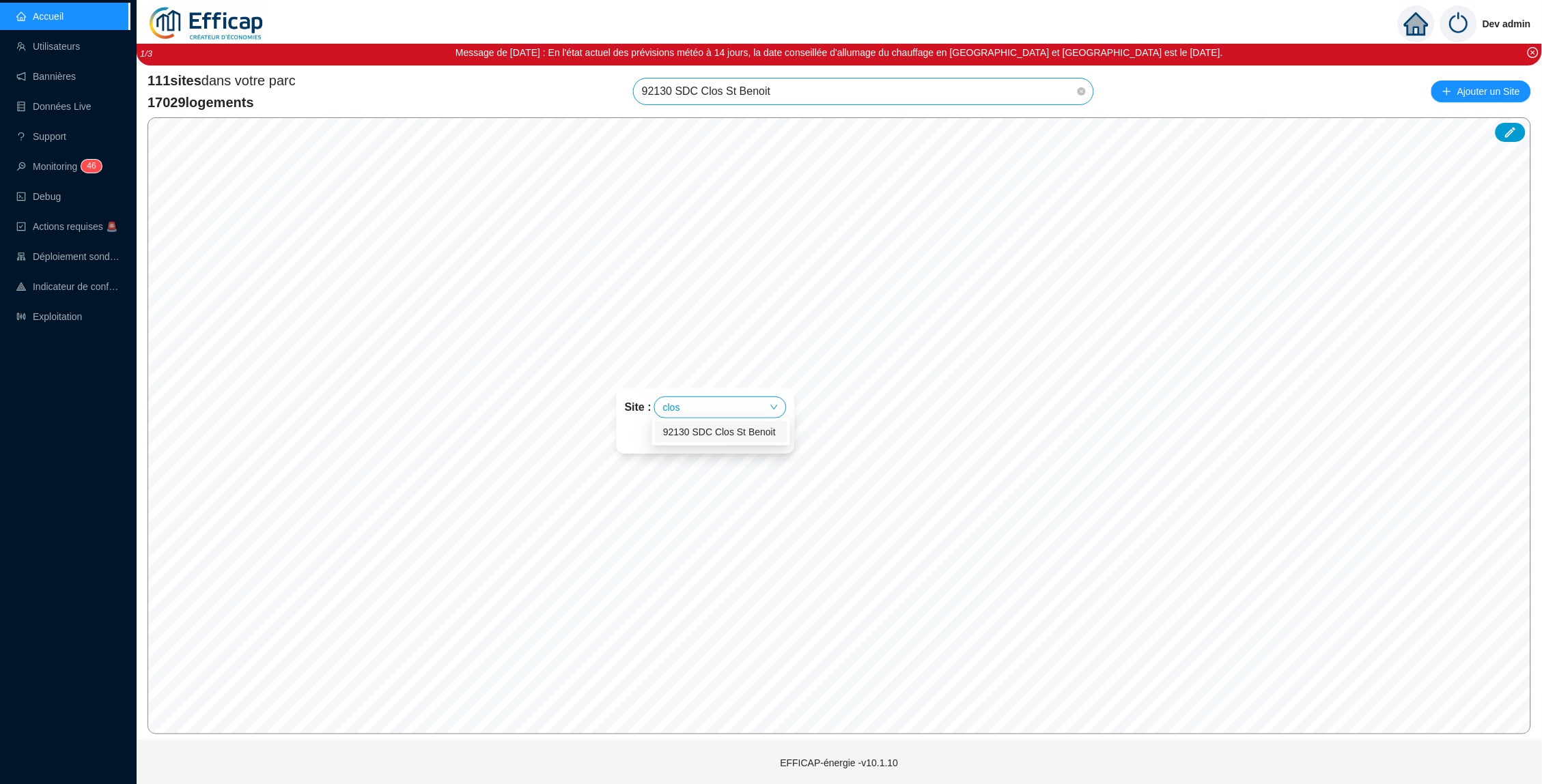
click at [722, 425] on div "92130 SDC Clos St Benoit" at bounding box center [721, 433] width 116 height 14
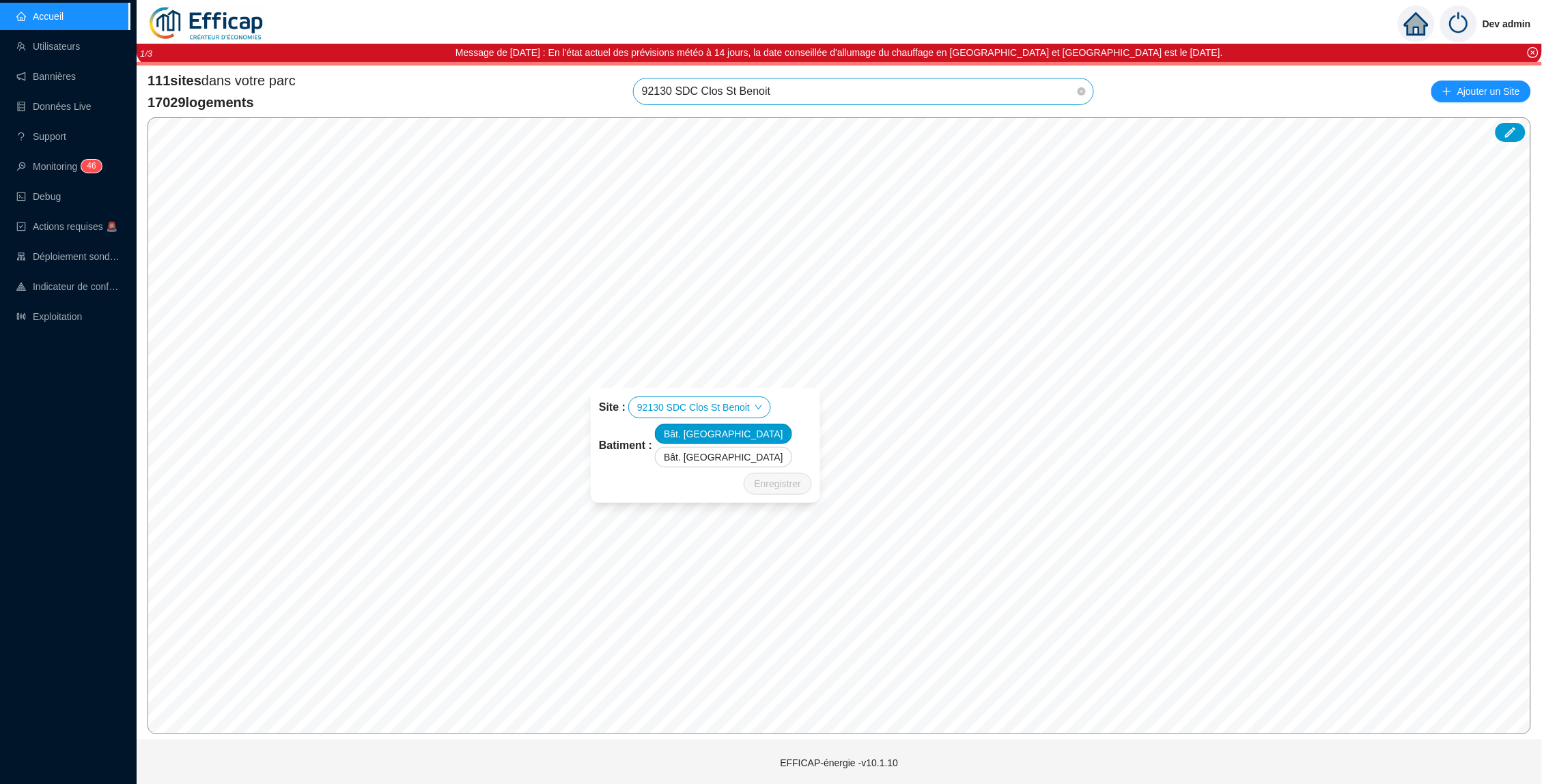
click at [718, 426] on div "Bât. rue Lepelletier" at bounding box center [724, 434] width 137 height 20
click at [718, 450] on div "Bât. rue Parmentier" at bounding box center [724, 457] width 137 height 20
click at [785, 481] on span "Enregistrer" at bounding box center [777, 484] width 47 height 17
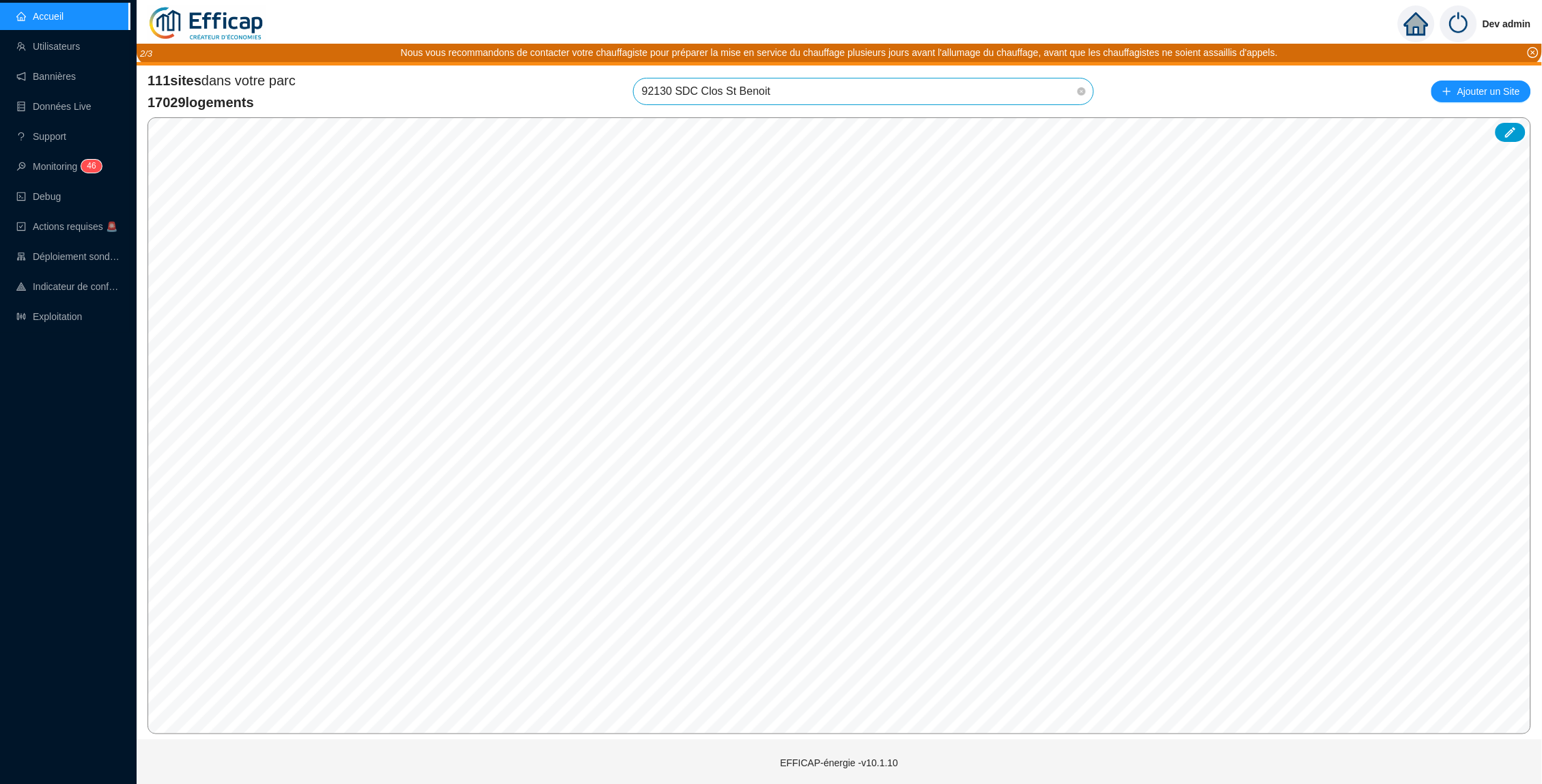
click at [811, 88] on span "92130 SDC Clos St Benoit" at bounding box center [863, 91] width 443 height 26
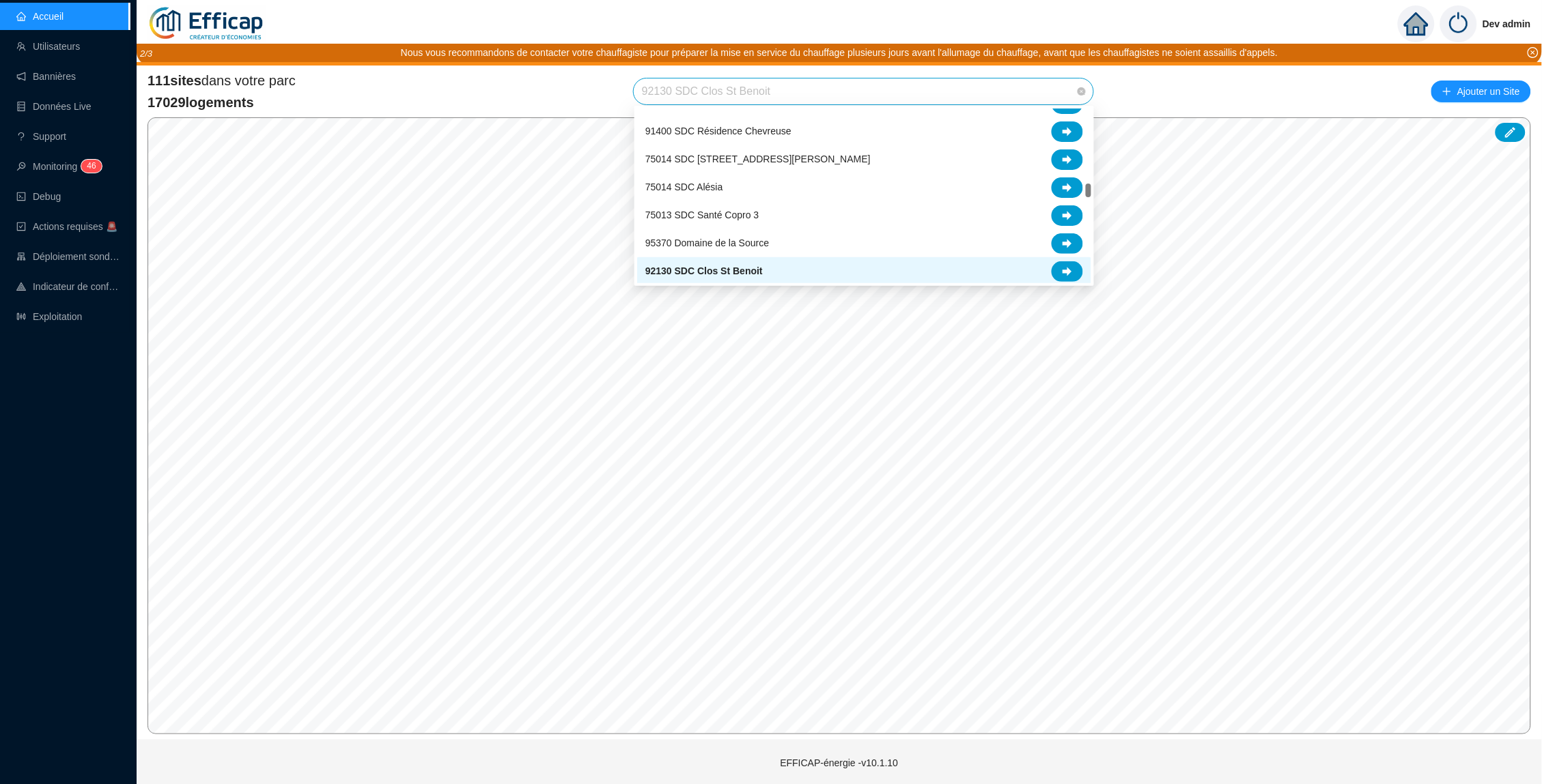
click at [758, 278] on div "92130 SDC Clos St Benoit" at bounding box center [864, 272] width 438 height 20
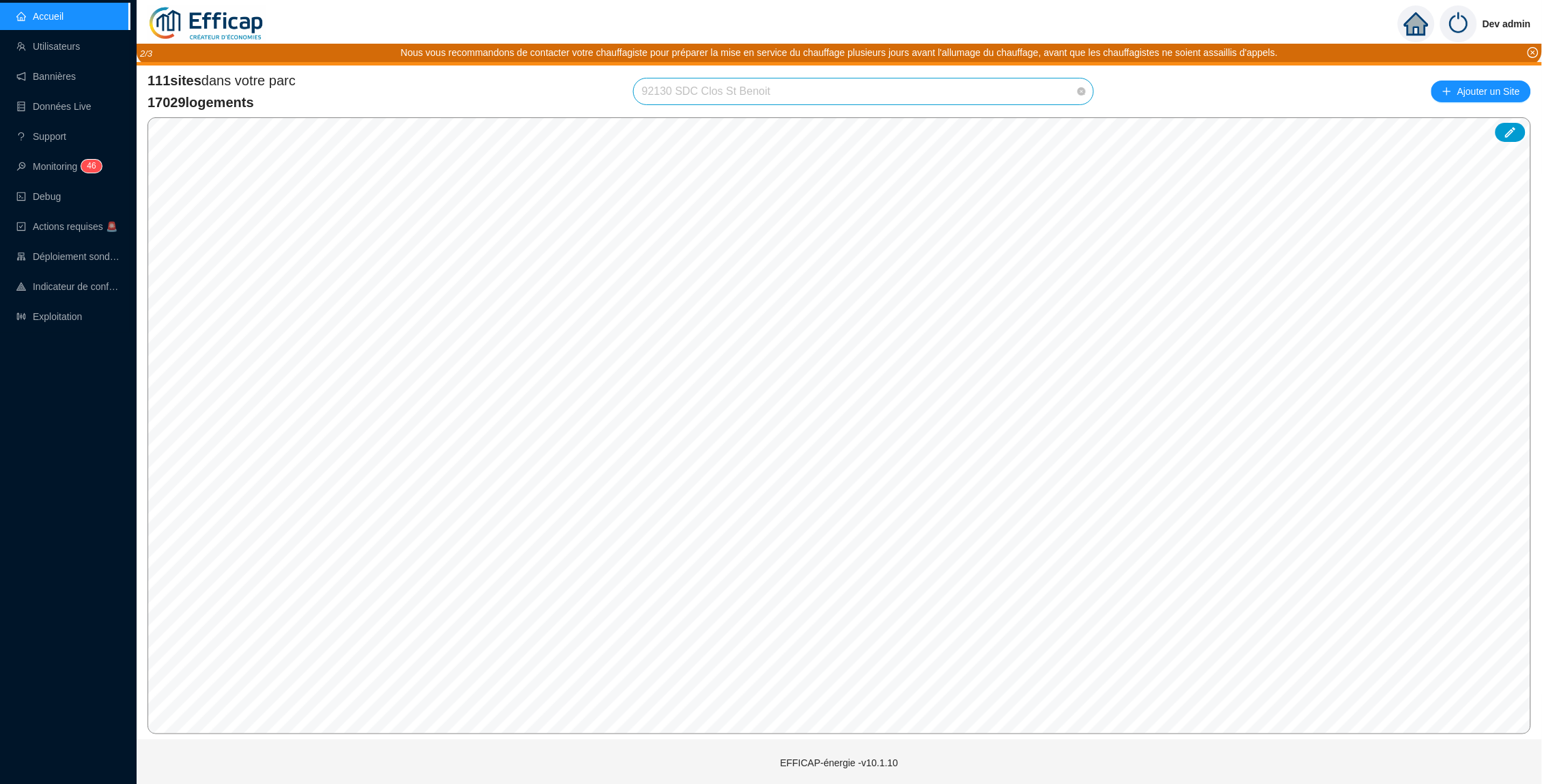
click at [810, 101] on span "92130 SDC Clos St Benoit" at bounding box center [863, 91] width 443 height 26
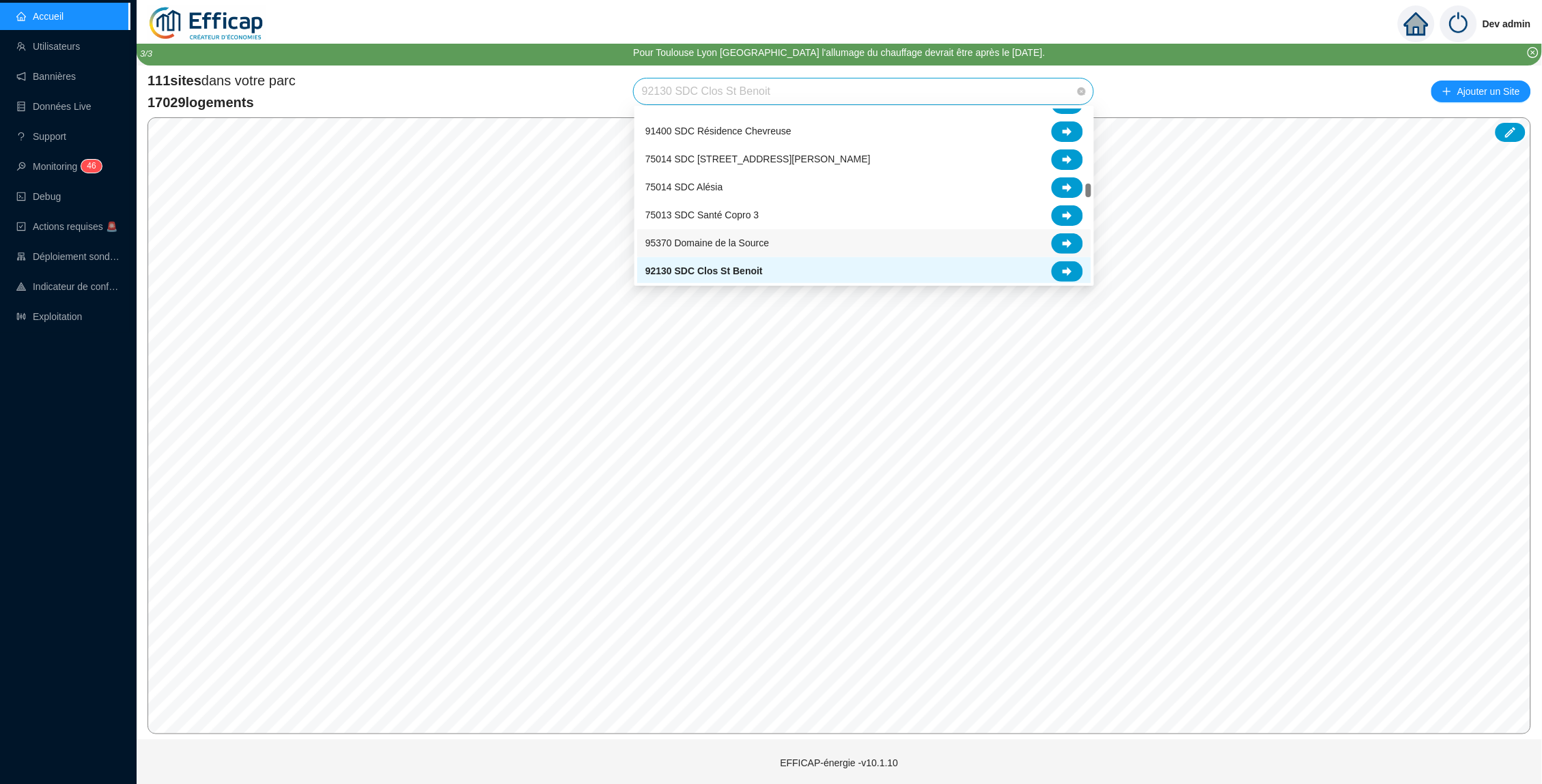
click at [906, 237] on div "95370 Domaine de la Source" at bounding box center [864, 243] width 438 height 20
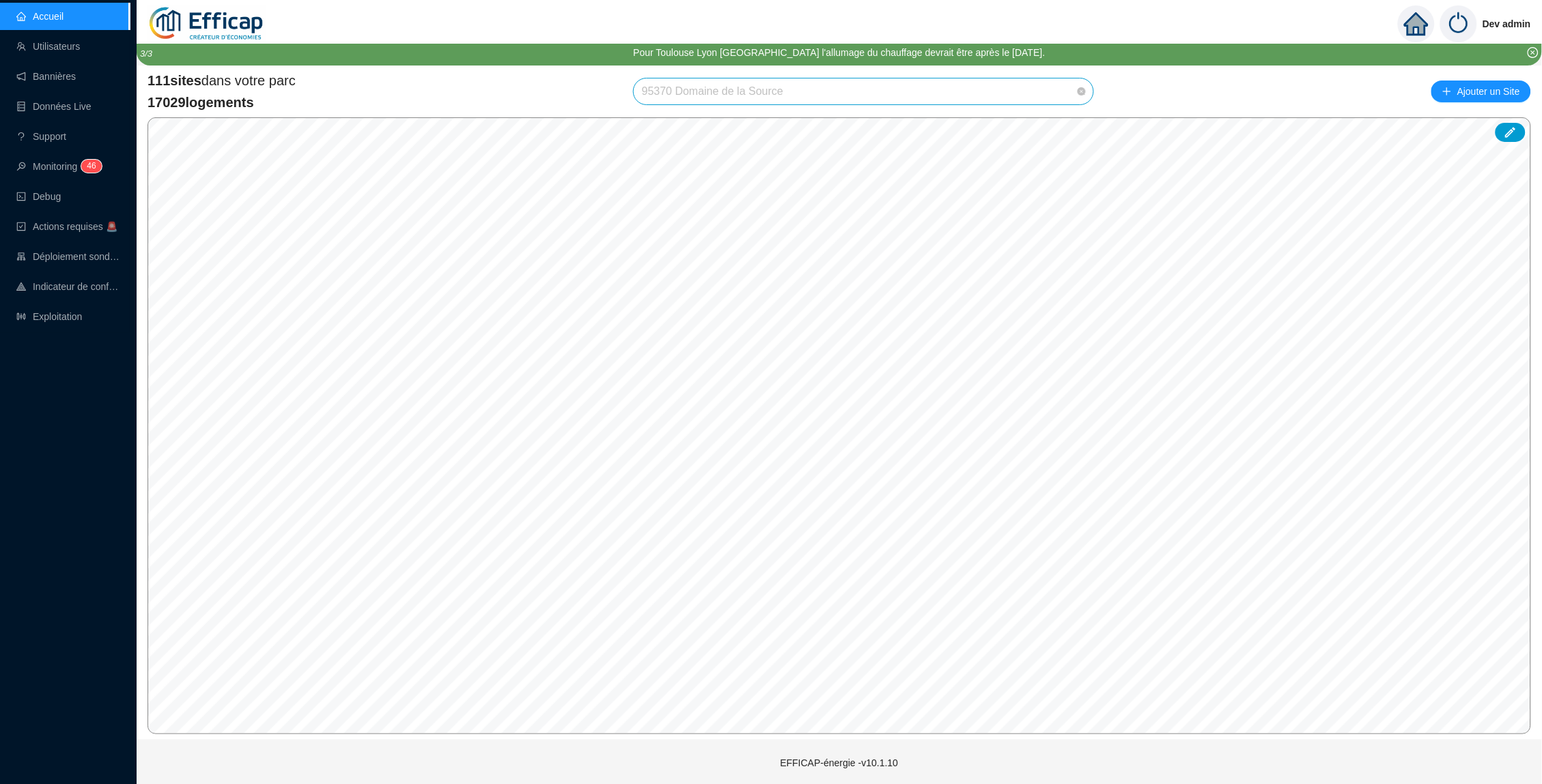
click at [836, 101] on span "95370 Domaine de la Source" at bounding box center [863, 91] width 443 height 26
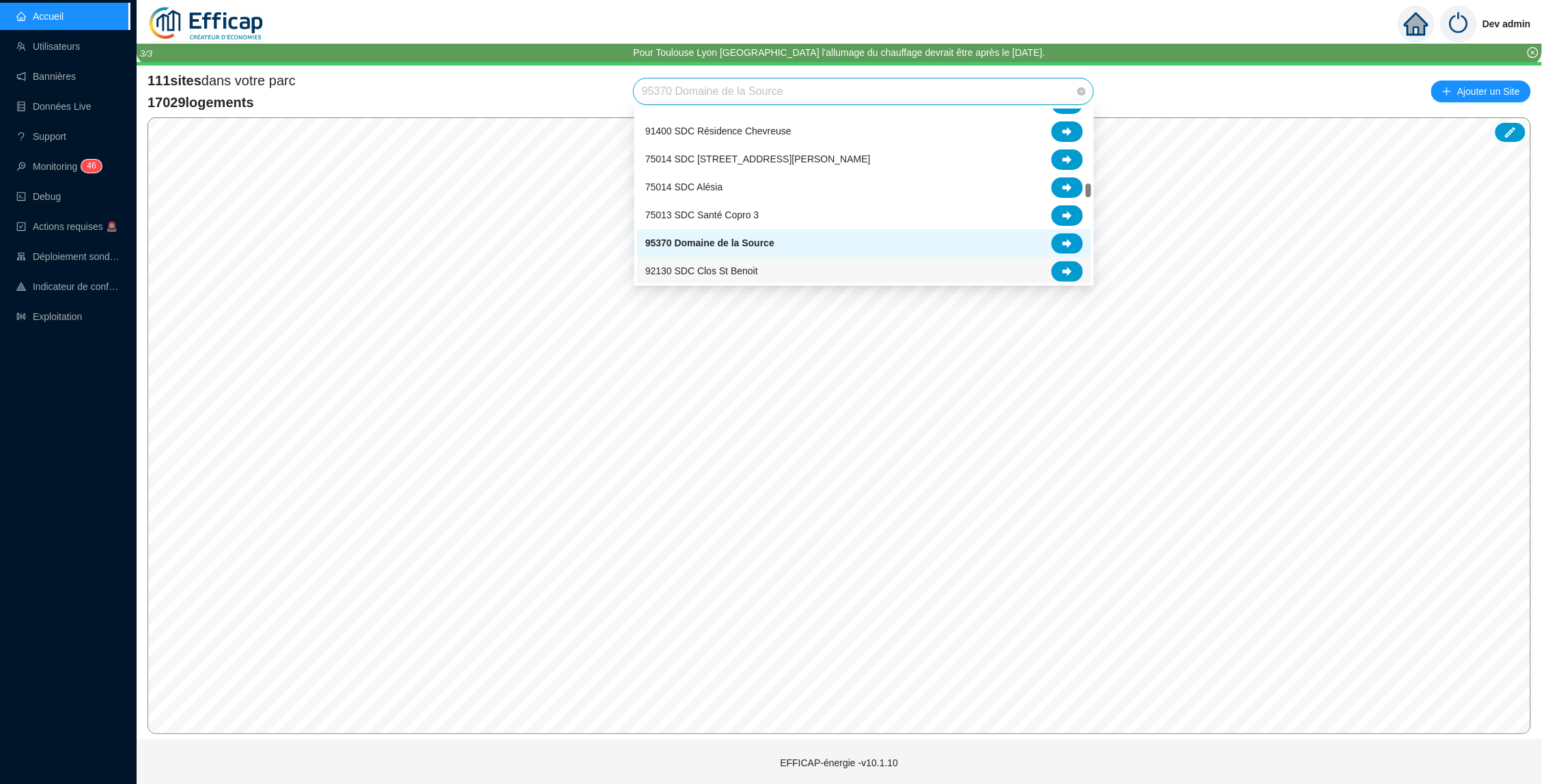
click at [799, 268] on div "92130 SDC Clos St Benoit" at bounding box center [864, 272] width 438 height 20
